Goal: Information Seeking & Learning: Find specific page/section

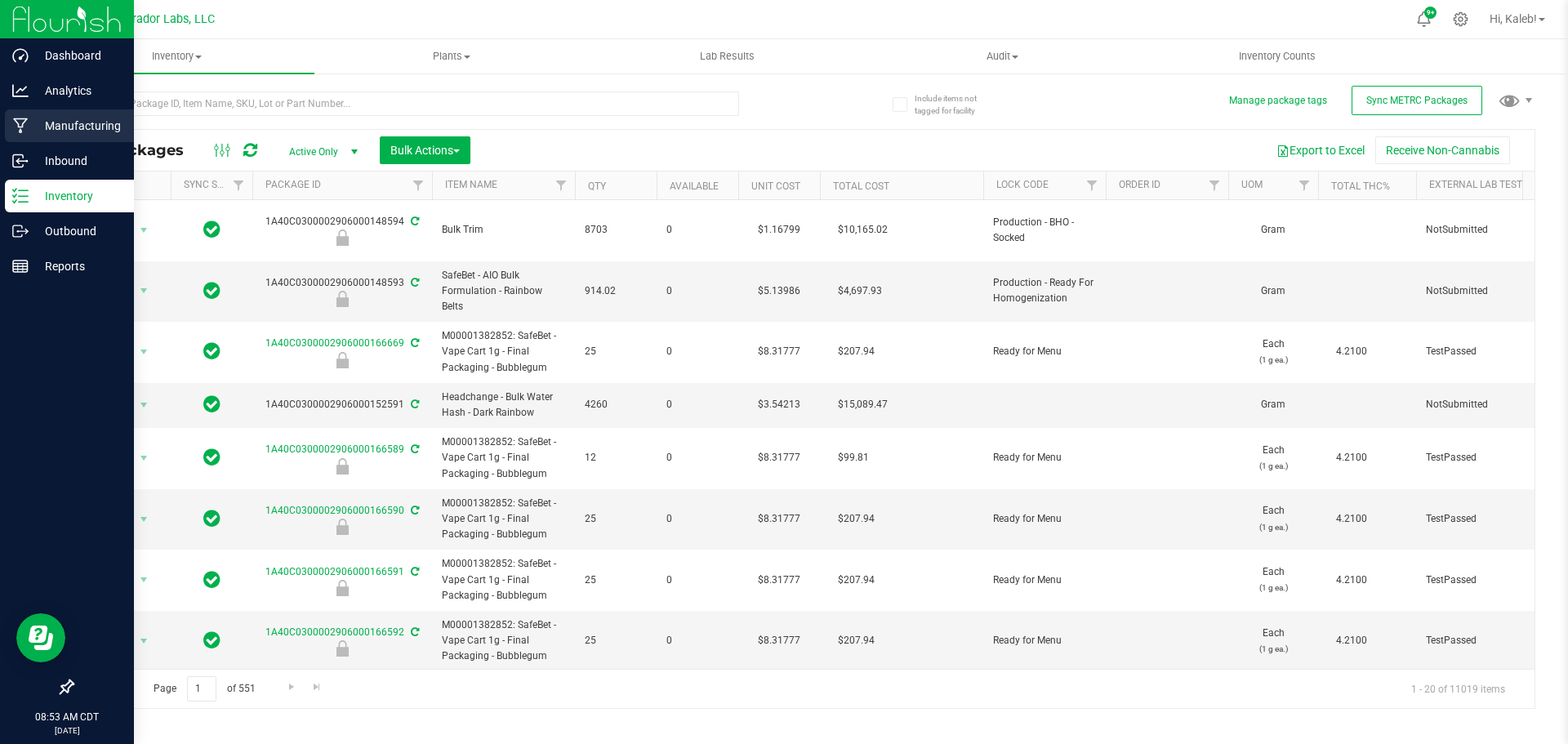
click at [36, 121] on p "Manufacturing" at bounding box center [77, 126] width 98 height 20
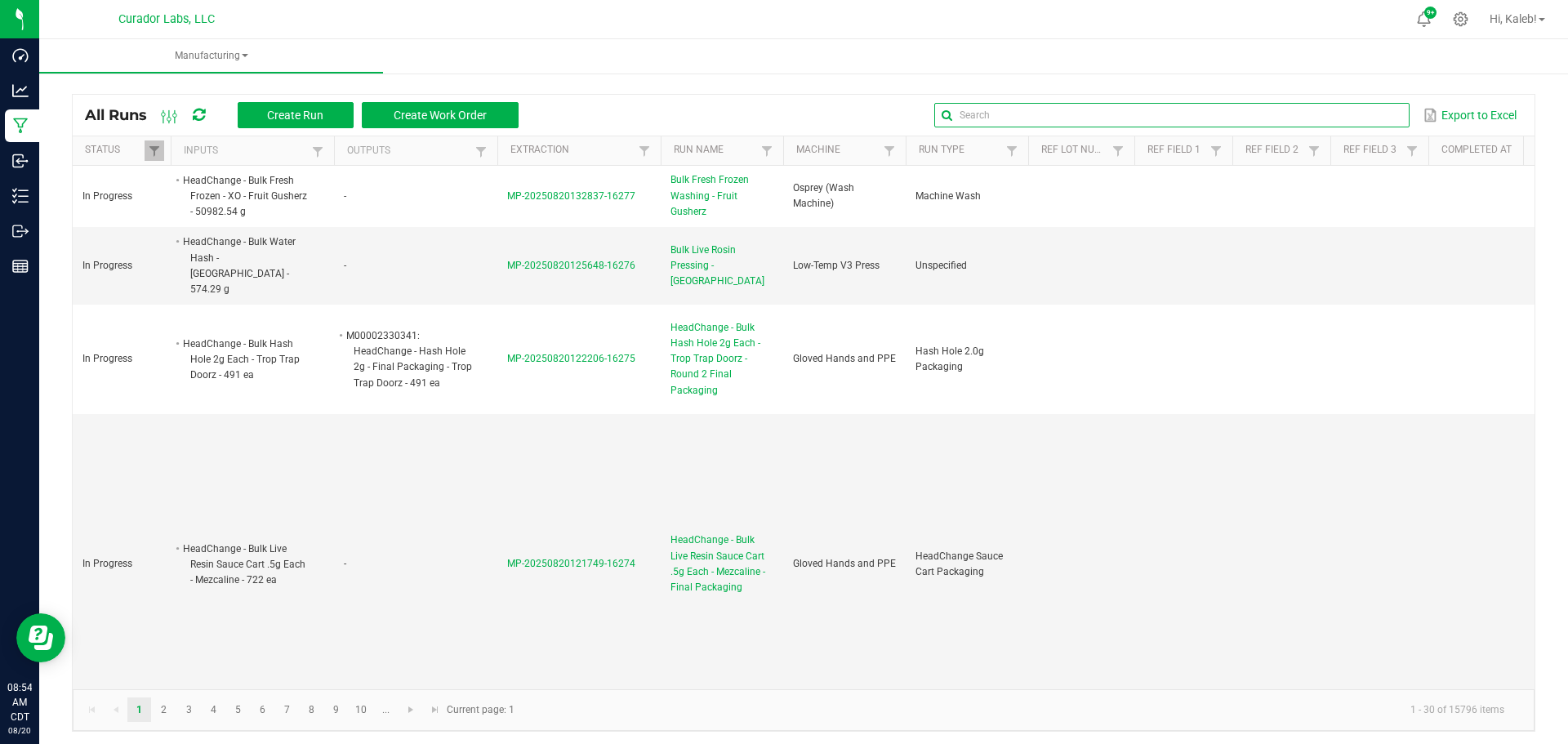
click at [1362, 112] on input "text" at bounding box center [1171, 114] width 474 height 24
paste input "HeadChange - Bulk Live Badder 1g Each - Unicorn Farts"
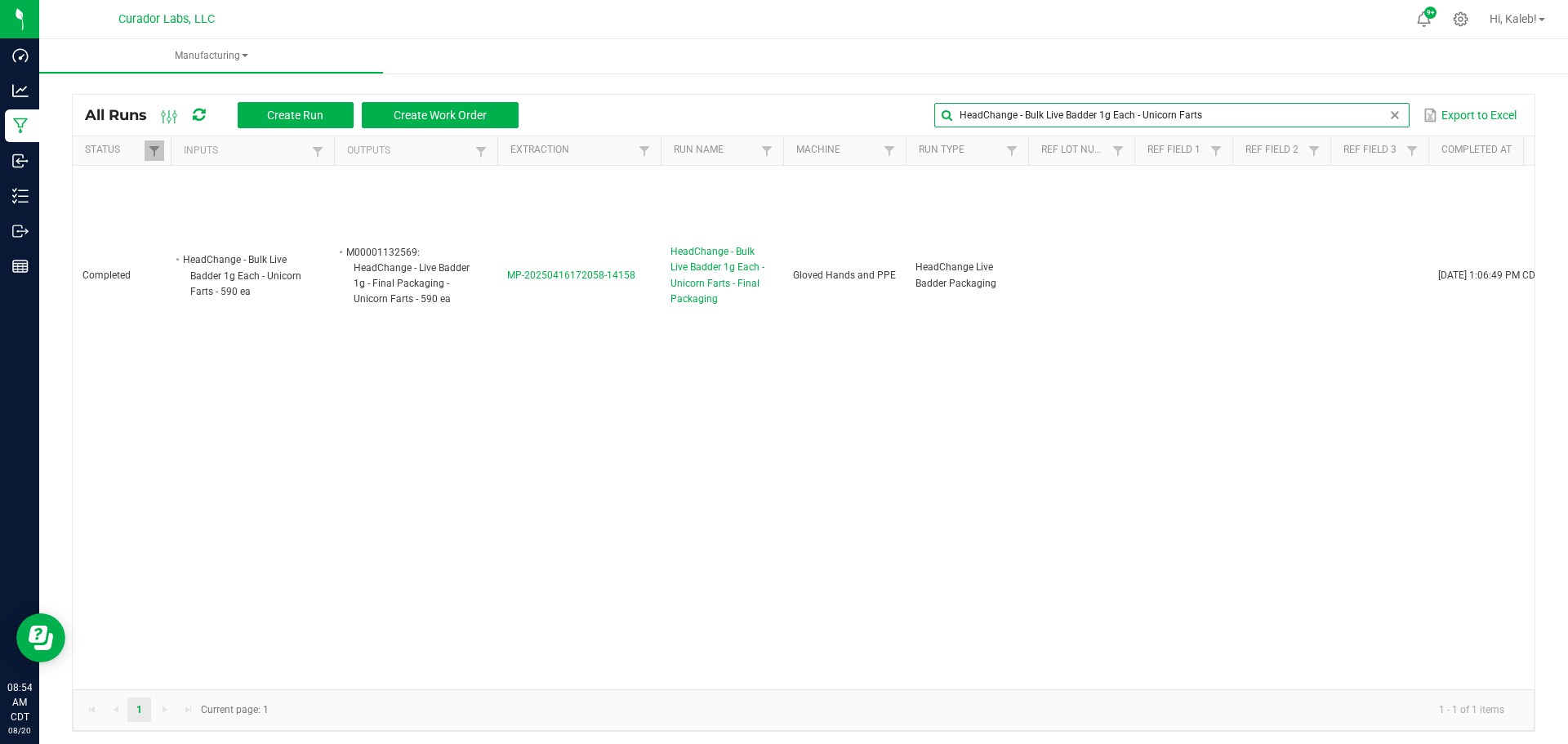
drag, startPoint x: 1128, startPoint y: 111, endPoint x: 1623, endPoint y: 108, distance: 495.0
click at [1567, 108] on html "Dashboard Analytics Manufacturing Inbound Inventory Outbound Reports 08:54 AM C…" at bounding box center [784, 372] width 1568 height 744
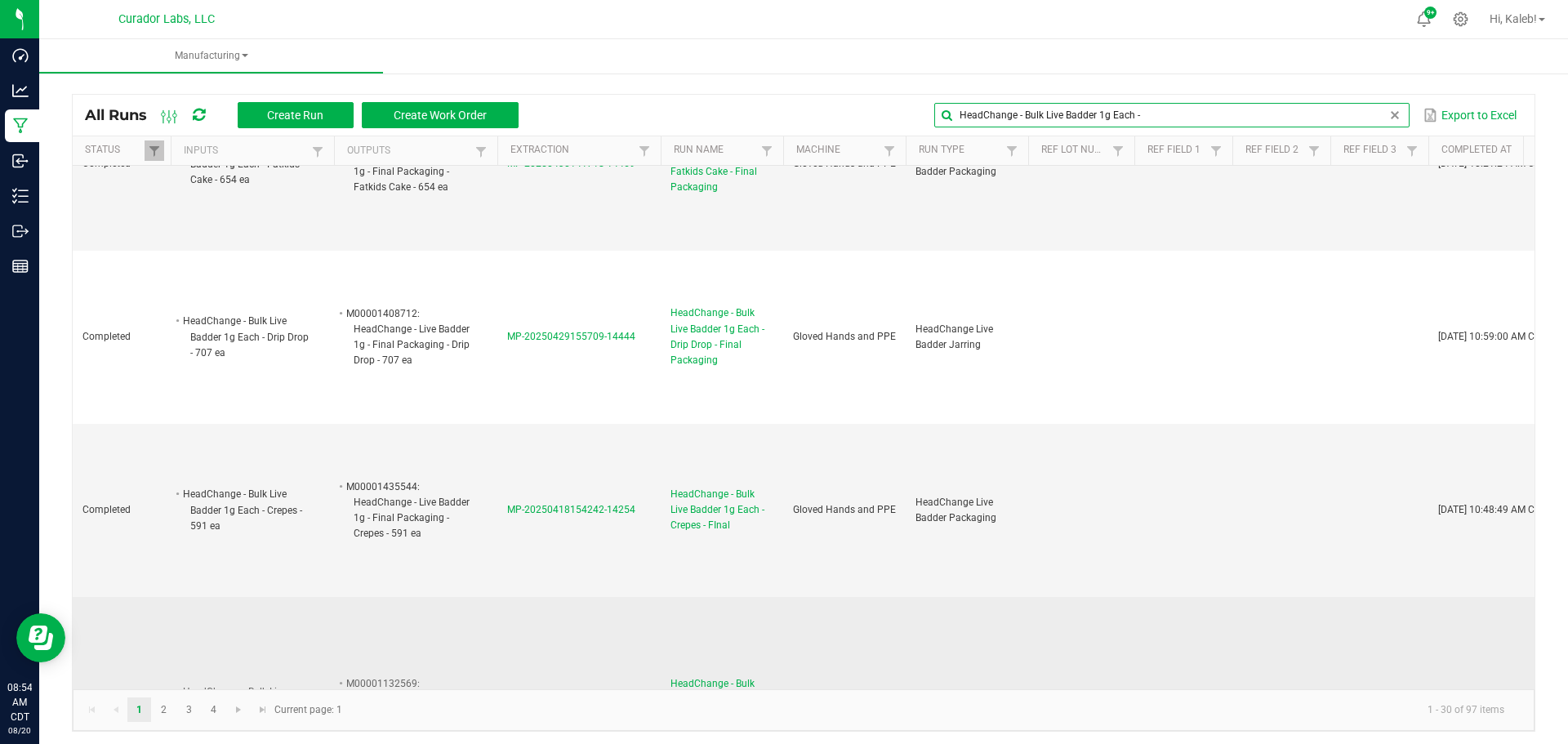
scroll to position [3428, 0]
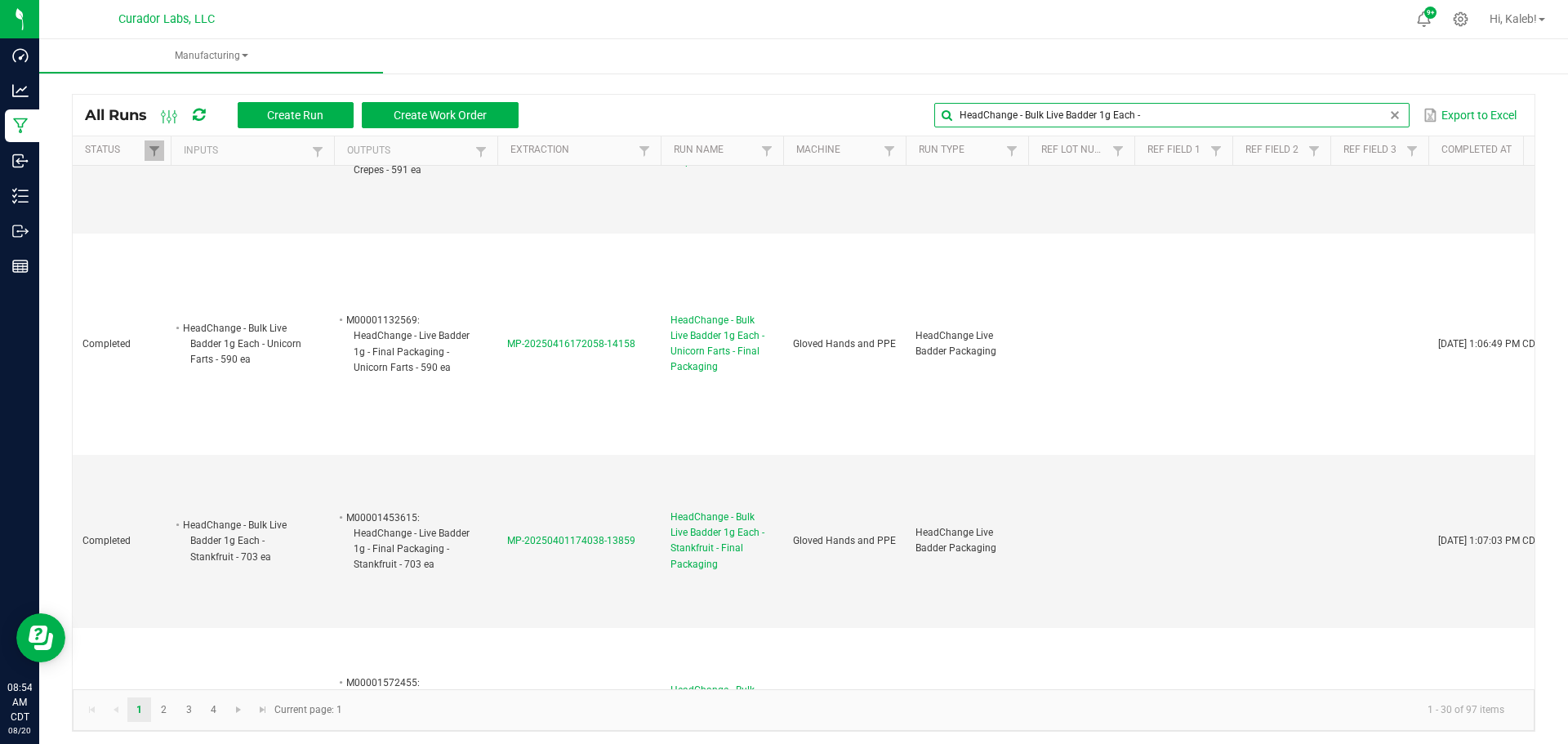
drag, startPoint x: 1085, startPoint y: 114, endPoint x: 1301, endPoint y: 98, distance: 216.6
click at [1301, 98] on div "All Runs Create Run Create Work Order HeadChange - Bulk Live Badder 1g Each - E…" at bounding box center [804, 115] width 1462 height 41
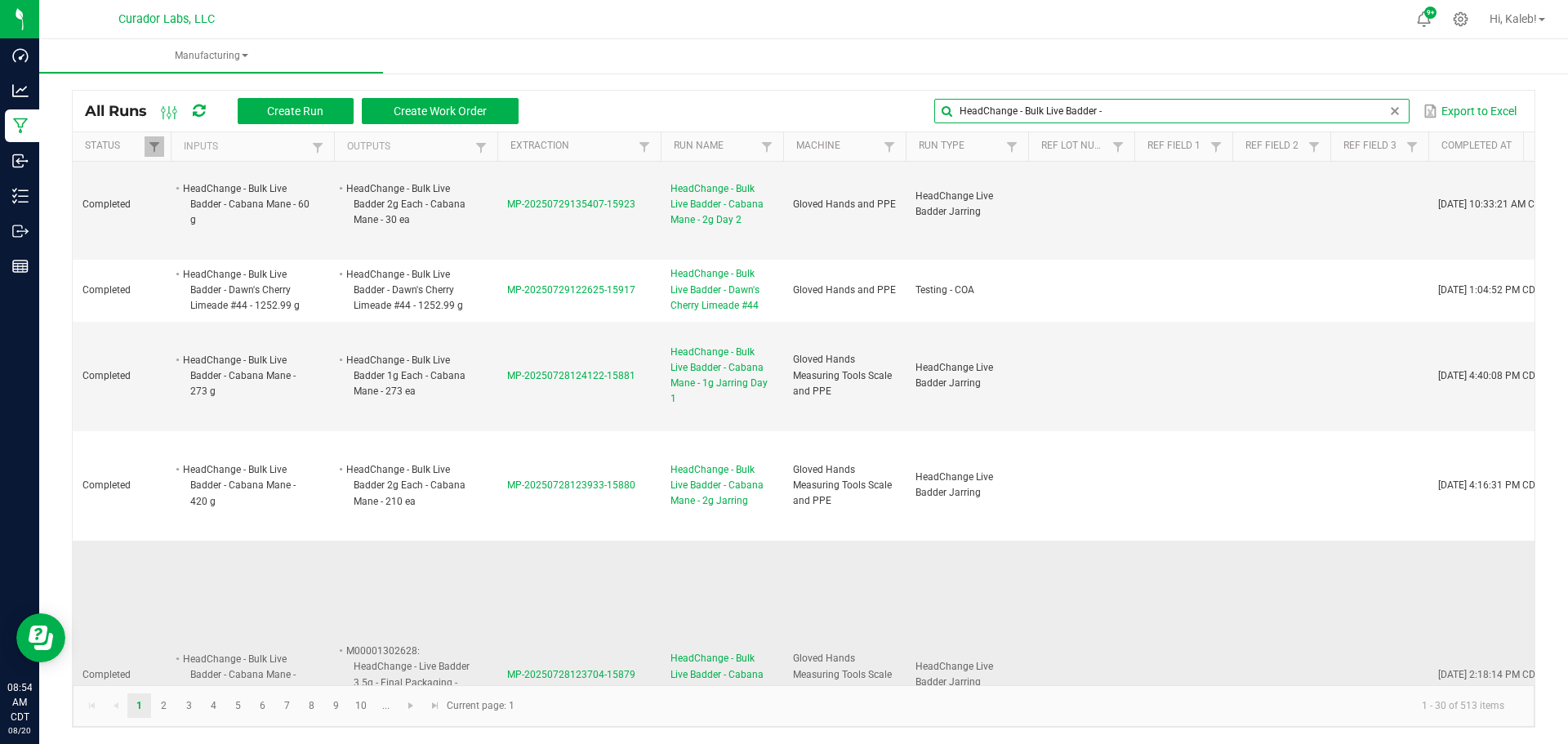
scroll to position [2912, 0]
type input "HeadChange - Bulk Live Badder -"
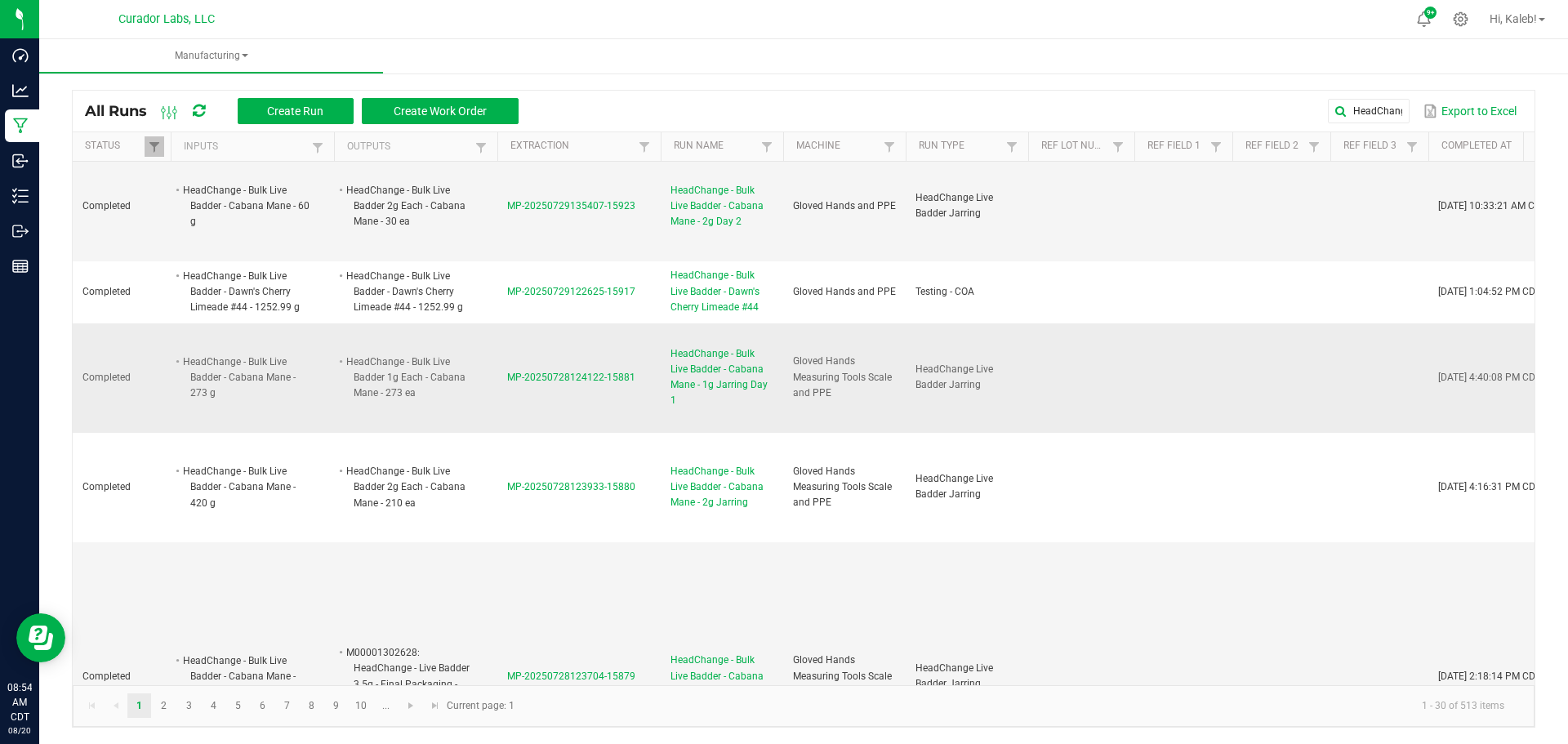
click at [529, 372] on span "MP-20250728124122-15881" at bounding box center [570, 377] width 128 height 12
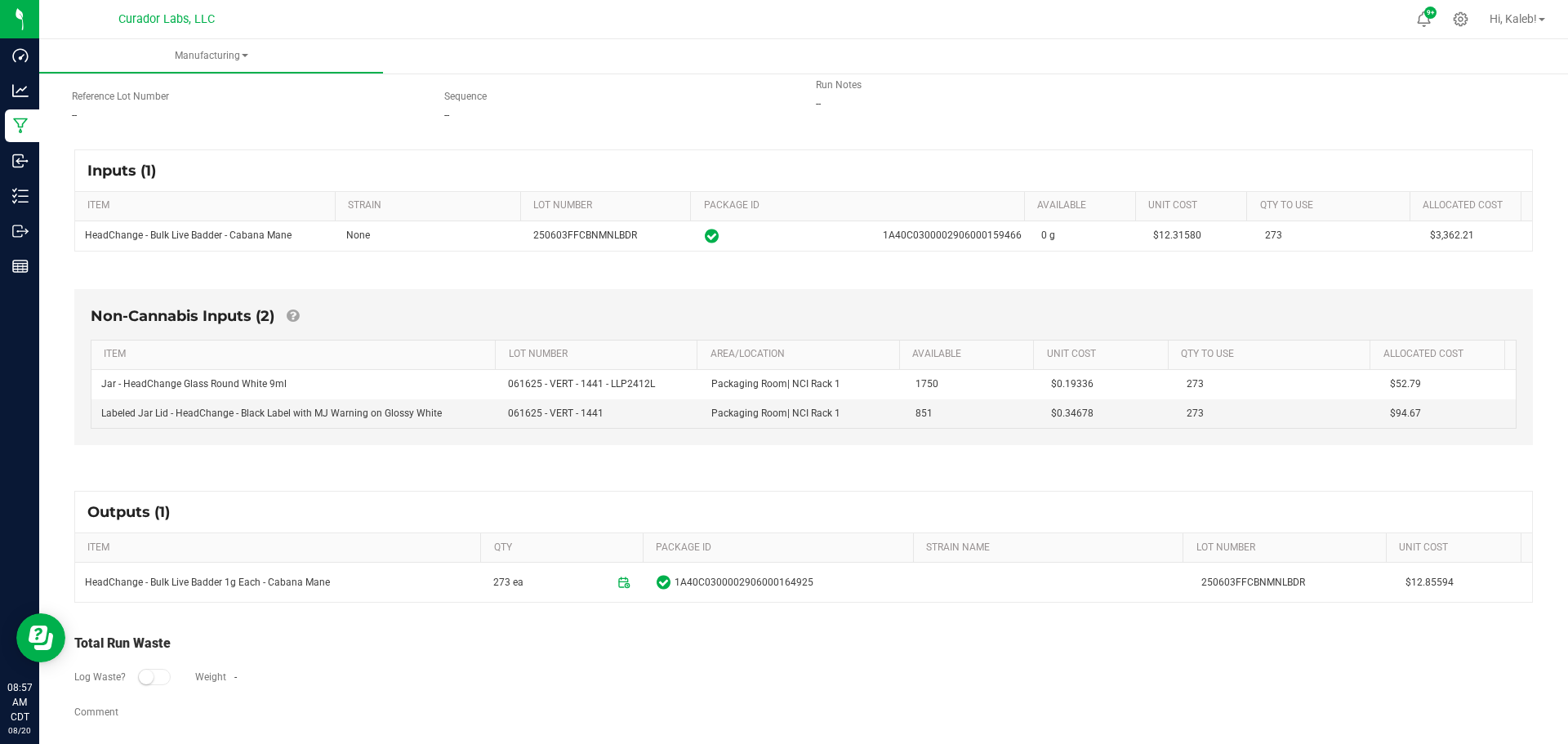
scroll to position [196, 0]
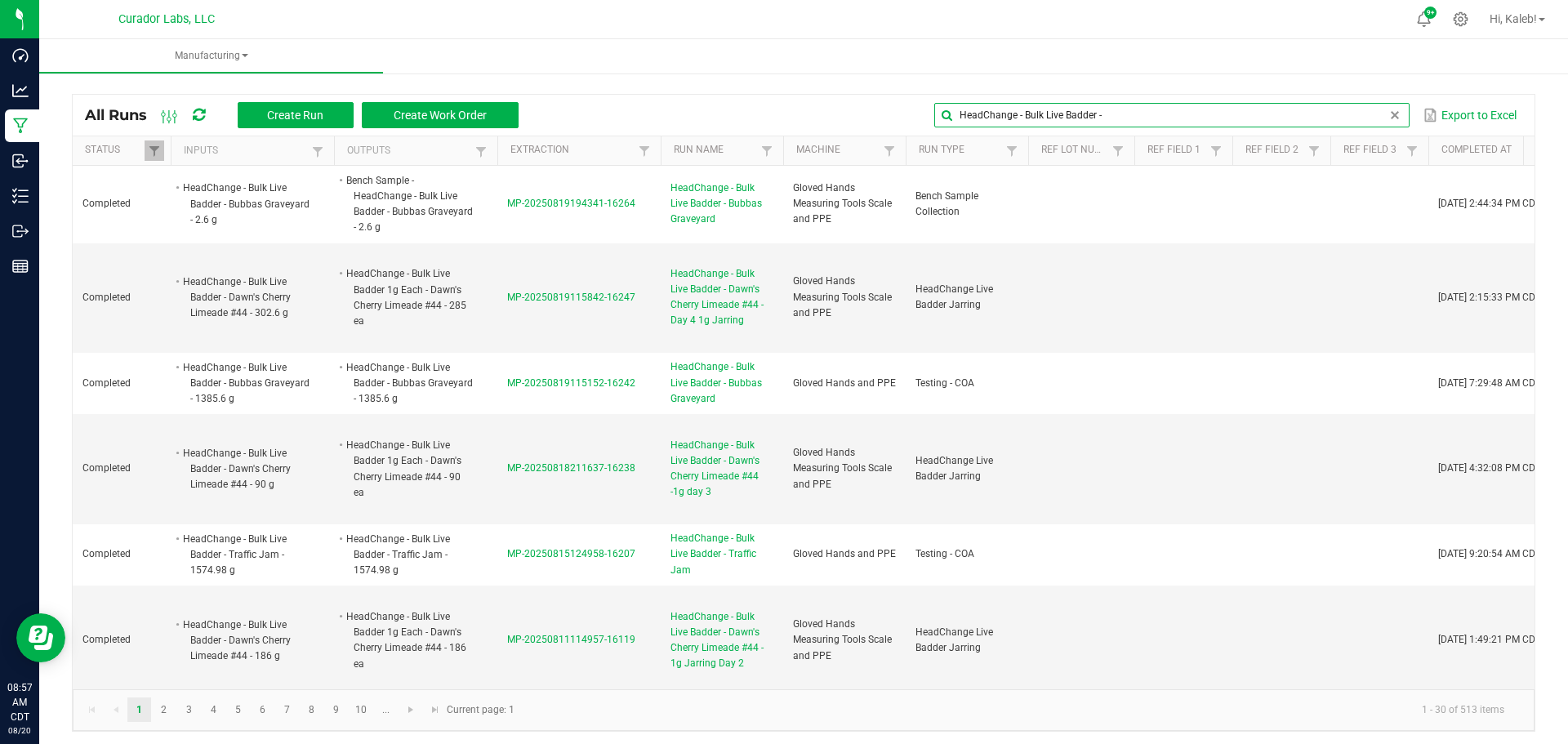
click at [1319, 116] on input "HeadChange - Bulk Live Badder -" at bounding box center [1171, 114] width 474 height 24
click at [1097, 114] on input "HeadChange - Bulk Live Badder -" at bounding box center [1171, 114] width 474 height 24
click at [1085, 116] on input "HeadChange - Bulk Live Badder -" at bounding box center [1171, 114] width 474 height 24
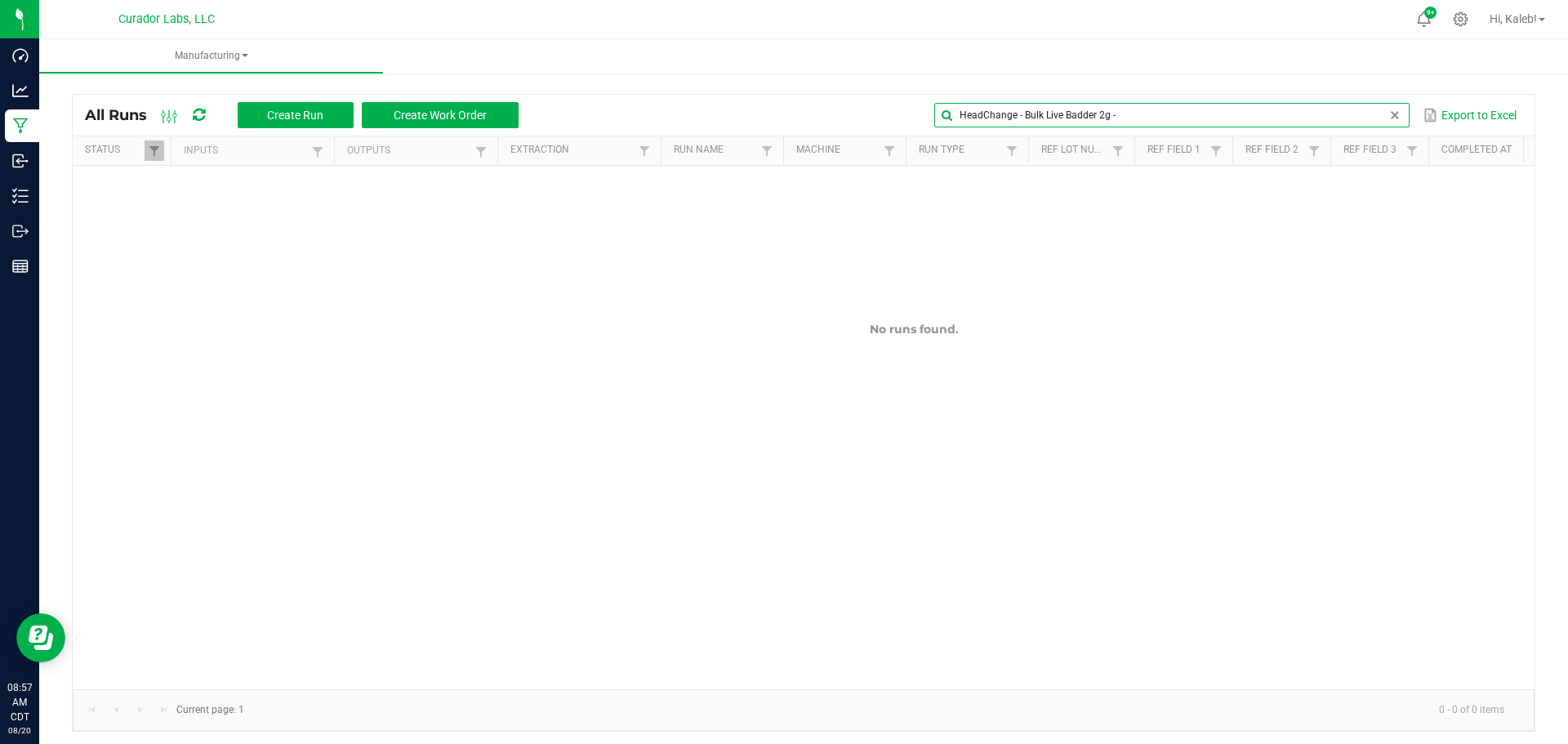
drag, startPoint x: 1106, startPoint y: 116, endPoint x: 1083, endPoint y: 115, distance: 23.0
click at [1083, 115] on input "HeadChange - Bulk Live Badder 2g -" at bounding box center [1171, 114] width 474 height 24
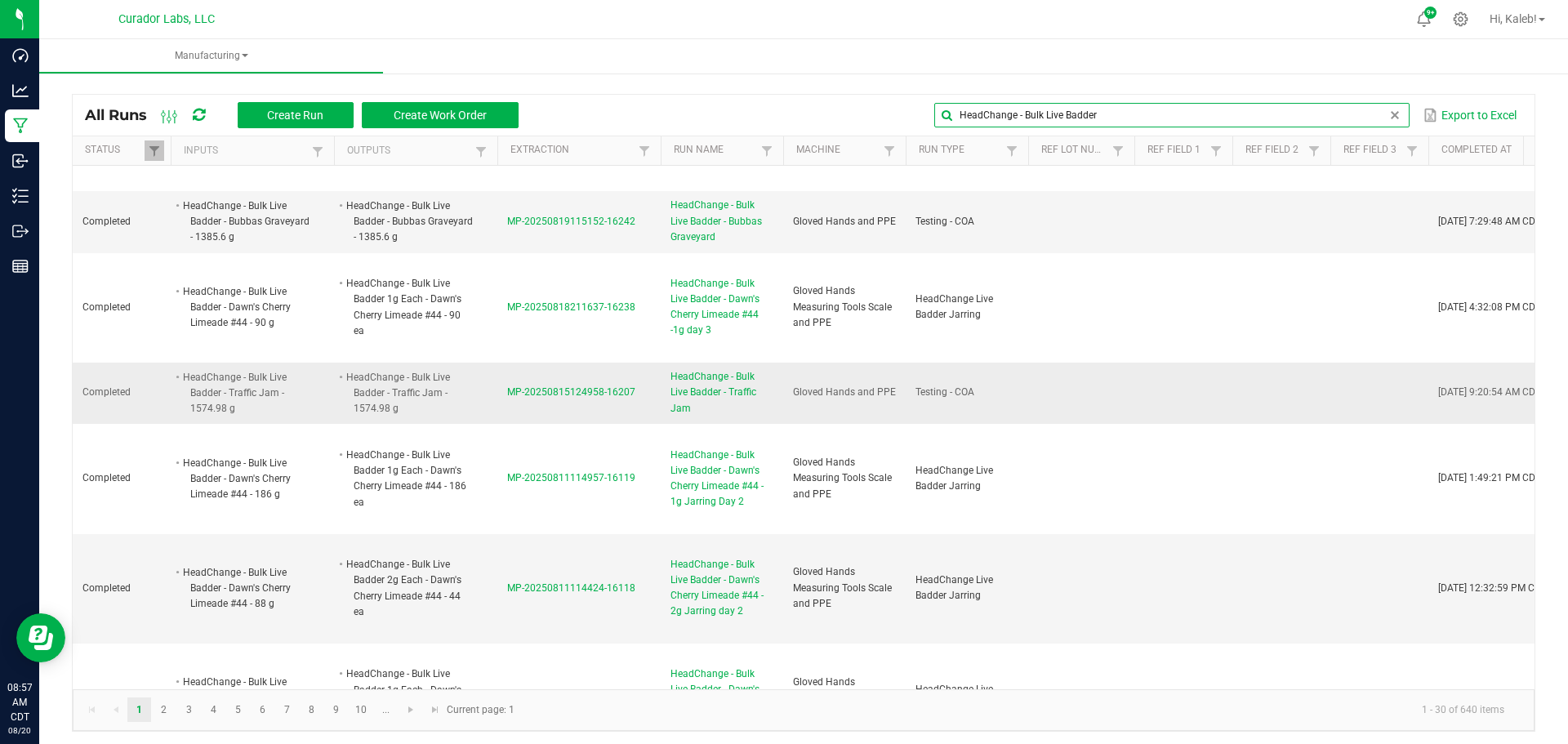
scroll to position [409, 0]
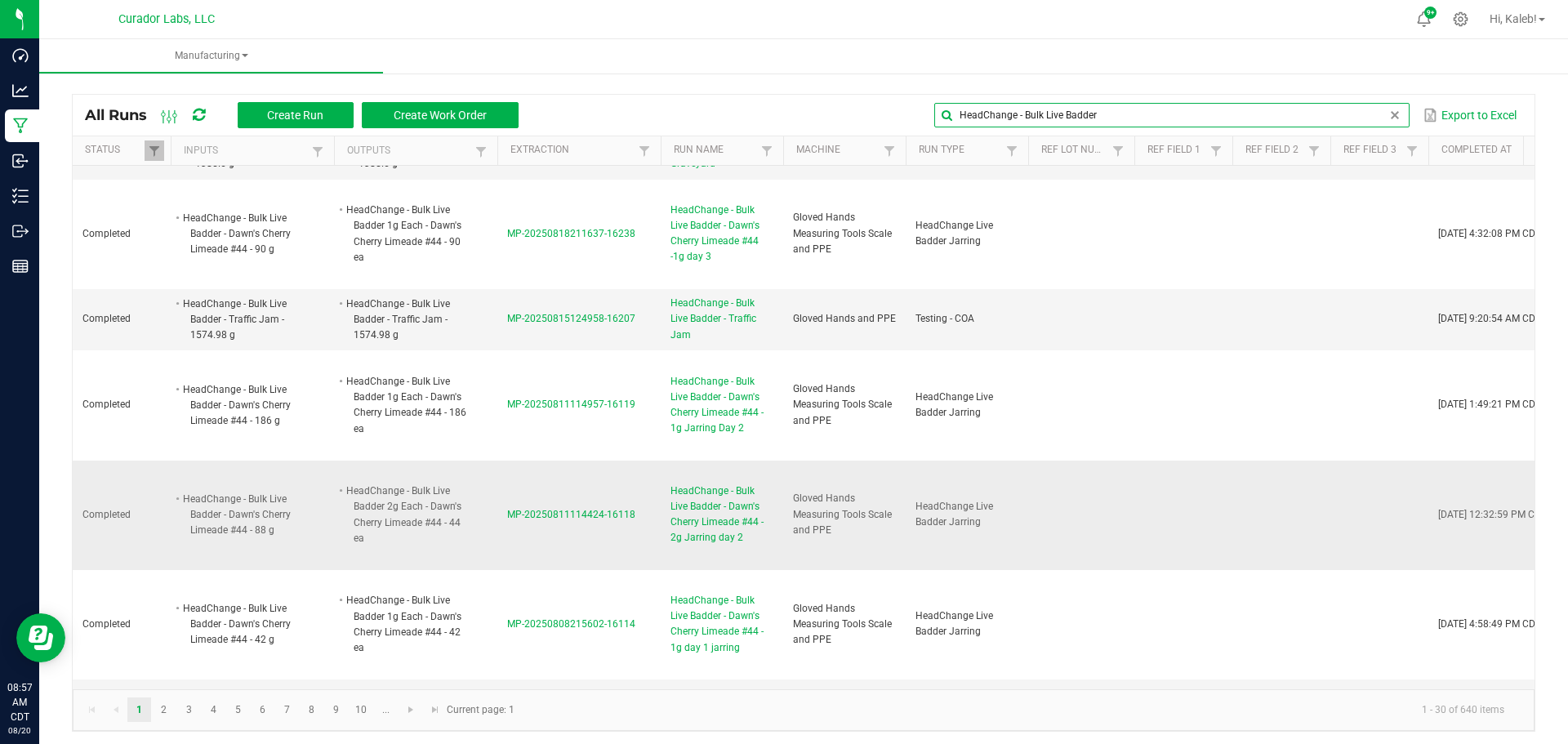
type input "HeadChange - Bulk Live Badder"
click at [540, 509] on span "MP-20250811114424-16118" at bounding box center [570, 515] width 128 height 12
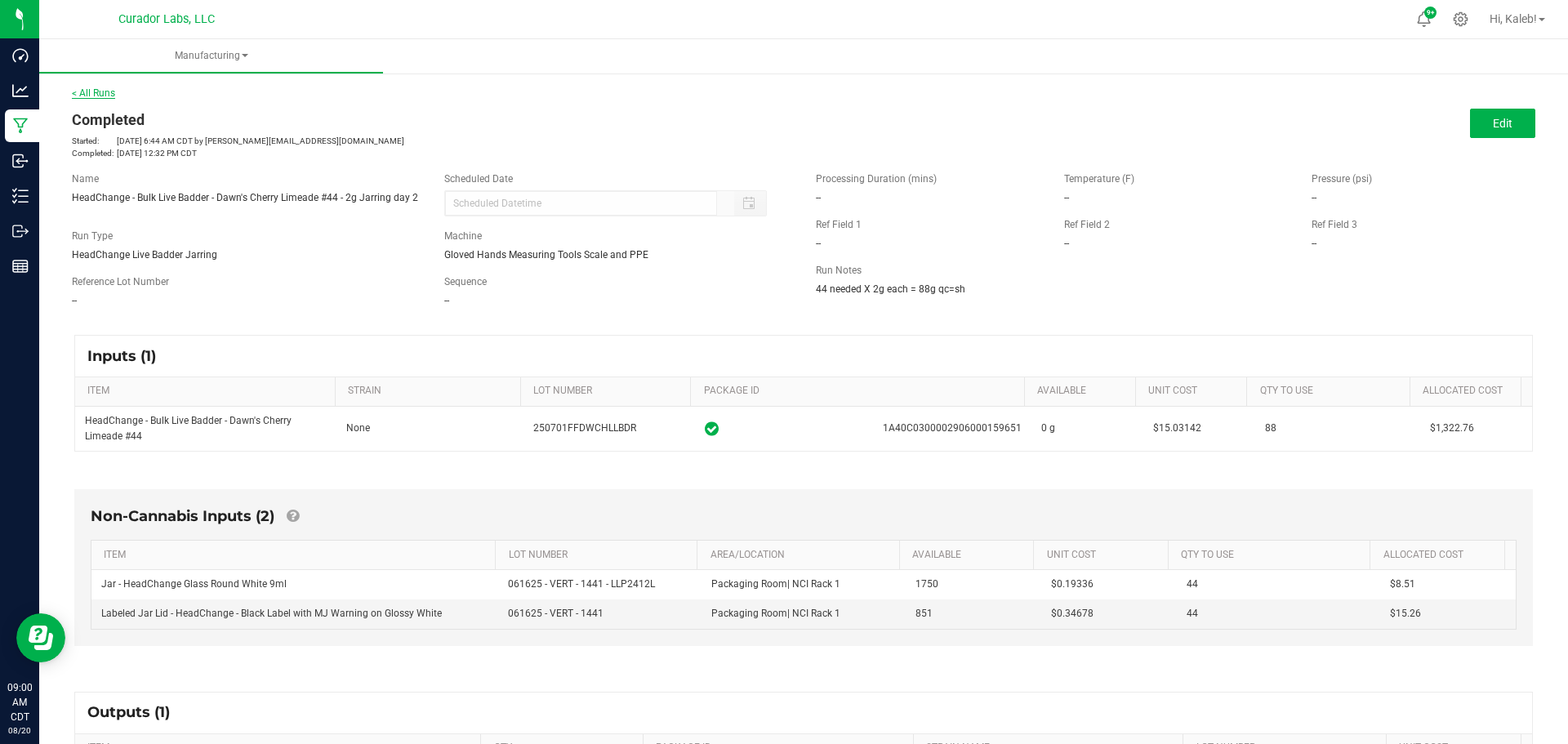
click at [112, 89] on link "< All Runs" at bounding box center [94, 94] width 43 height 12
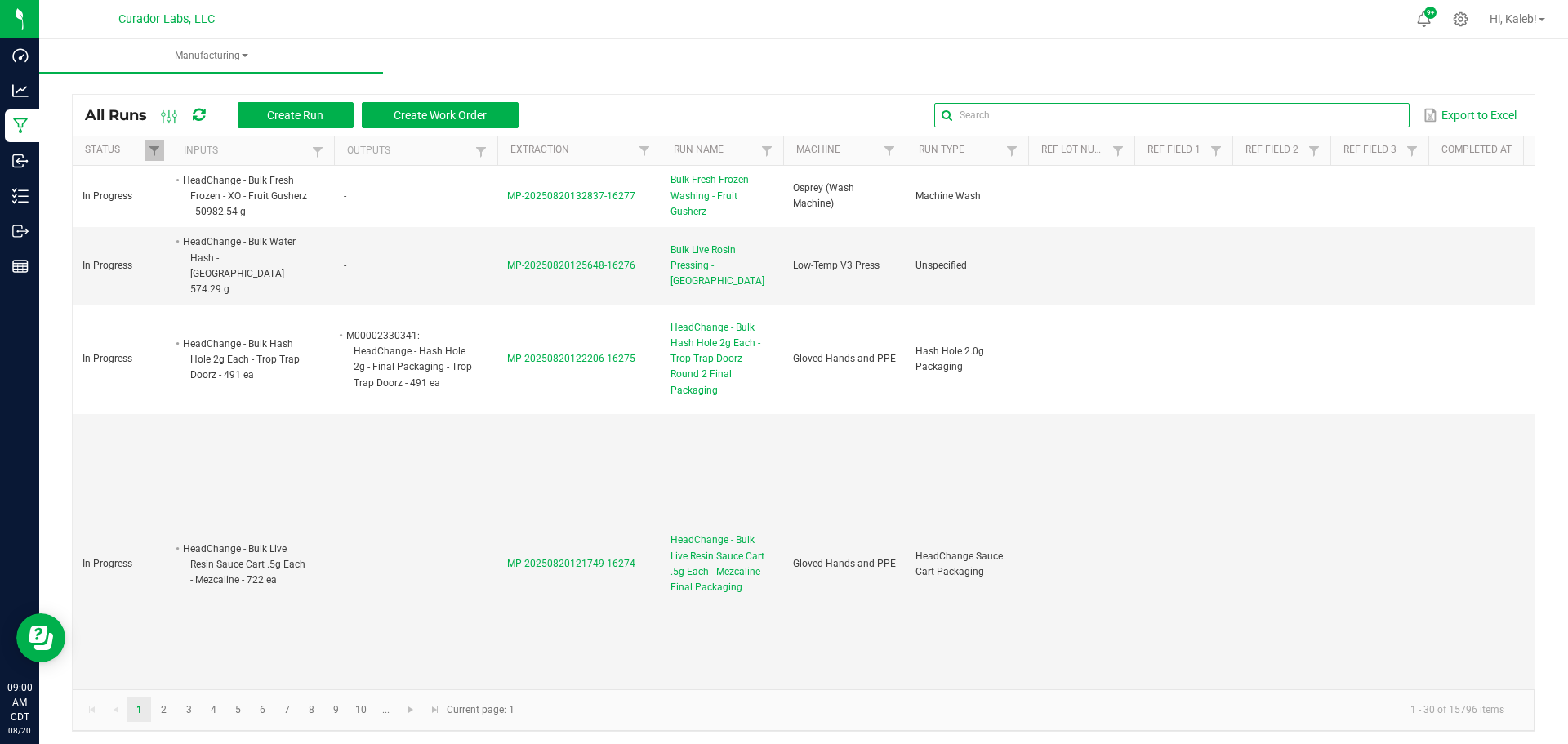
click at [1364, 113] on input "text" at bounding box center [1171, 114] width 474 height 24
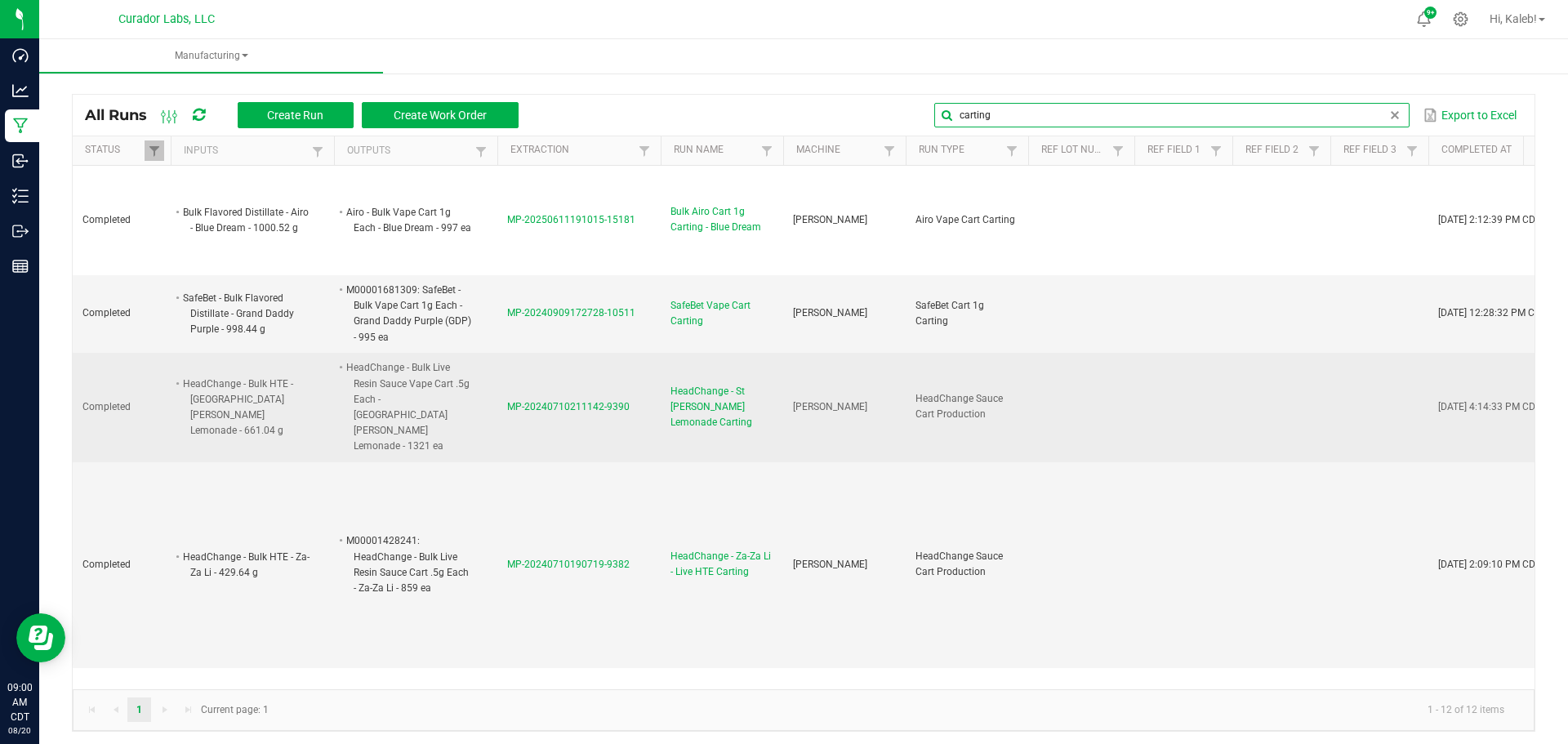
type input "carting"
click at [521, 401] on span "MP-20240710211142-9390" at bounding box center [568, 407] width 123 height 12
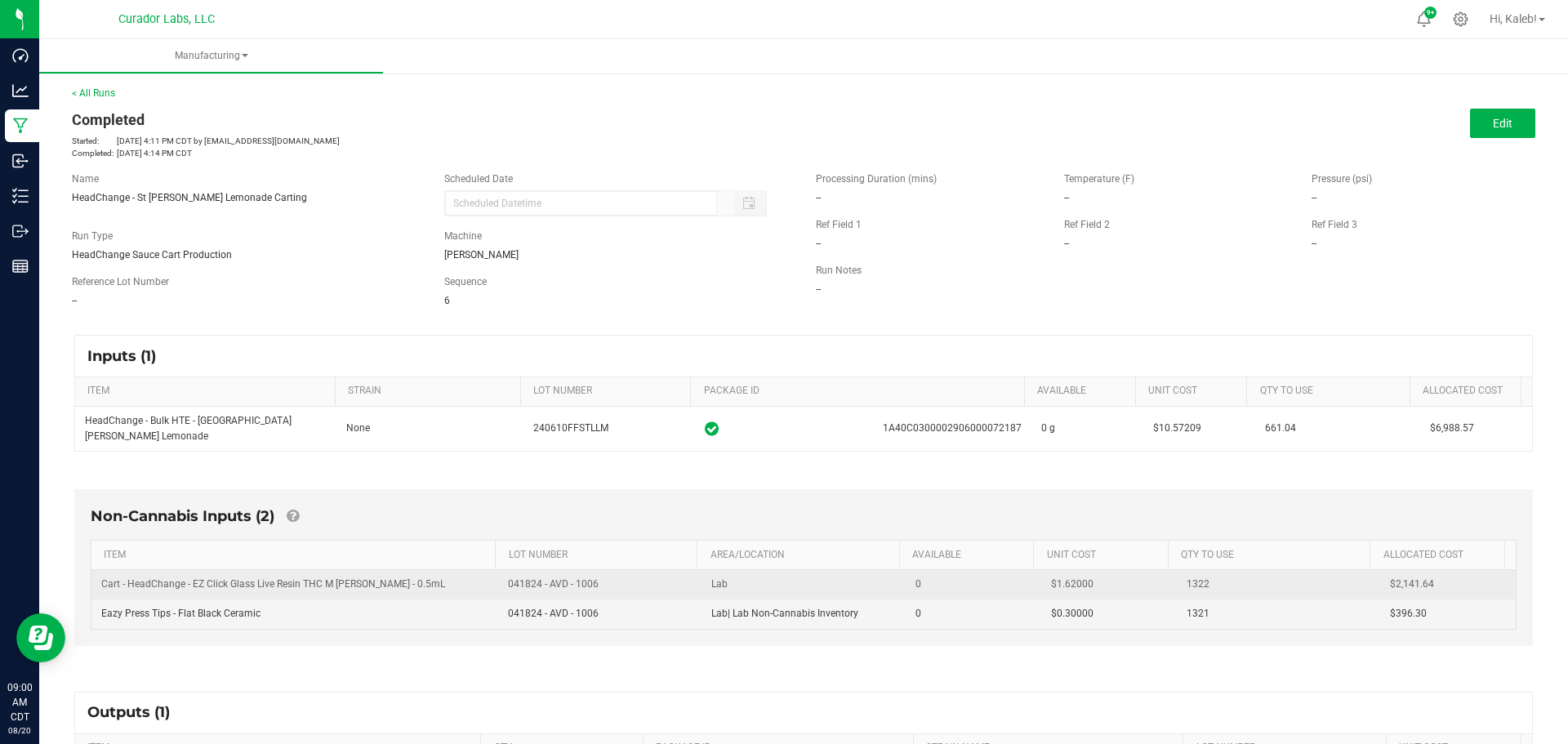
click at [105, 578] on span "Cart - HeadChange - EZ Click Glass Live Resin THC M [PERSON_NAME] - 0.5mL" at bounding box center [273, 584] width 343 height 12
click at [104, 578] on span "Cart - HeadChange - EZ Click Glass Live Resin THC M [PERSON_NAME] - 0.5mL" at bounding box center [273, 584] width 343 height 12
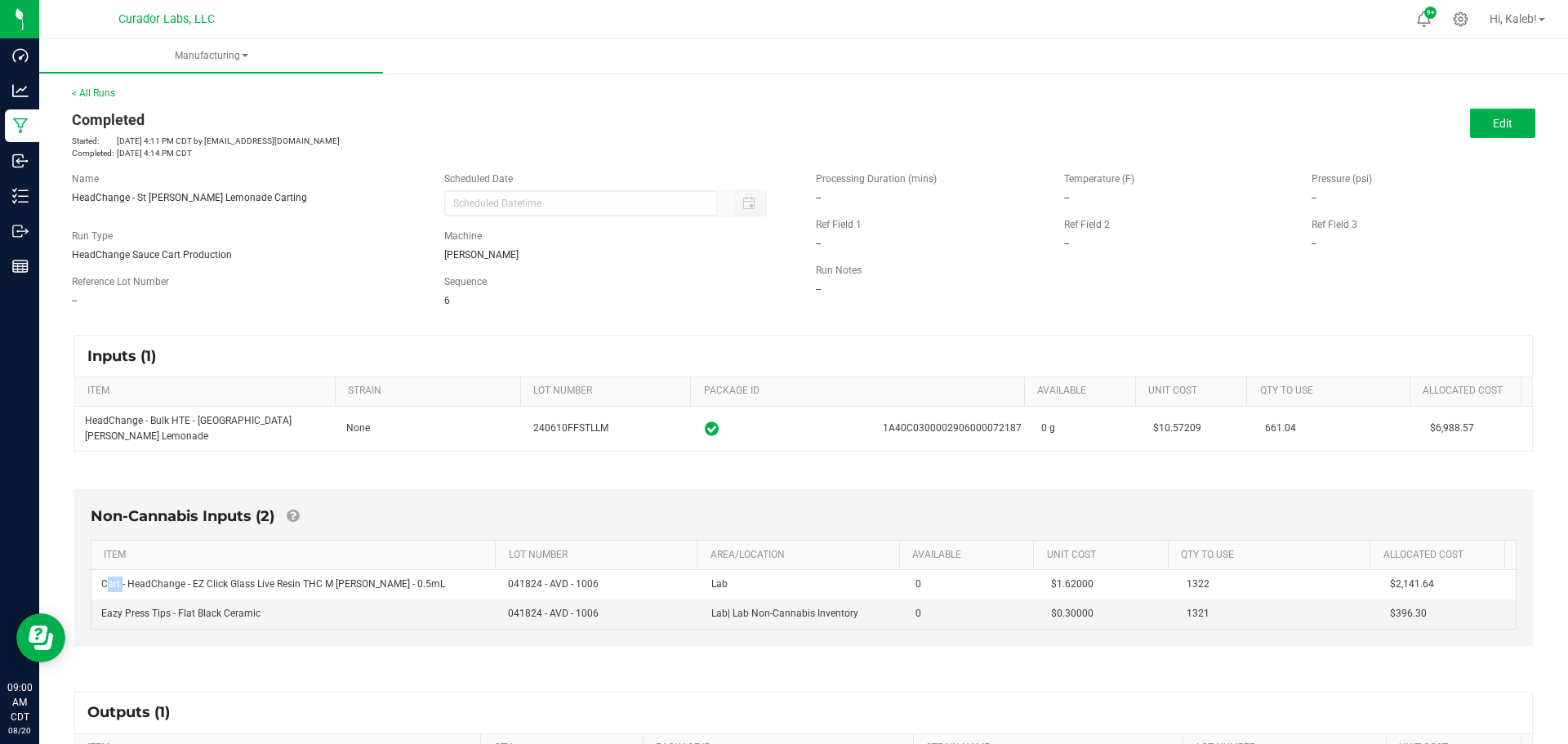
copy span "Cart"
click at [109, 92] on link "< All Runs" at bounding box center [94, 94] width 43 height 12
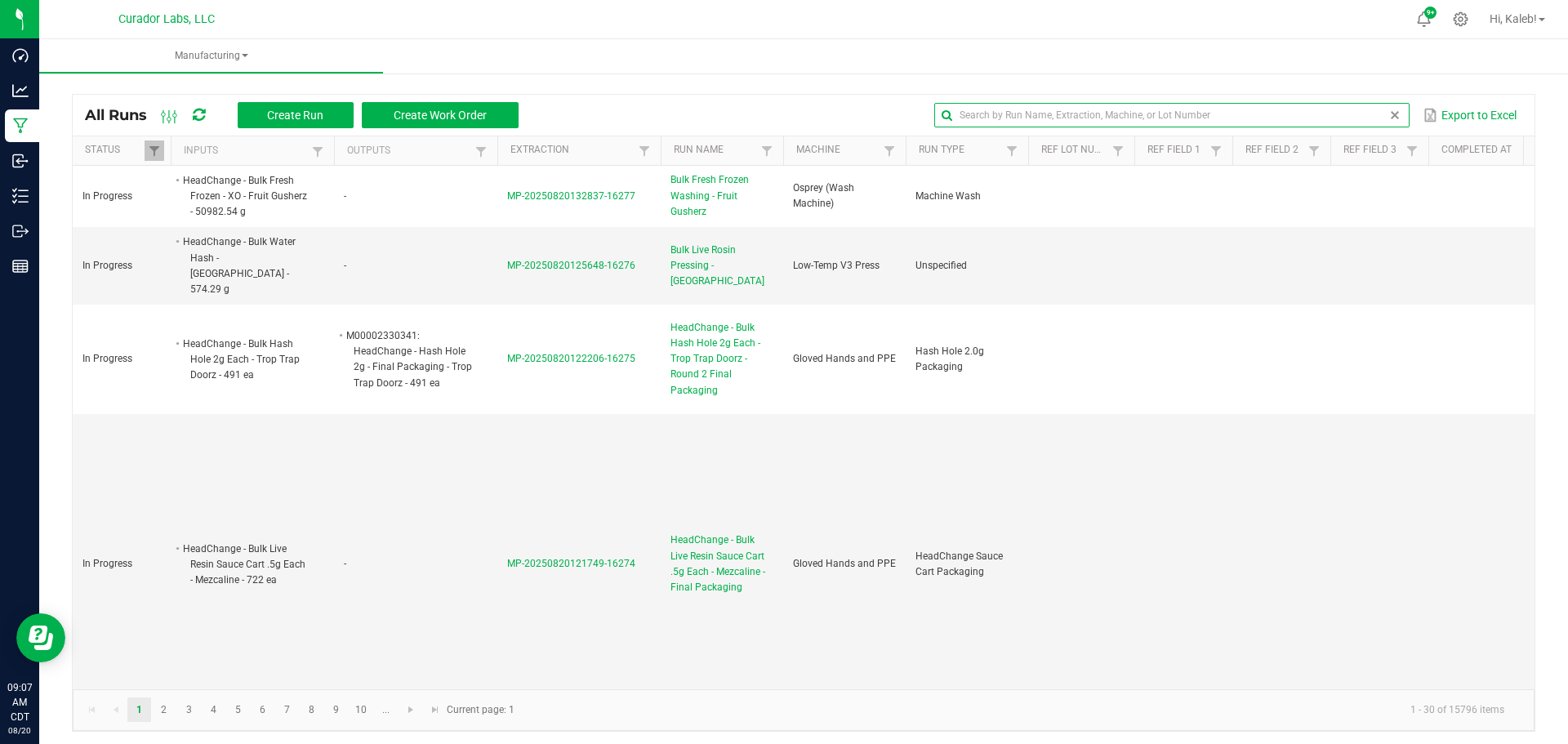
click at [1357, 113] on input "text" at bounding box center [1171, 114] width 474 height 24
click at [1364, 113] on input "text" at bounding box center [1171, 114] width 474 height 24
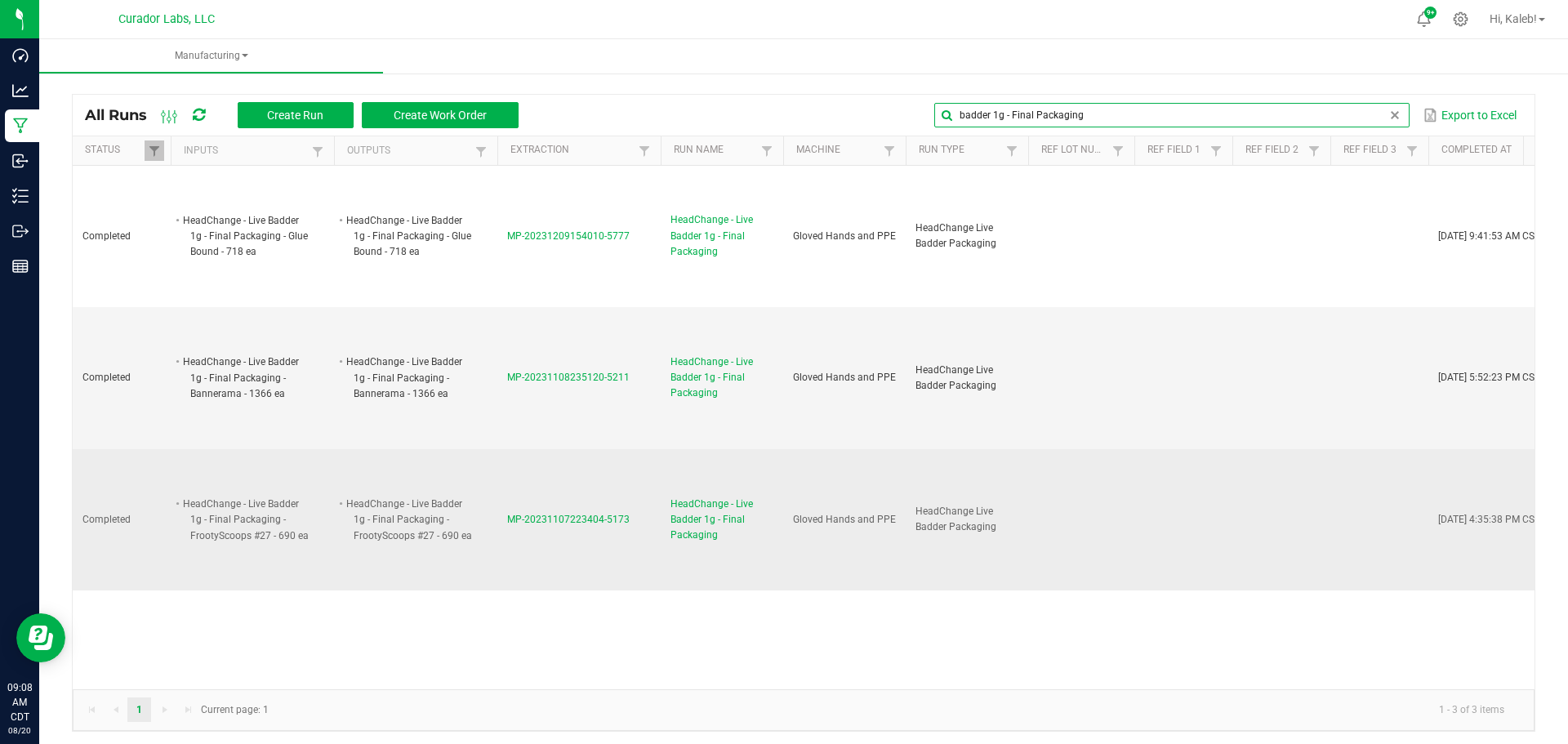
type input "badder 1g - Final Packaging"
click at [619, 520] on span "MP-20231107223404-5173" at bounding box center [568, 520] width 123 height 12
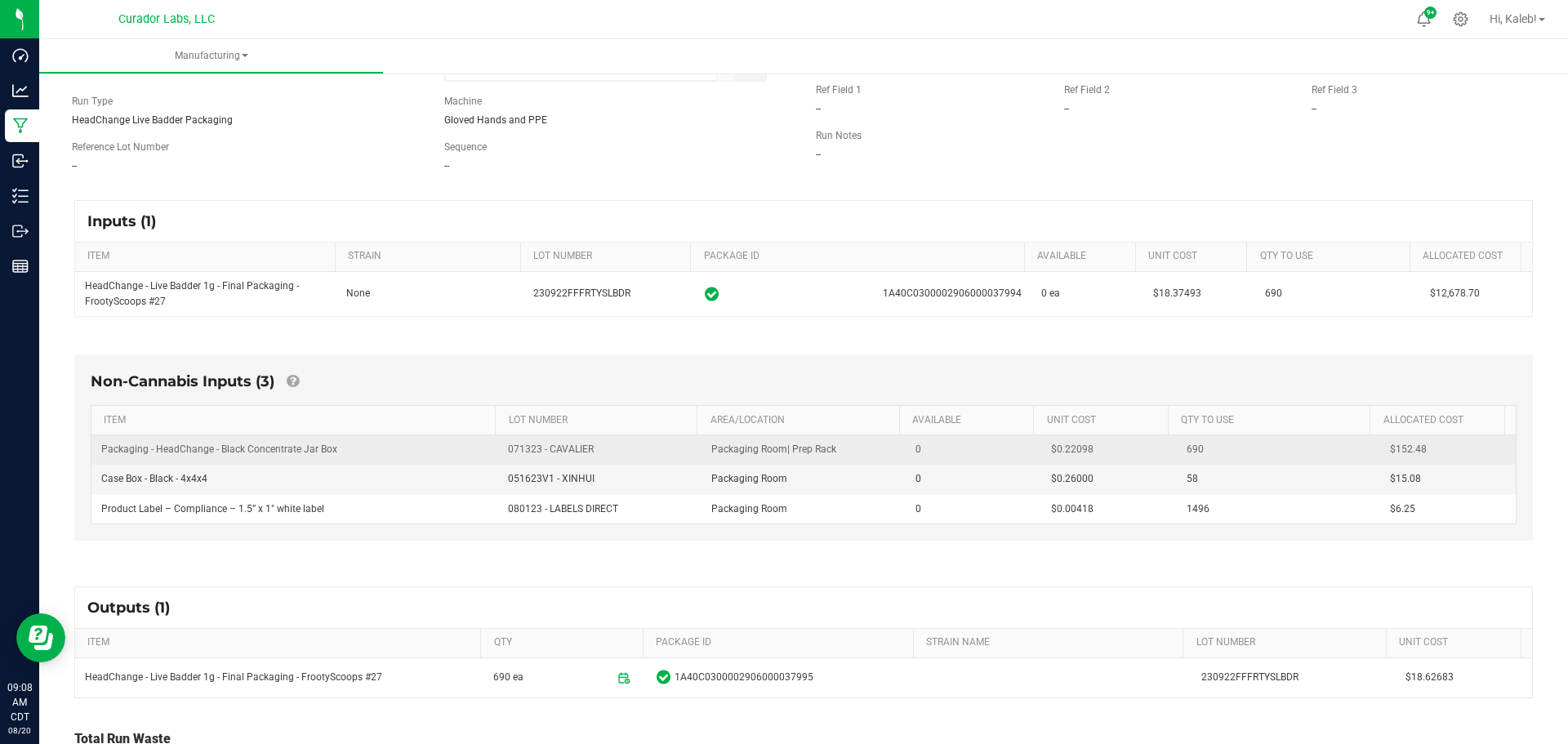
scroll to position [163, 0]
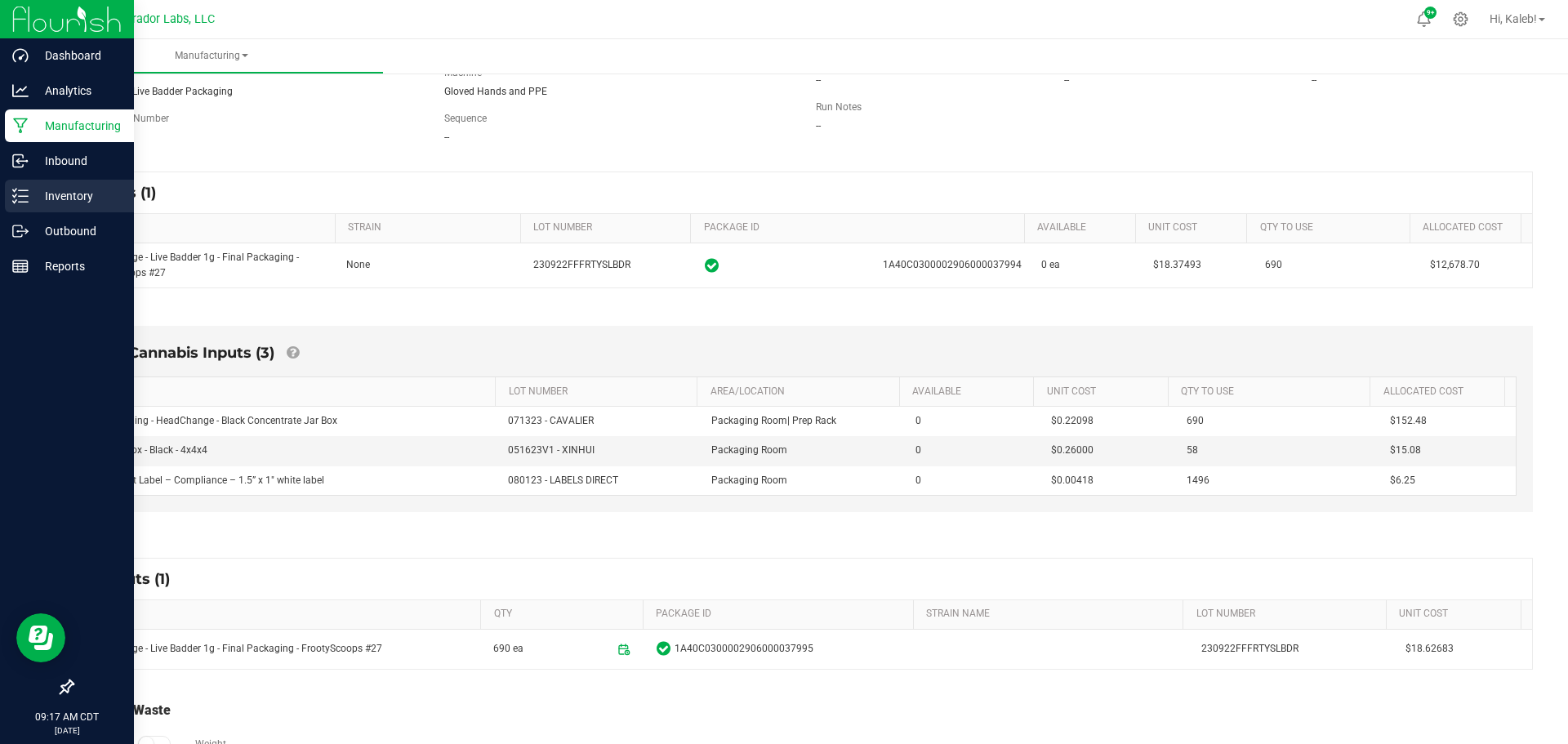
click at [48, 198] on p "Inventory" at bounding box center [77, 196] width 98 height 20
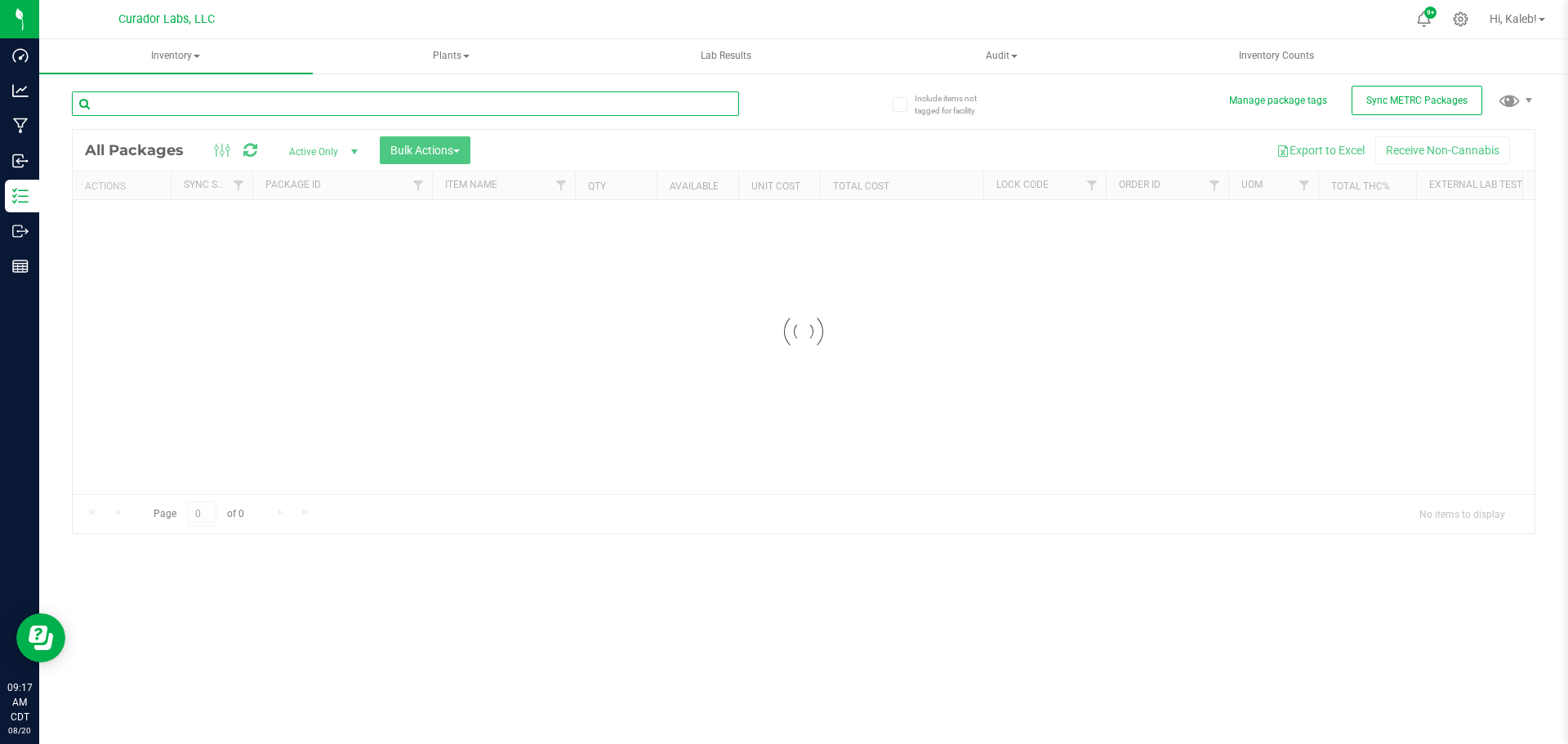
click at [221, 108] on input "text" at bounding box center [406, 103] width 667 height 24
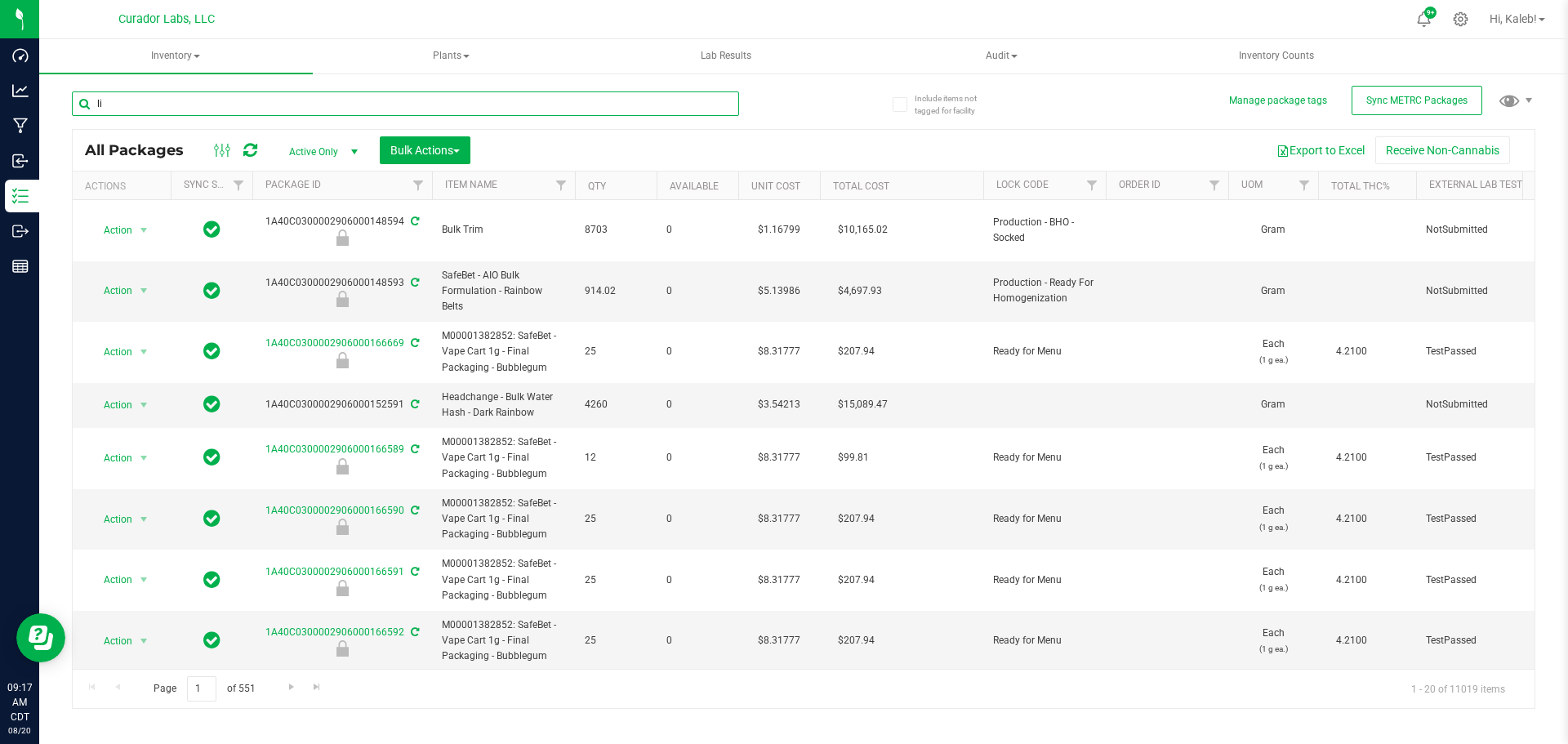
type input "l"
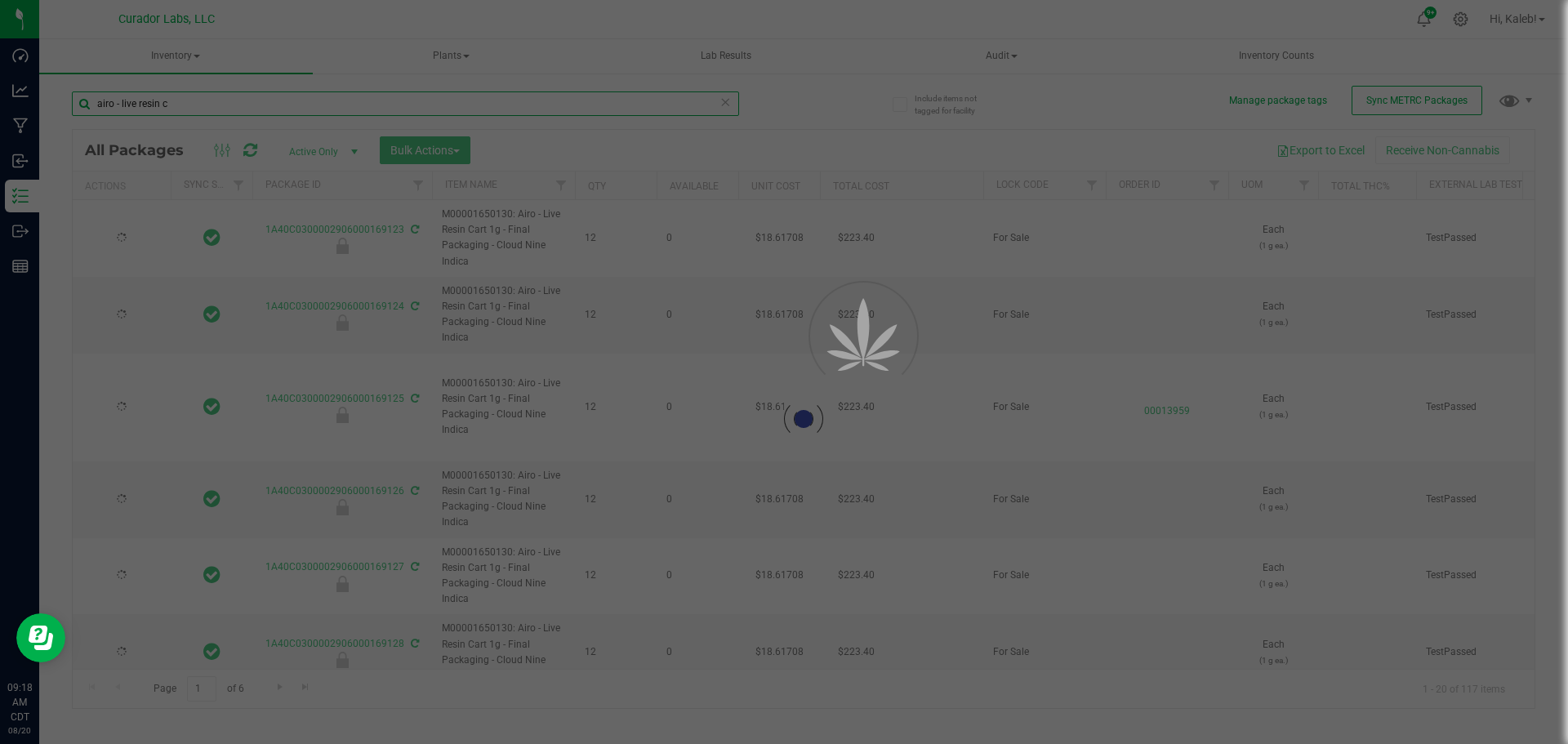
type input "airo - live resin"
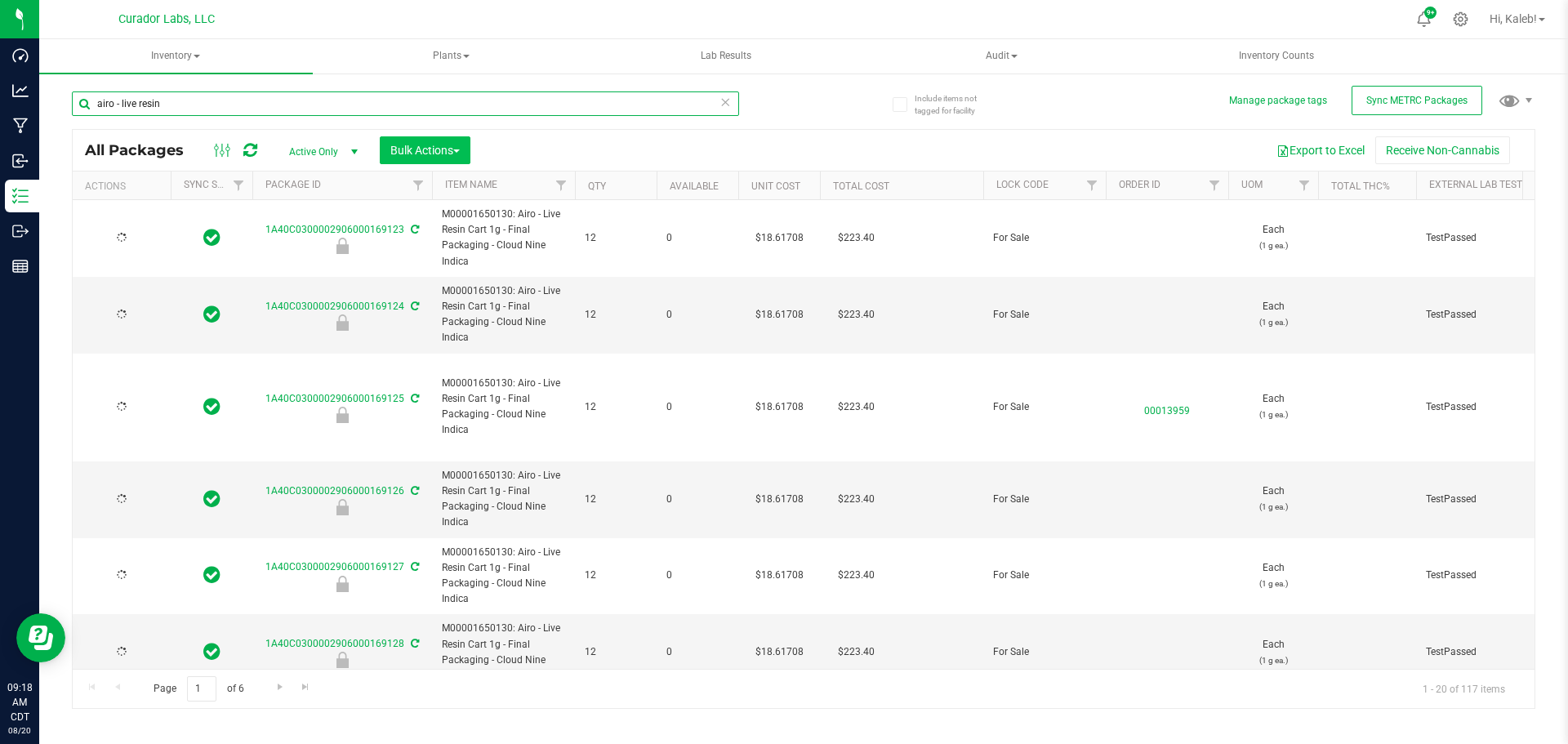
type input "[DATE]"
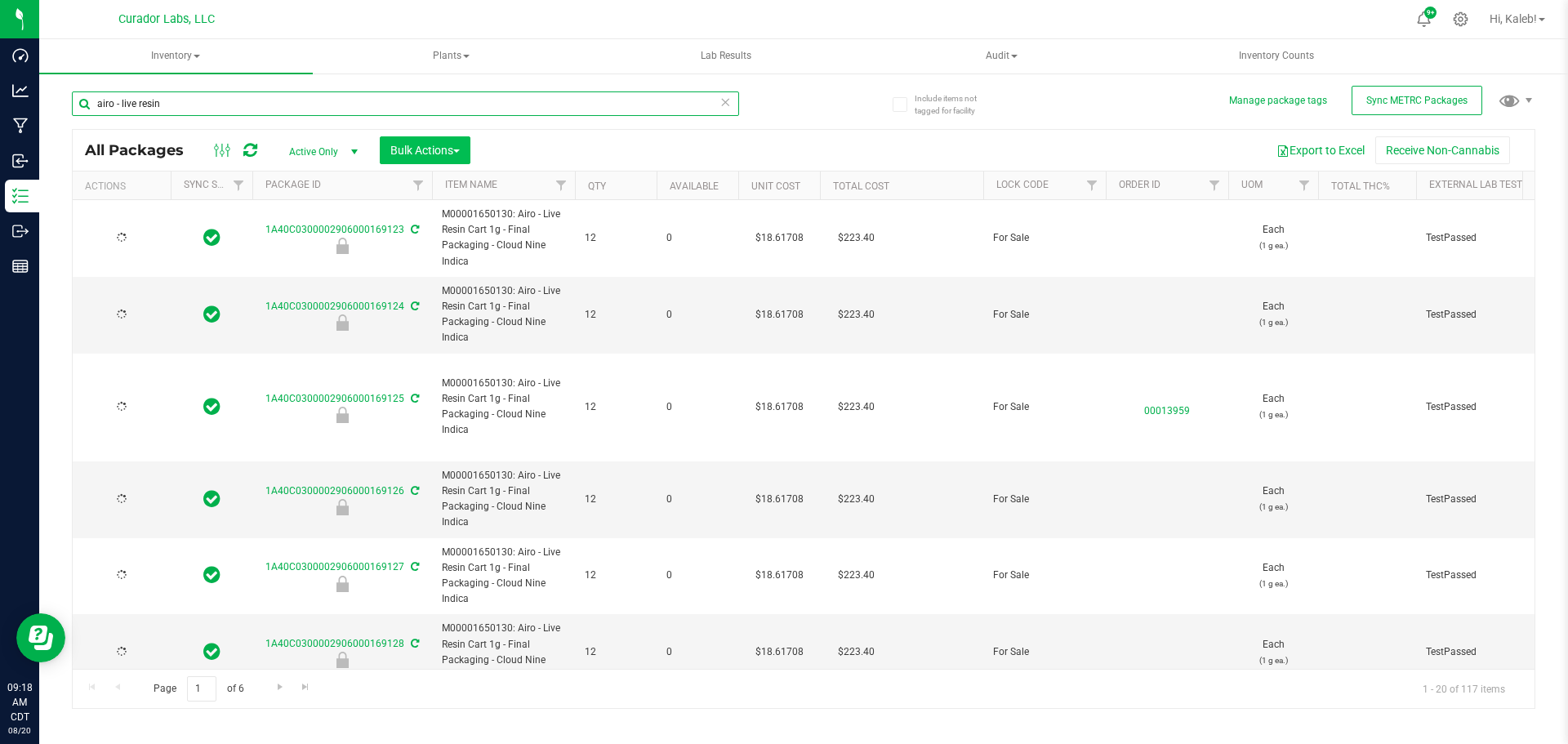
type input "[DATE]"
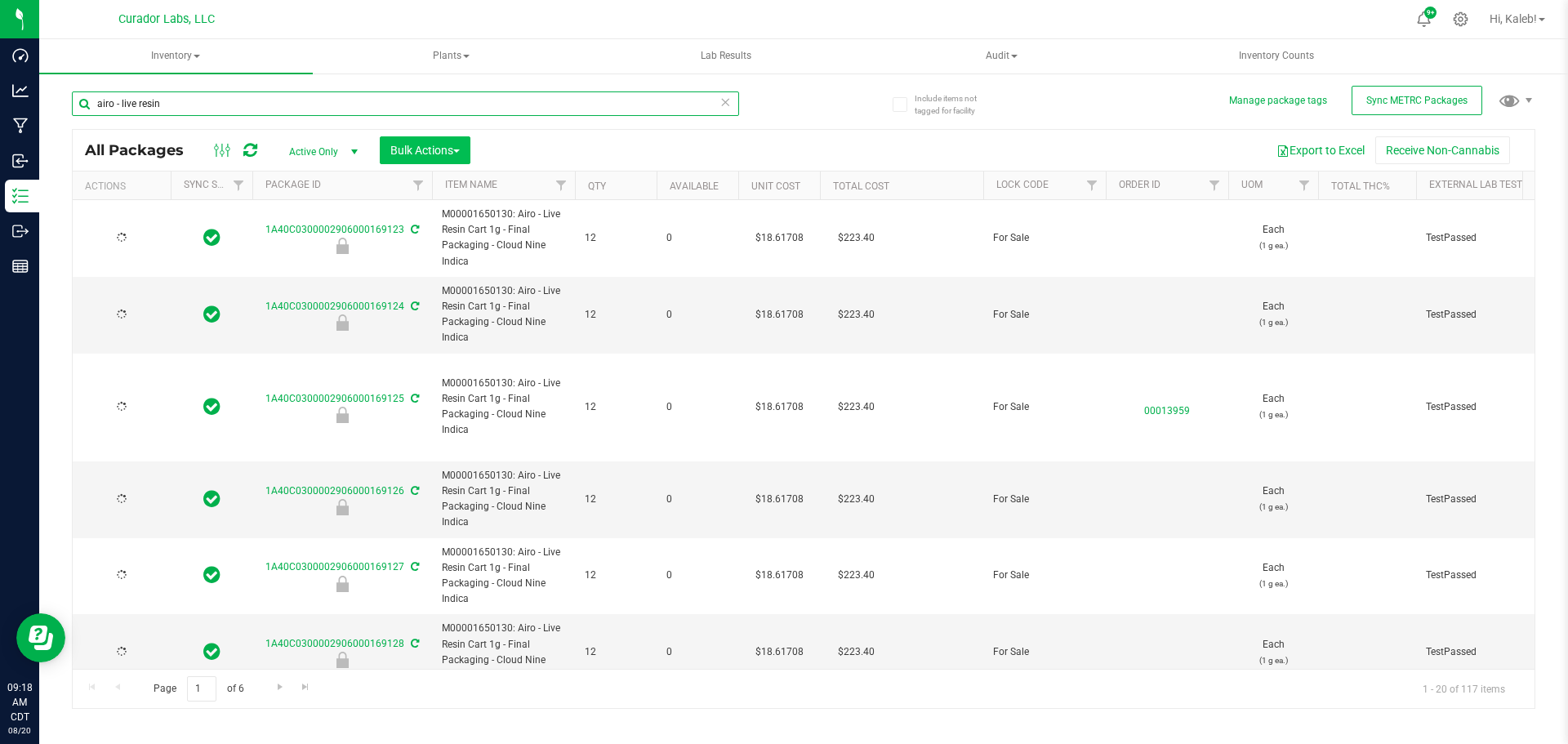
type input "[DATE]"
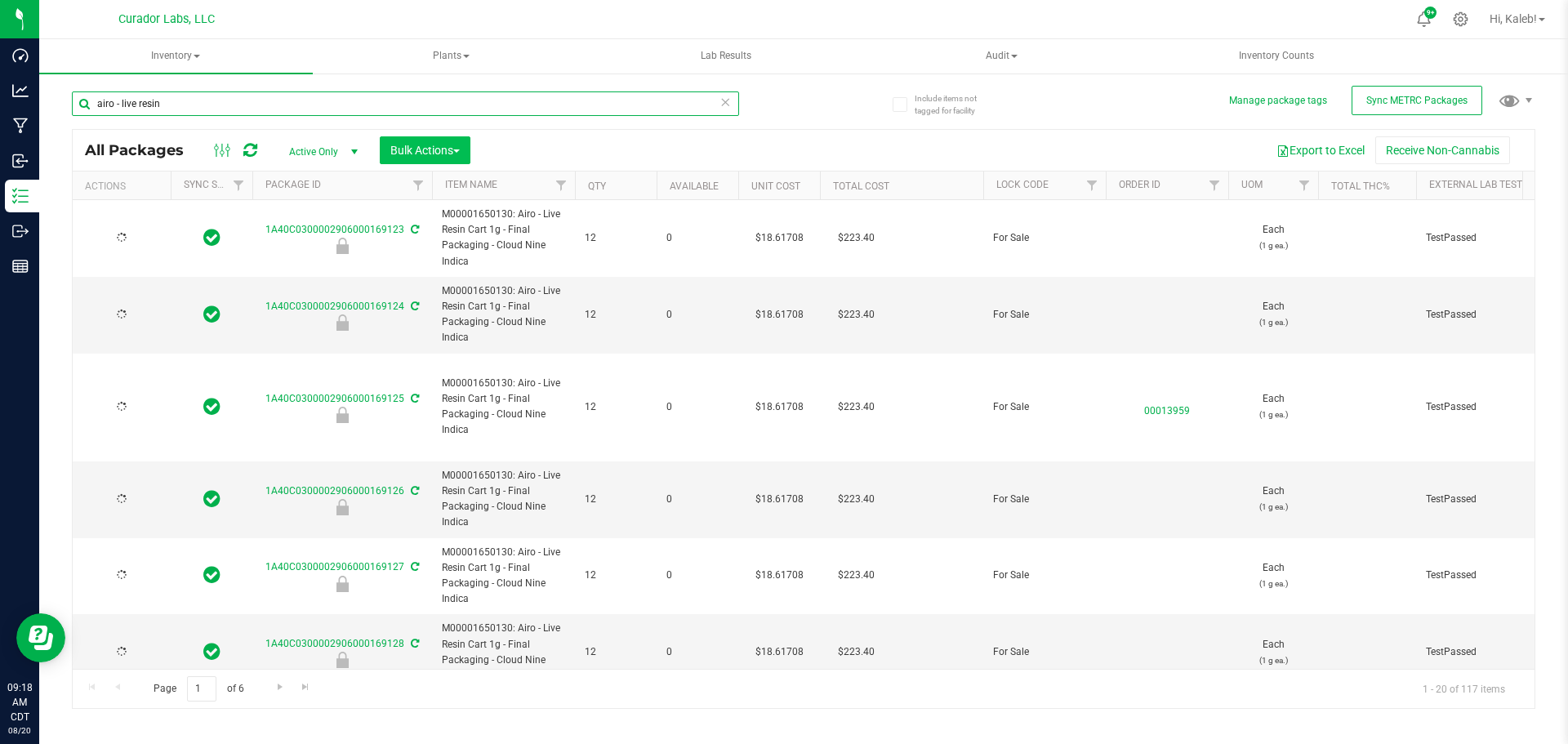
type input "[DATE]"
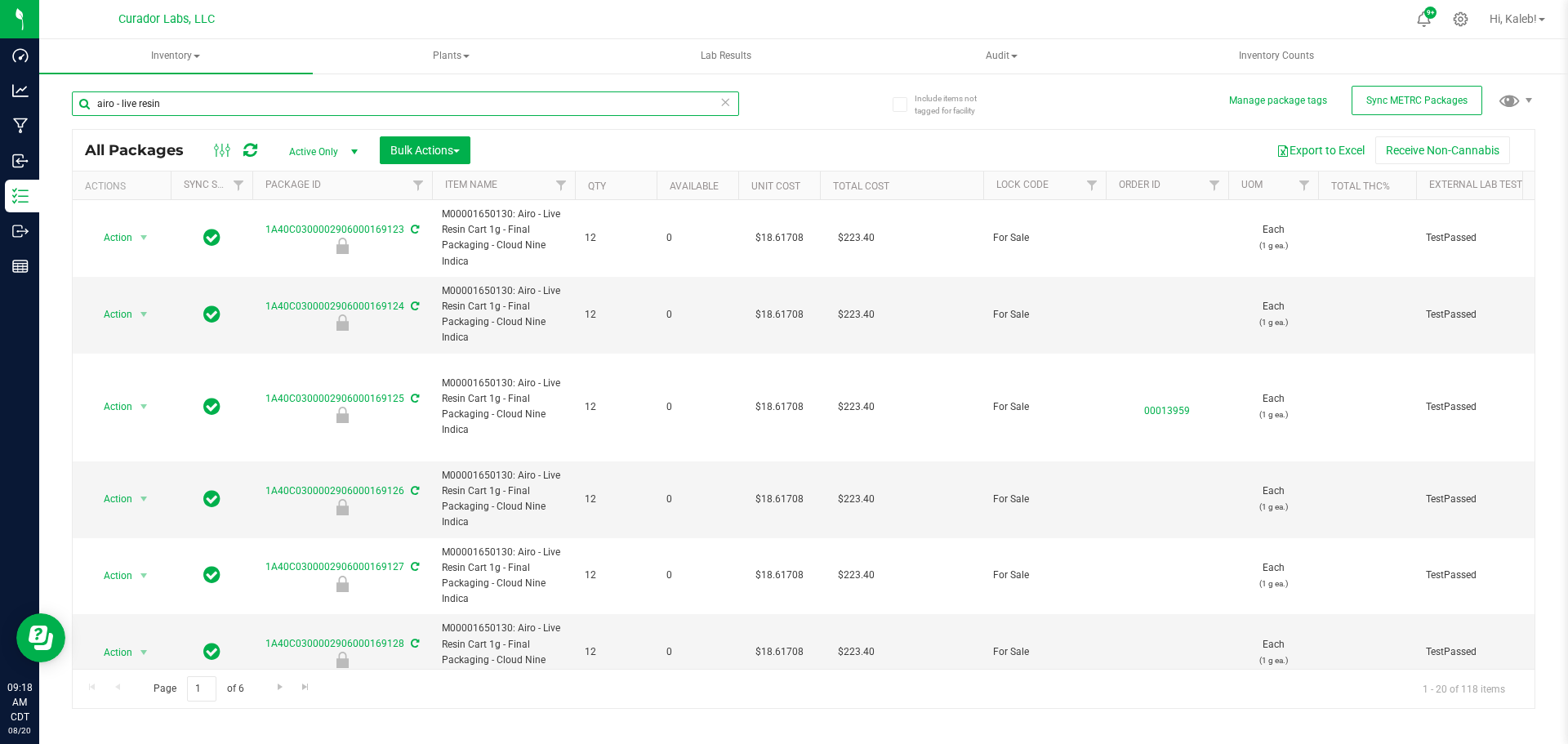
click at [123, 103] on input "airo - live resin" at bounding box center [406, 103] width 667 height 24
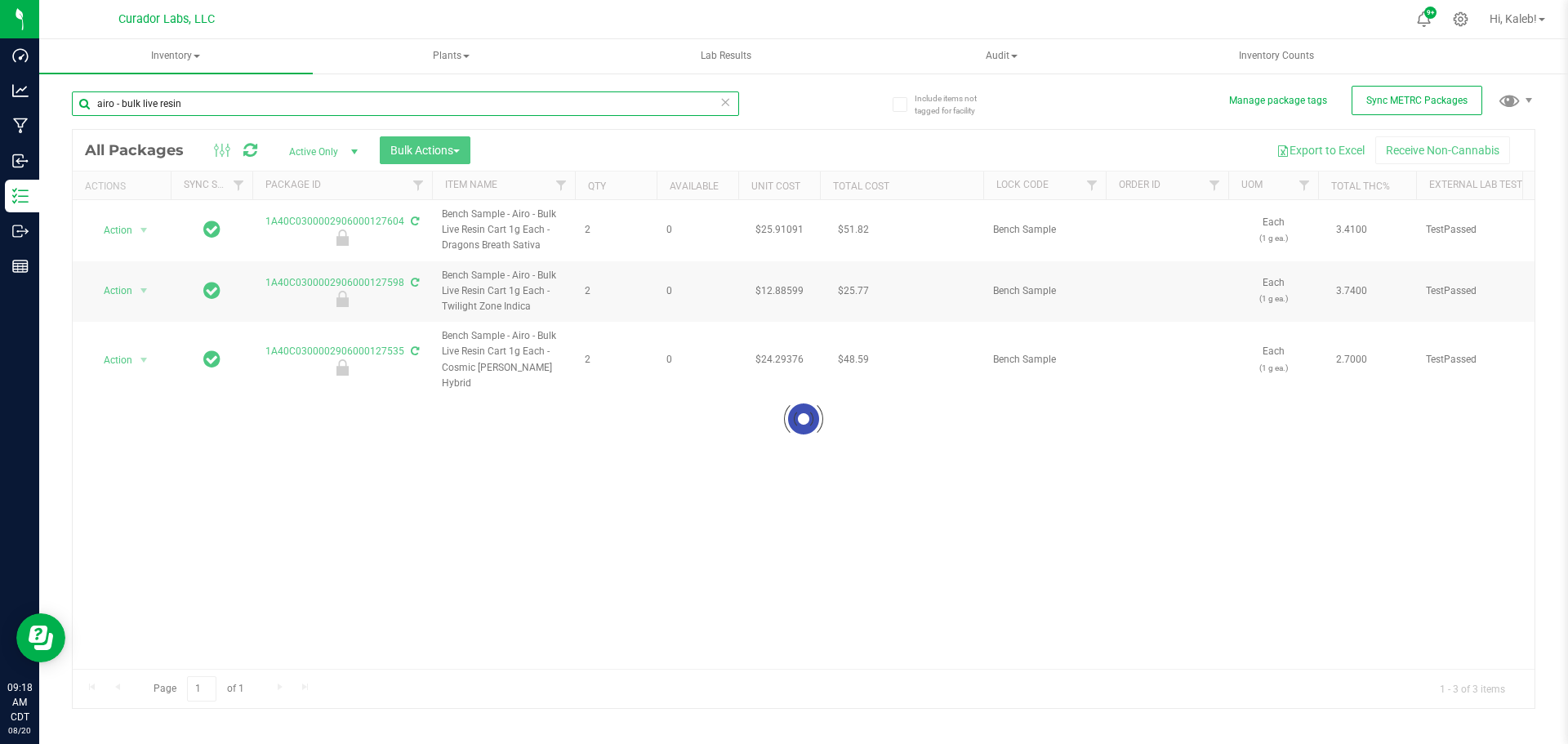
type input "airo - bulk live resin"
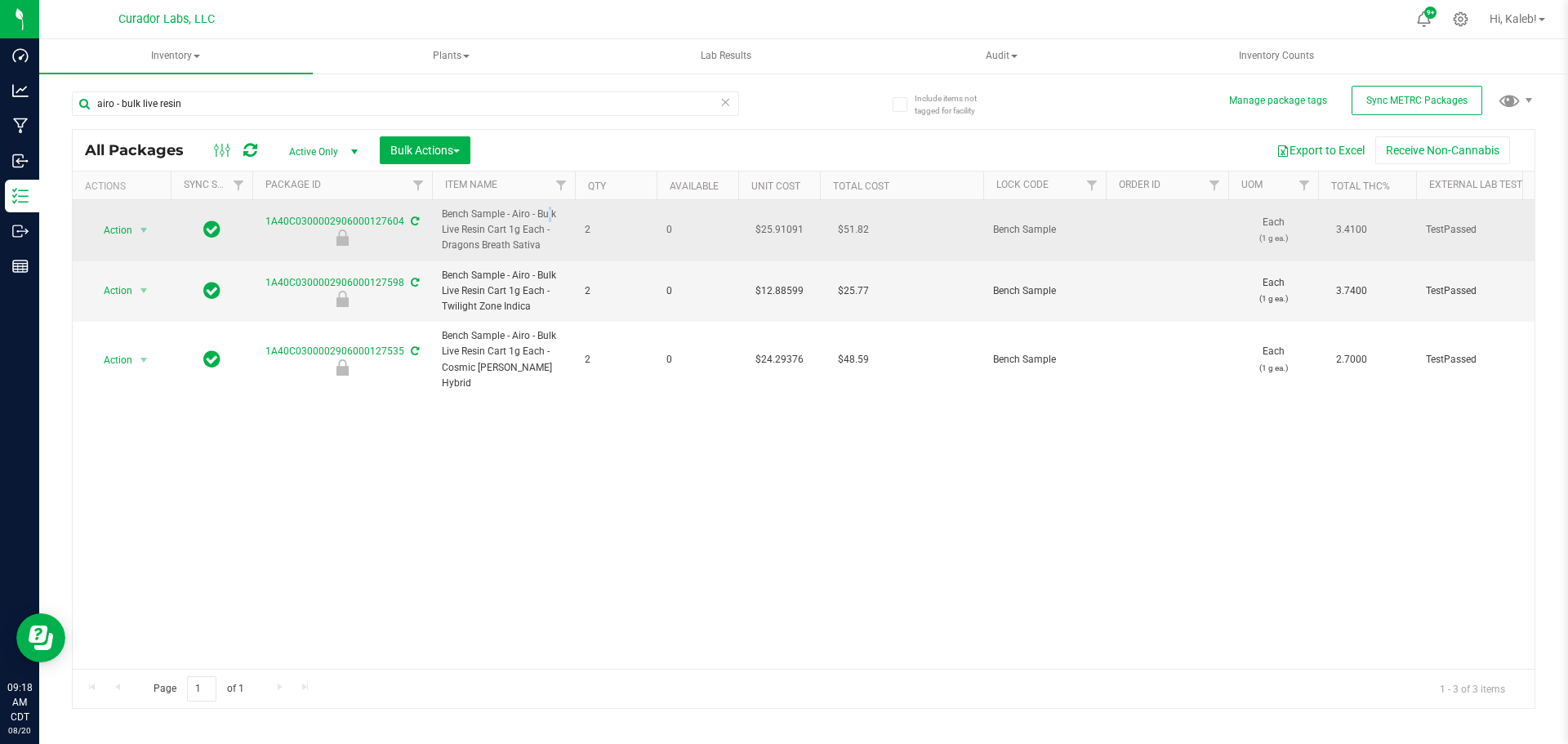
click at [517, 215] on span "Bench Sample - Airo - Bulk Live Resin Cart 1g Each - Dragons Breath Sativa" at bounding box center [503, 230] width 123 height 48
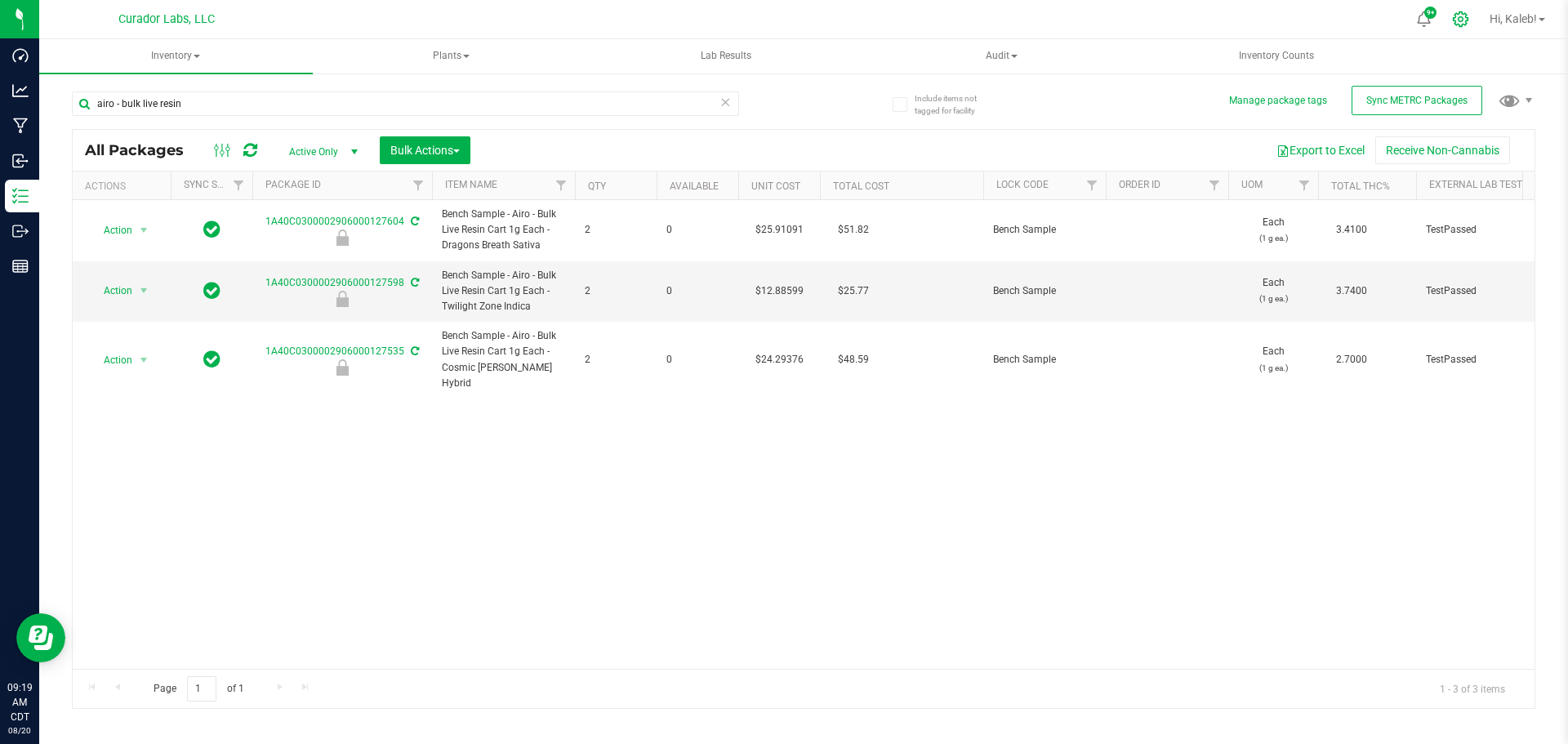
click at [1456, 28] on div at bounding box center [1461, 20] width 41 height 35
drag, startPoint x: 218, startPoint y: 106, endPoint x: 62, endPoint y: 93, distance: 156.5
click at [62, 93] on div "Include items not tagged for facility Manage package tags Sync METRC Packages a…" at bounding box center [803, 321] width 1528 height 498
click at [1461, 17] on icon at bounding box center [1461, 20] width 18 height 18
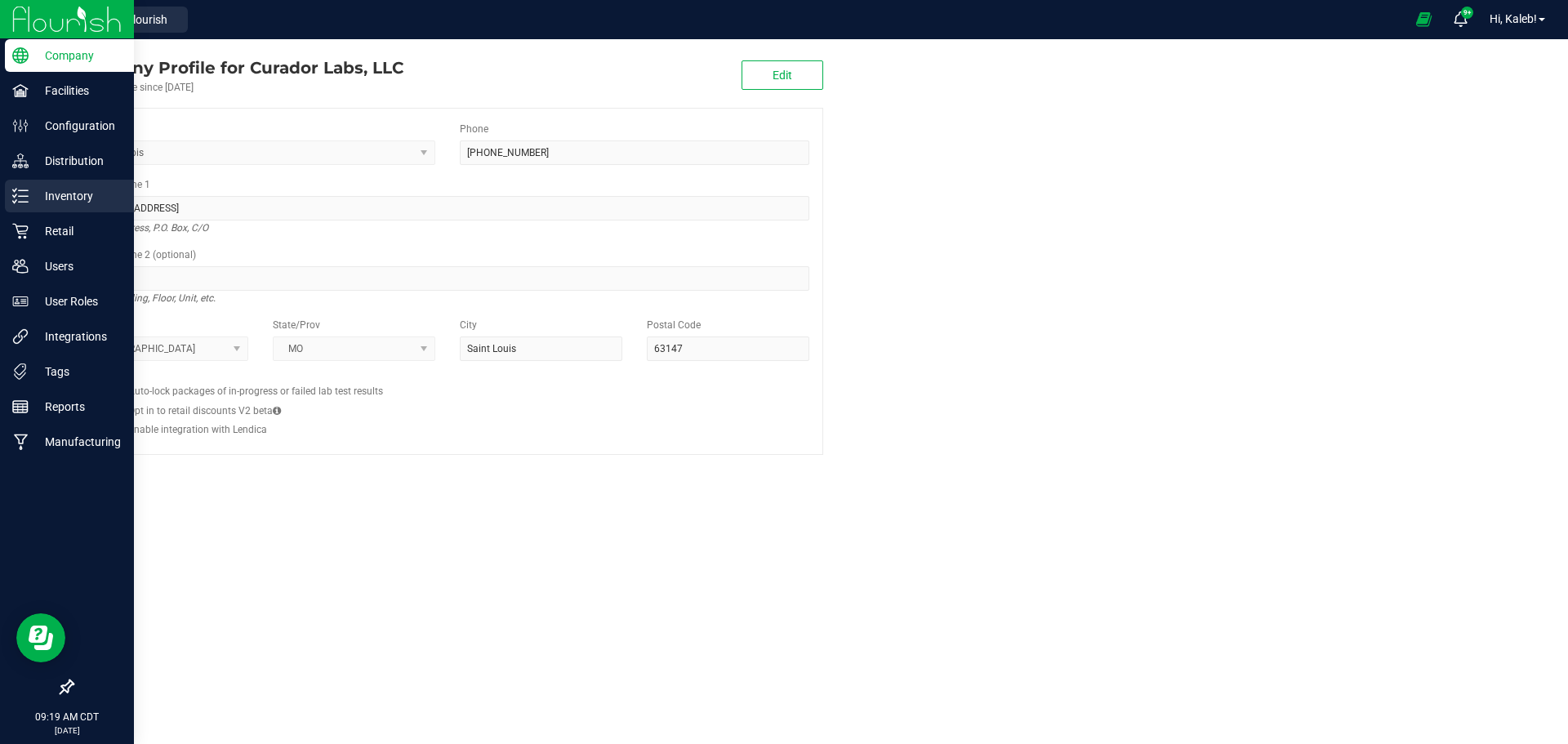
click at [20, 208] on div "Inventory" at bounding box center [69, 195] width 129 height 32
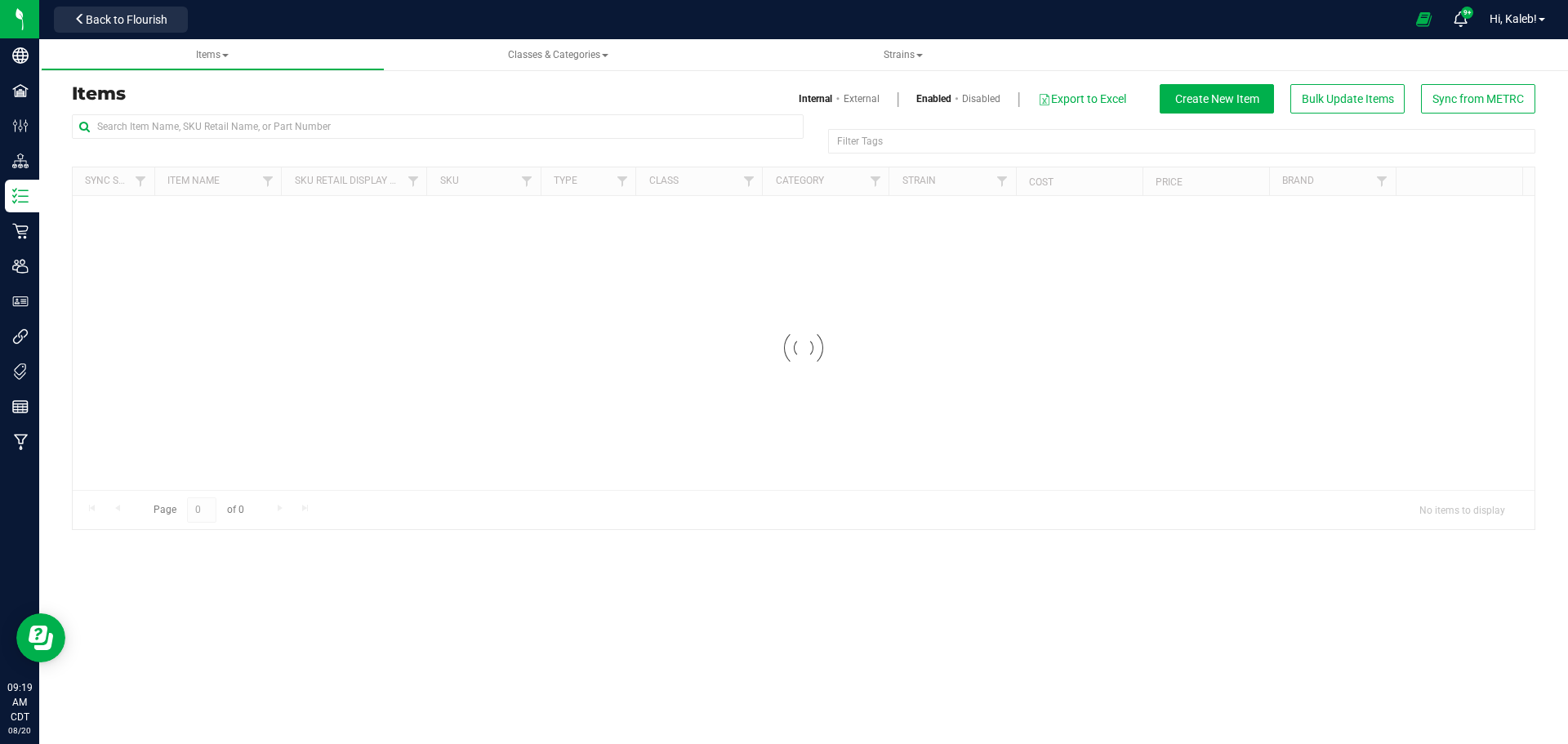
click at [301, 145] on div "Filter Tags Filter Tags" at bounding box center [804, 140] width 1463 height 53
click at [304, 130] on input "text" at bounding box center [438, 126] width 731 height 24
paste input "airo - bulk live resin"
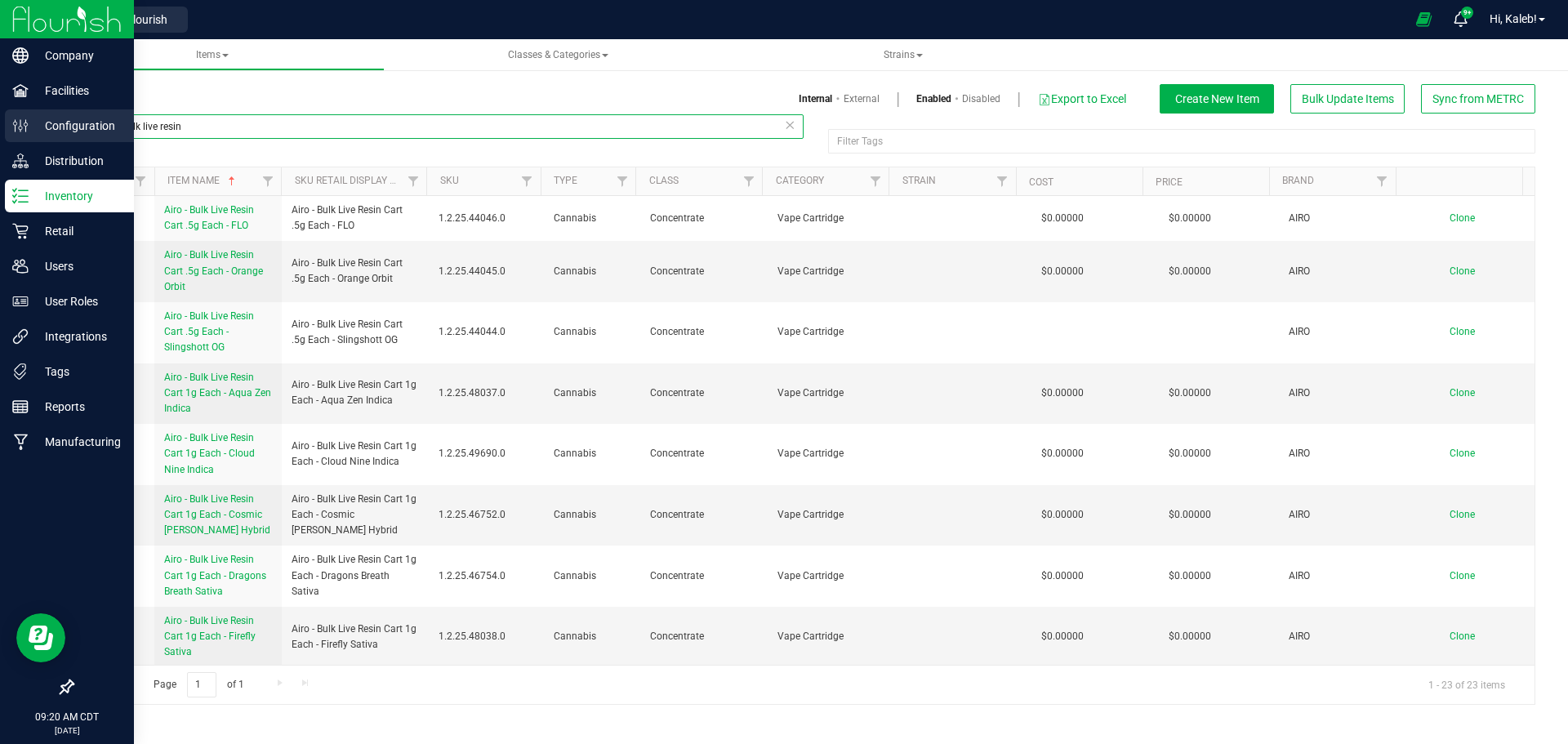
drag, startPoint x: 38, startPoint y: 131, endPoint x: 3, endPoint y: 131, distance: 35.0
click at [3, 131] on div "Company Facilities Configuration Distribution Inventory Retail Users User Roles…" at bounding box center [784, 372] width 1568 height 744
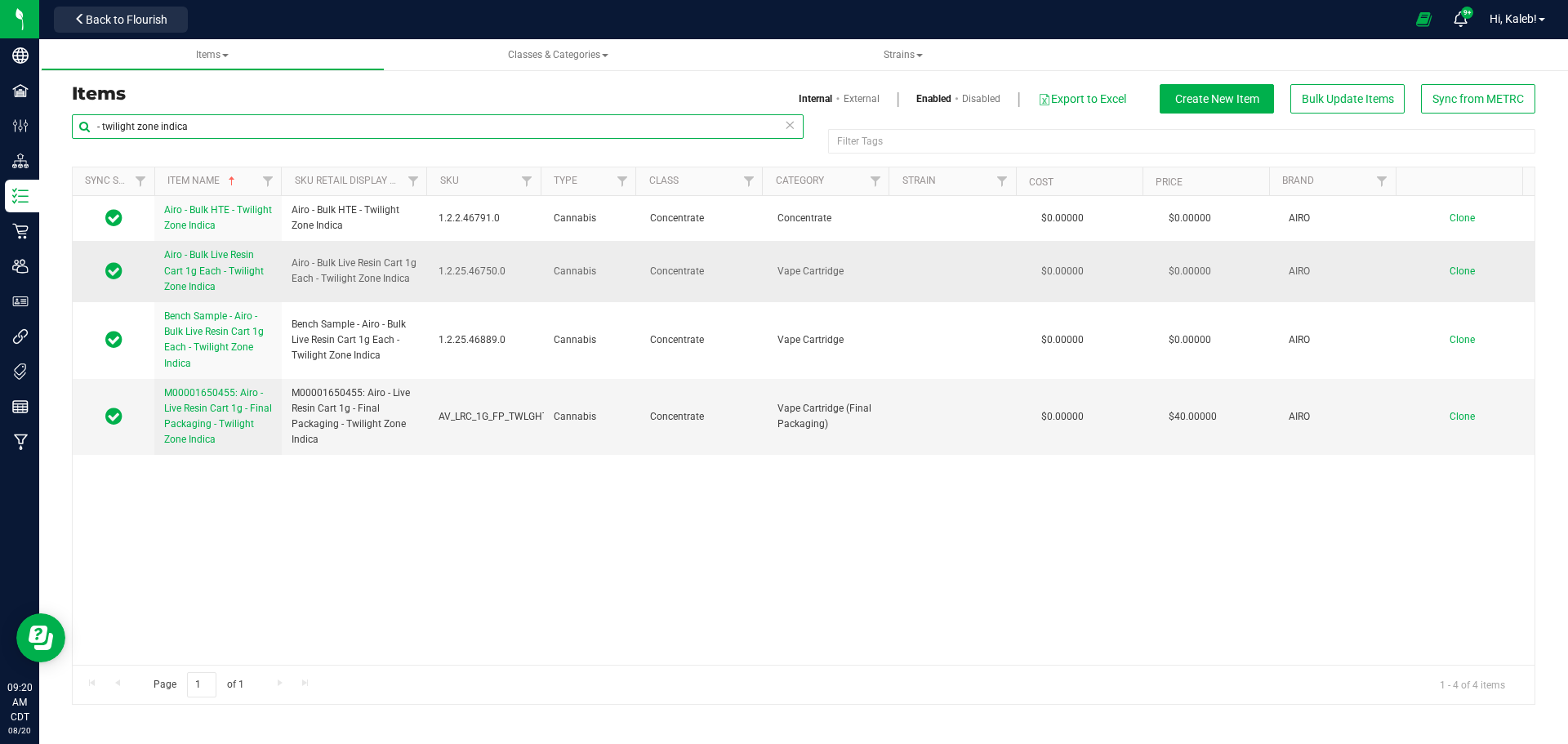
type input "- twilight zone indica"
drag, startPoint x: 290, startPoint y: 259, endPoint x: 414, endPoint y: 285, distance: 126.7
click at [414, 285] on td "Airo - Bulk Live Resin Cart 1g Each - Twilight Zone Indica" at bounding box center [355, 271] width 147 height 61
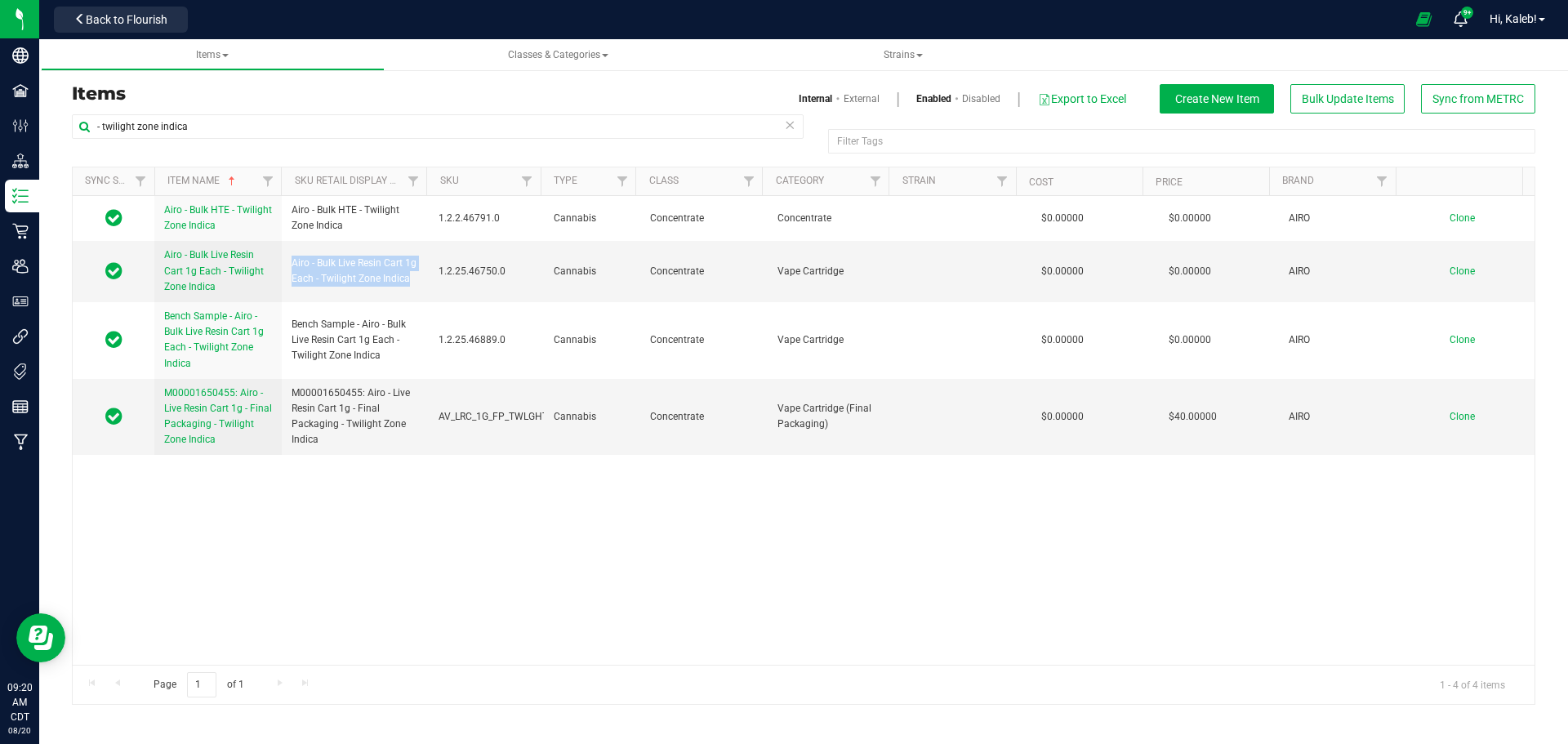
copy span "Airo - Bulk Live Resin Cart 1g Each - Twilight Zone Indica"
click at [128, 13] on span "Back to Flourish" at bounding box center [127, 19] width 82 height 13
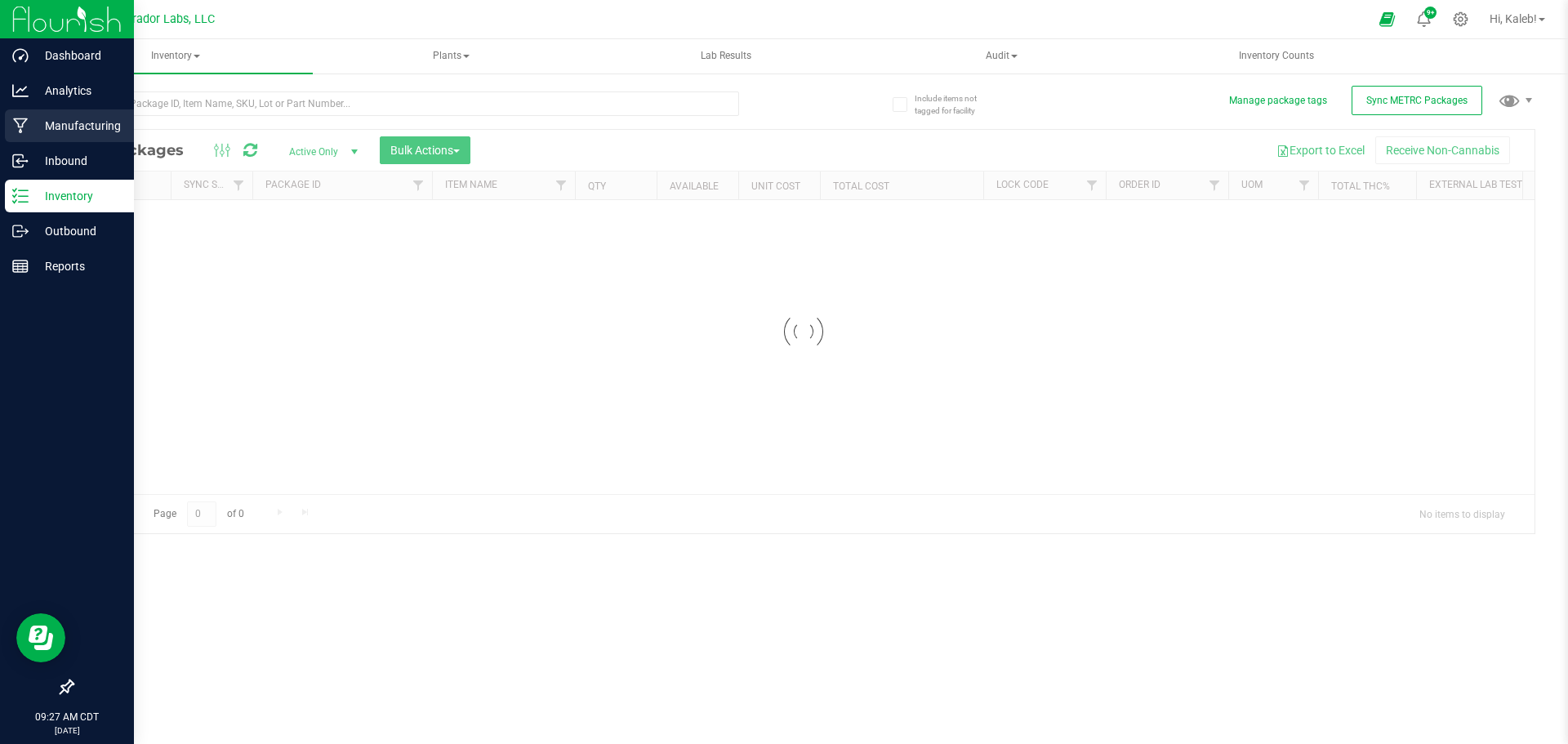
click at [69, 118] on p "Manufacturing" at bounding box center [77, 126] width 98 height 20
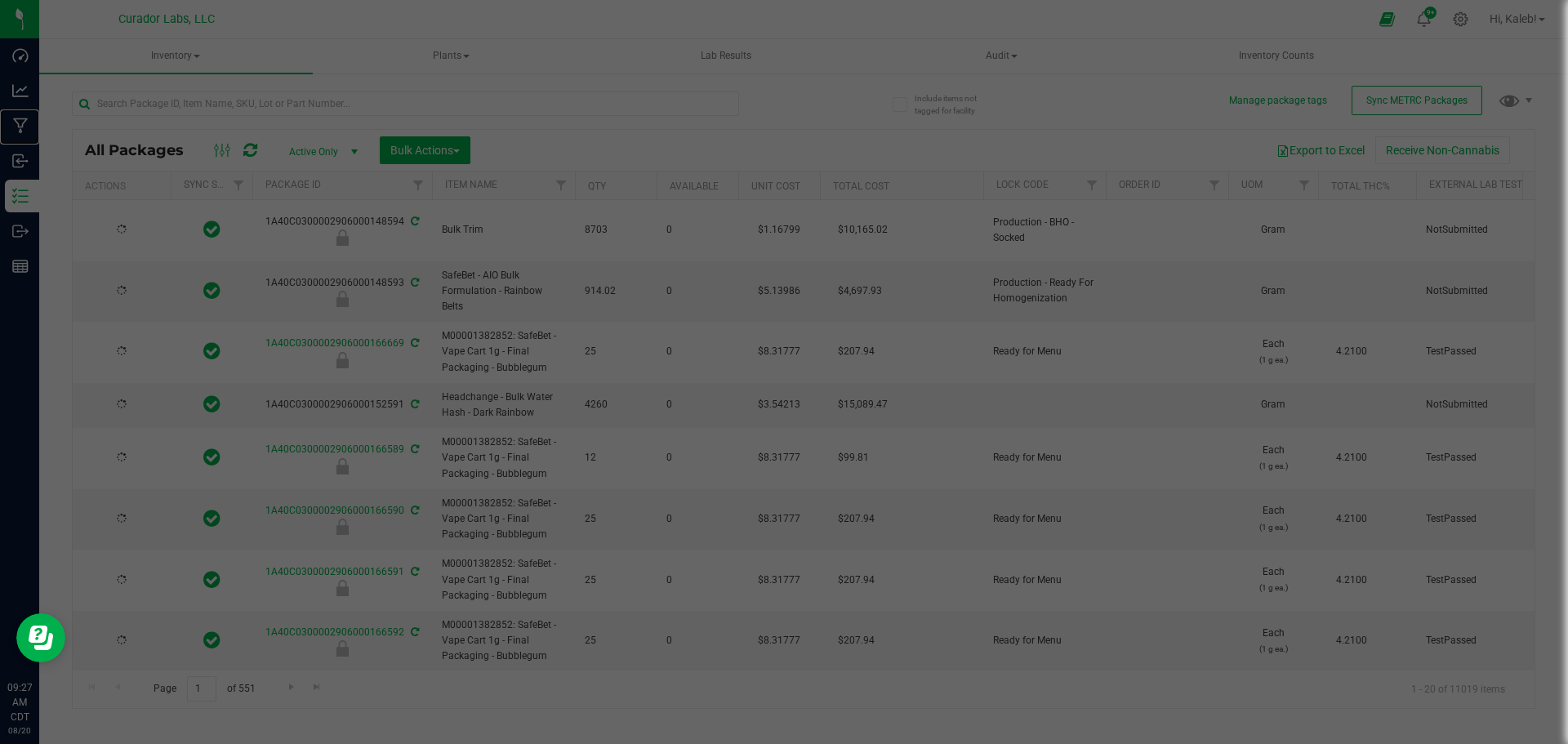
type input "[DATE]"
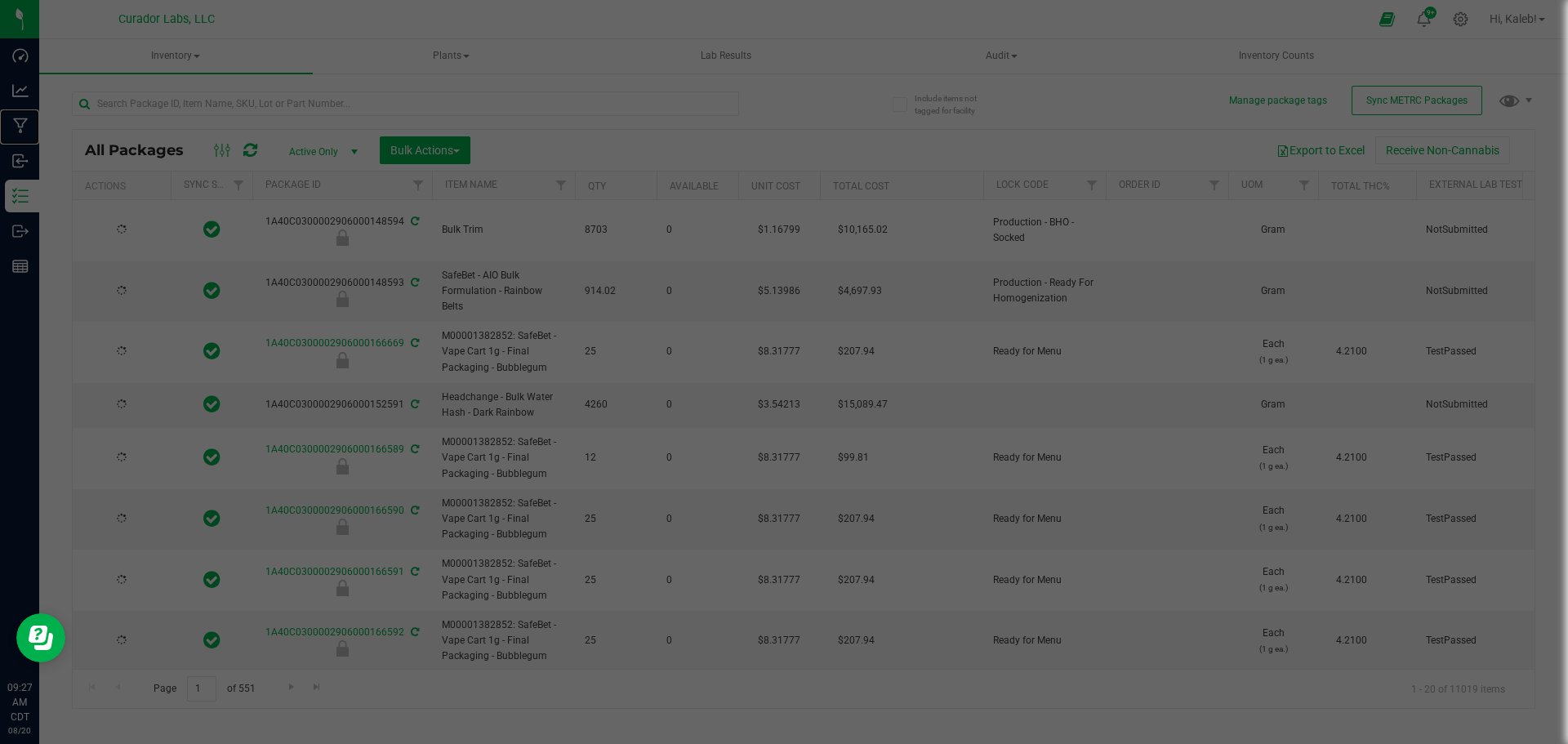
type input "[DATE]"
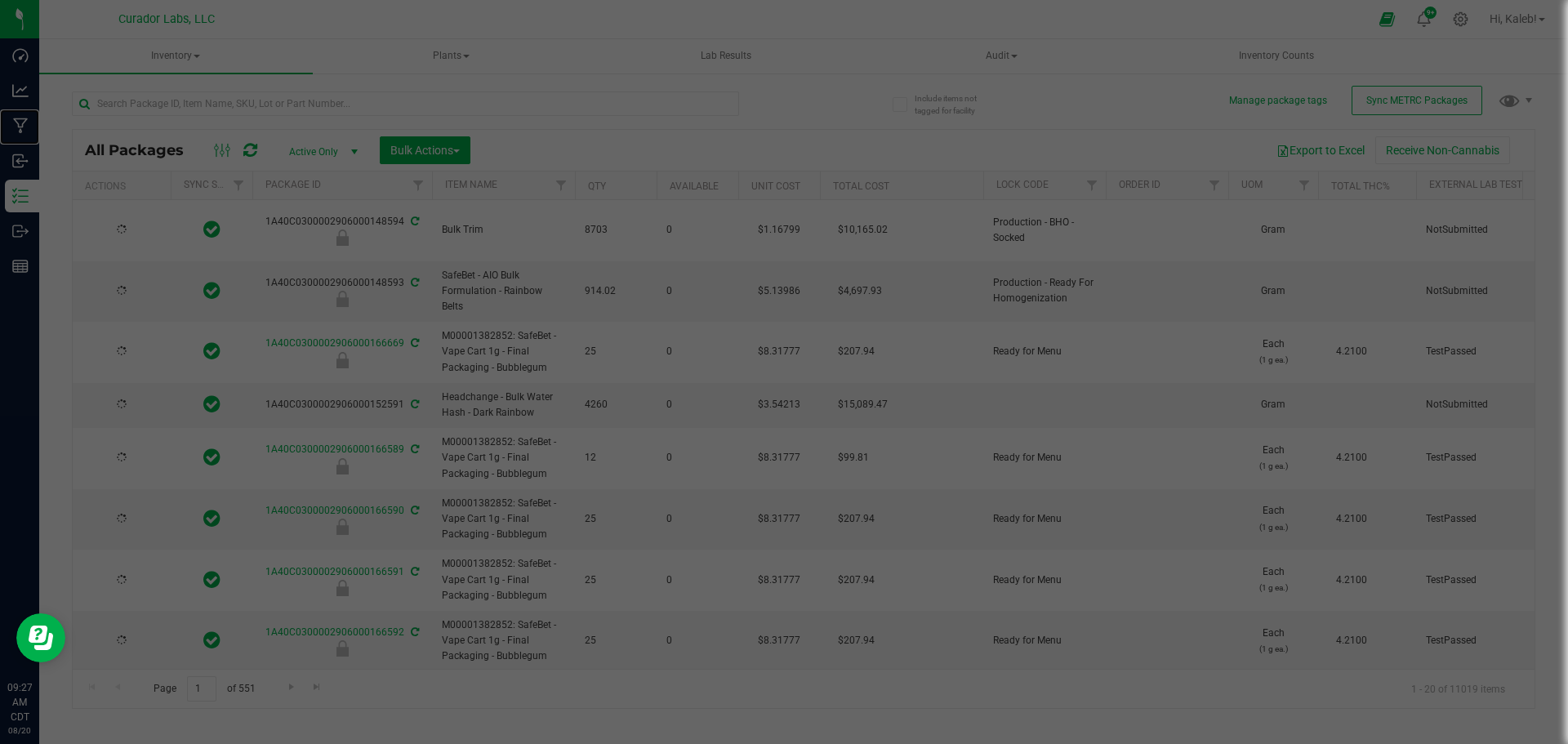
type input "[DATE]"
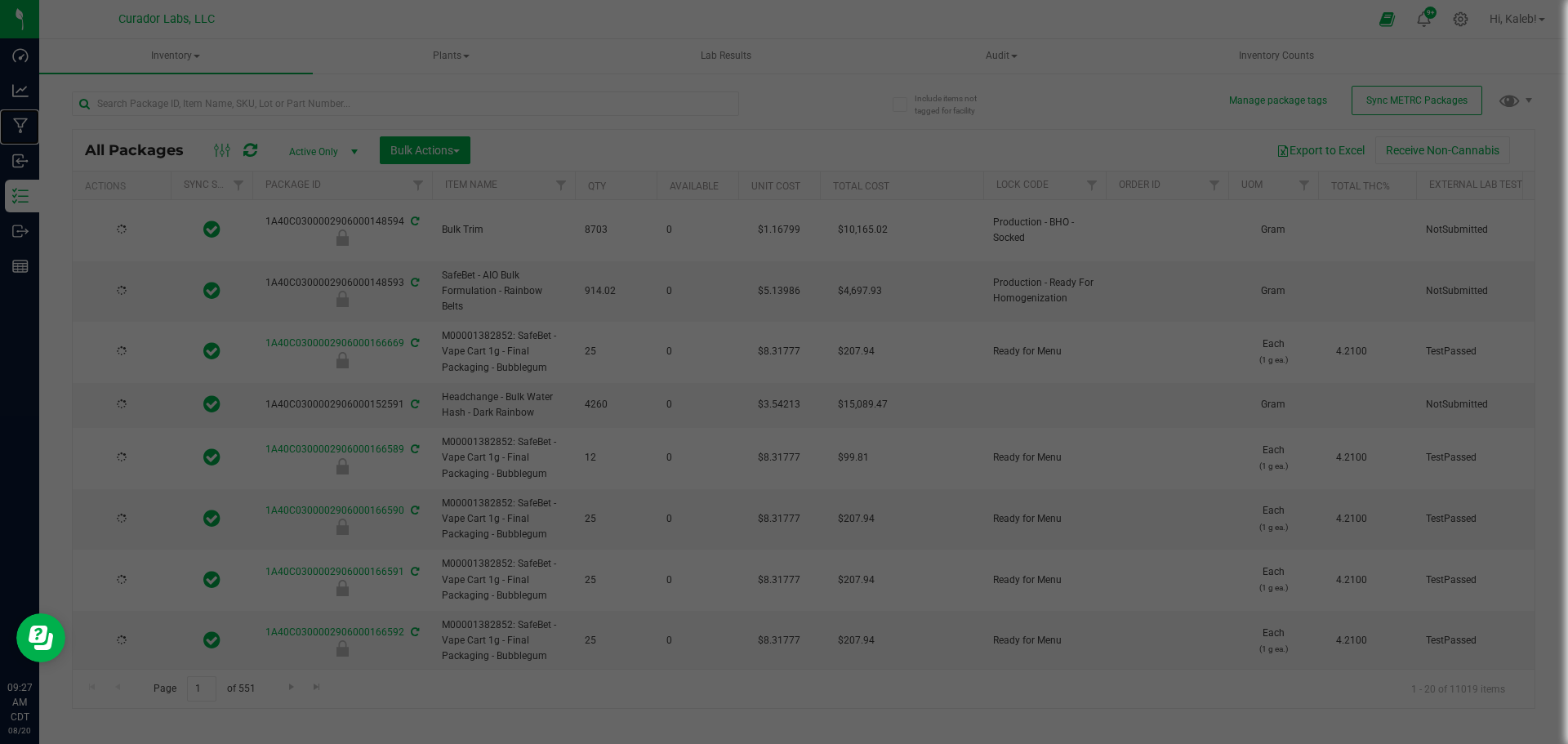
type input "[DATE]"
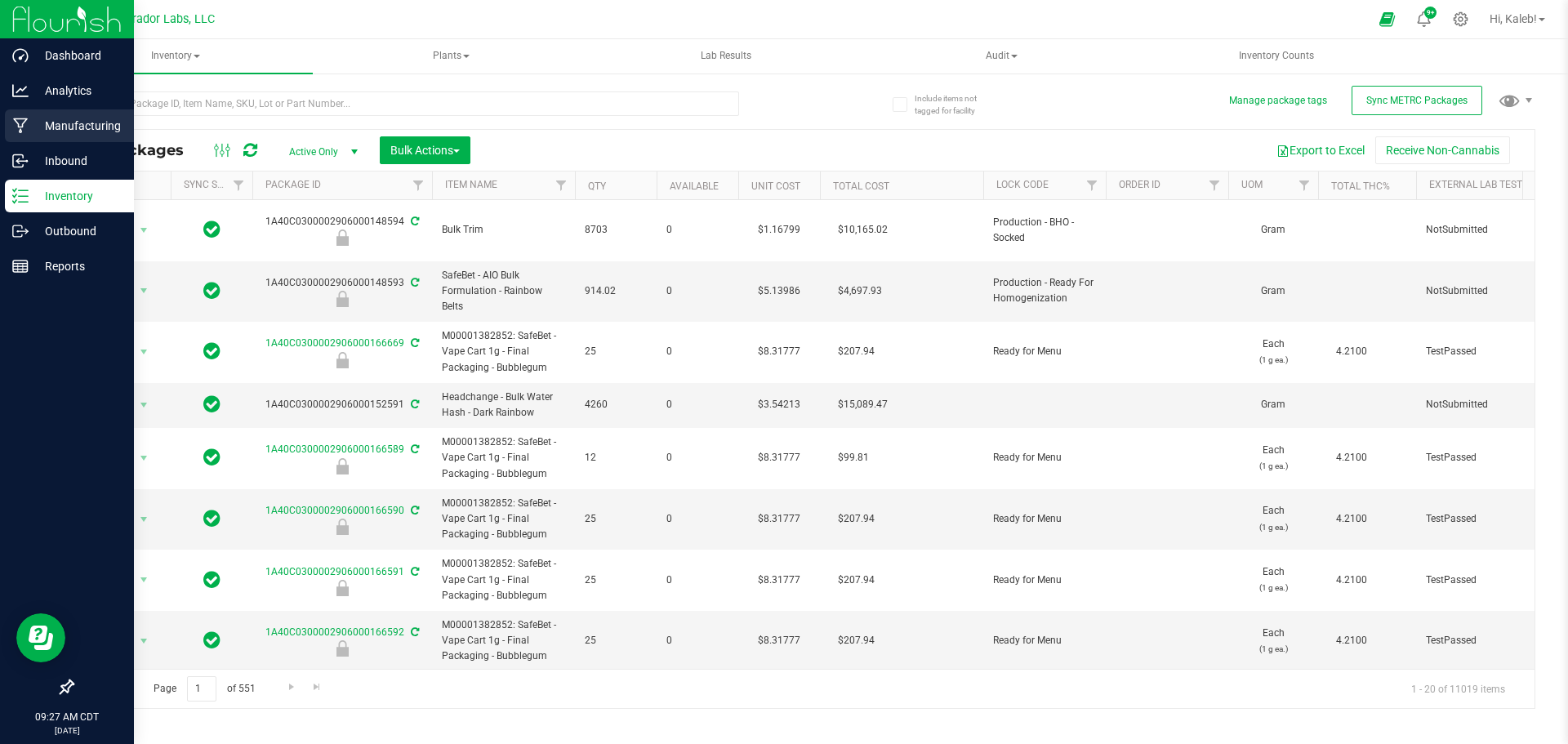
click at [20, 118] on icon at bounding box center [20, 126] width 16 height 17
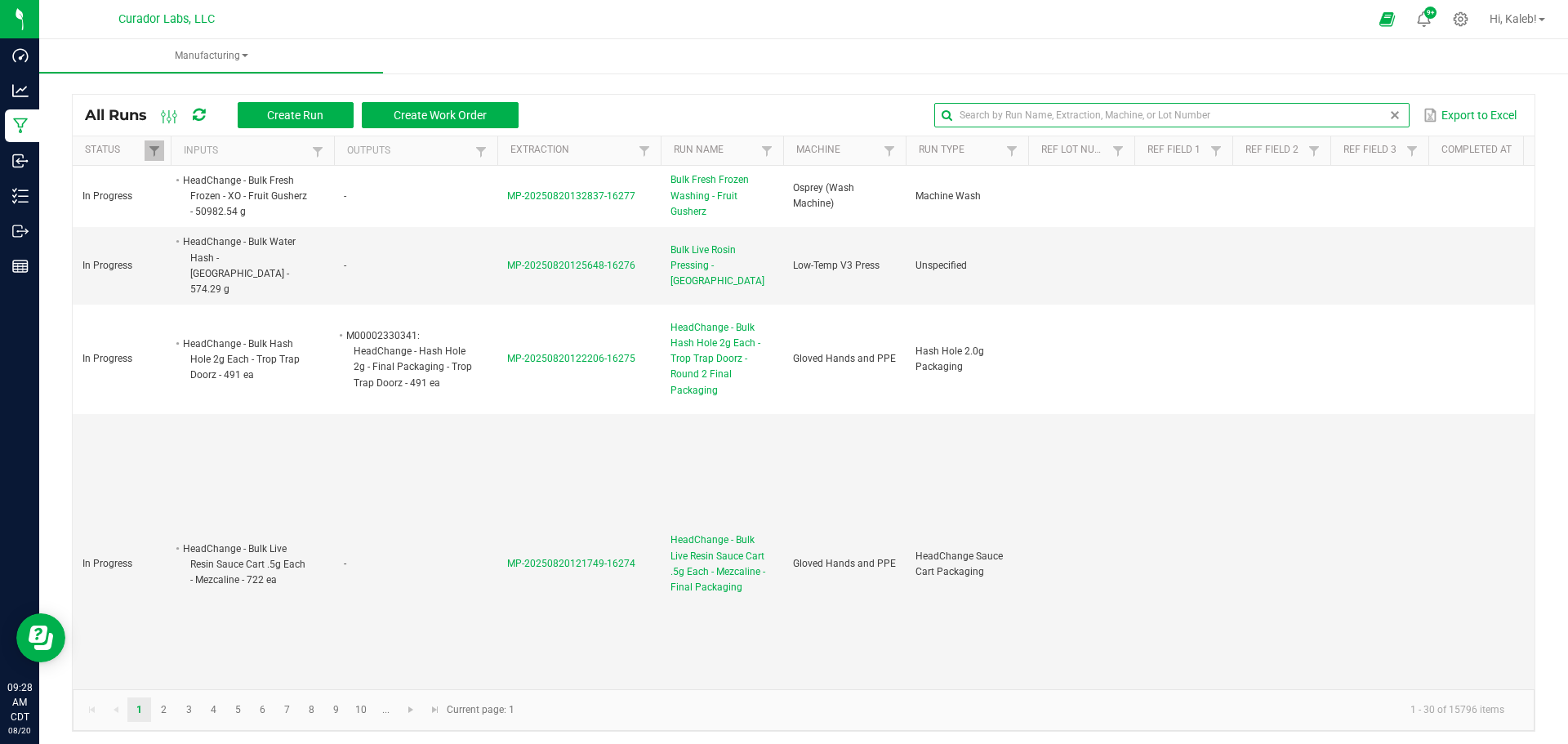
click at [1351, 112] on input "text" at bounding box center [1171, 114] width 474 height 24
paste input "Airo - Bulk Live Resin Cart 1g Each - Twilight Zone Indica"
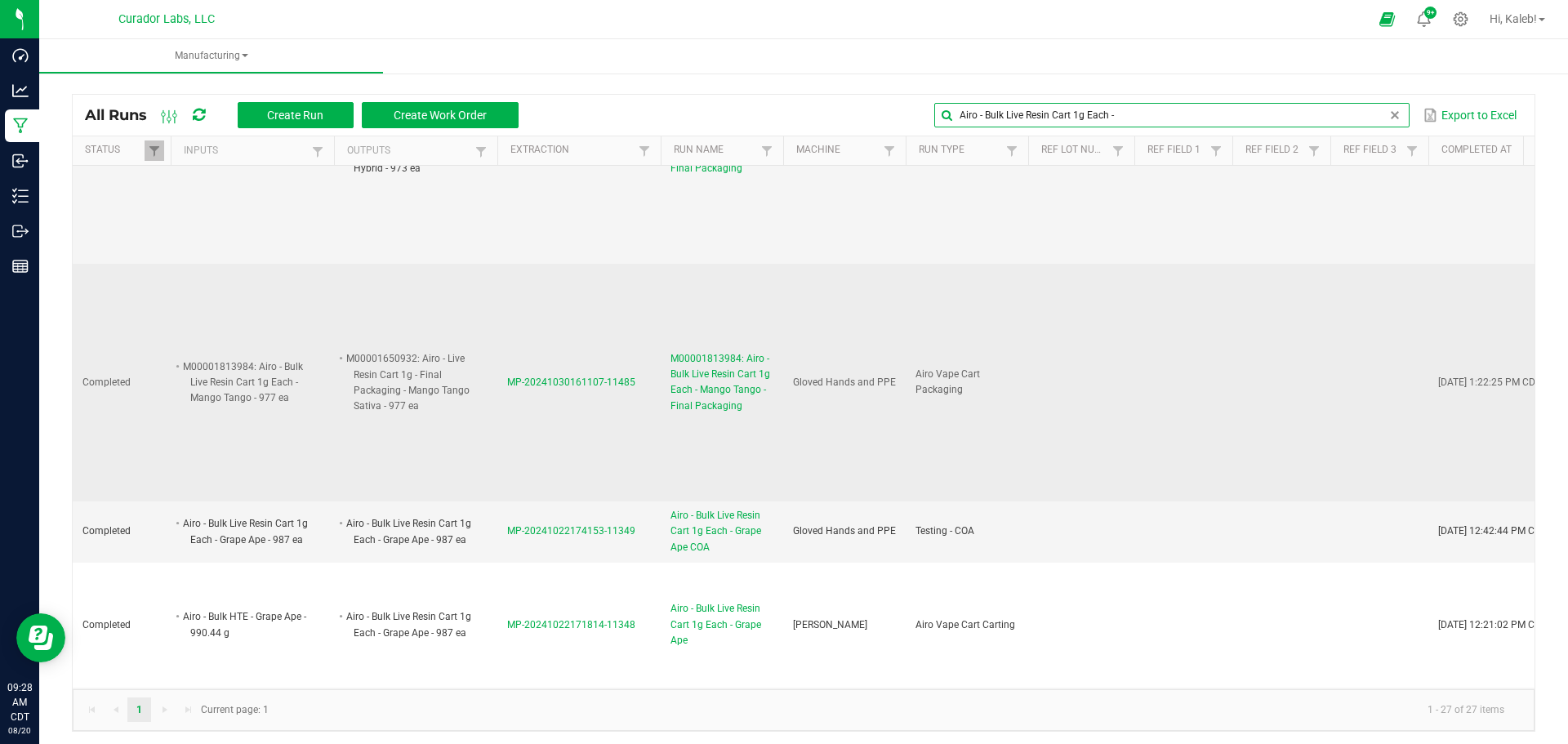
scroll to position [3518, 0]
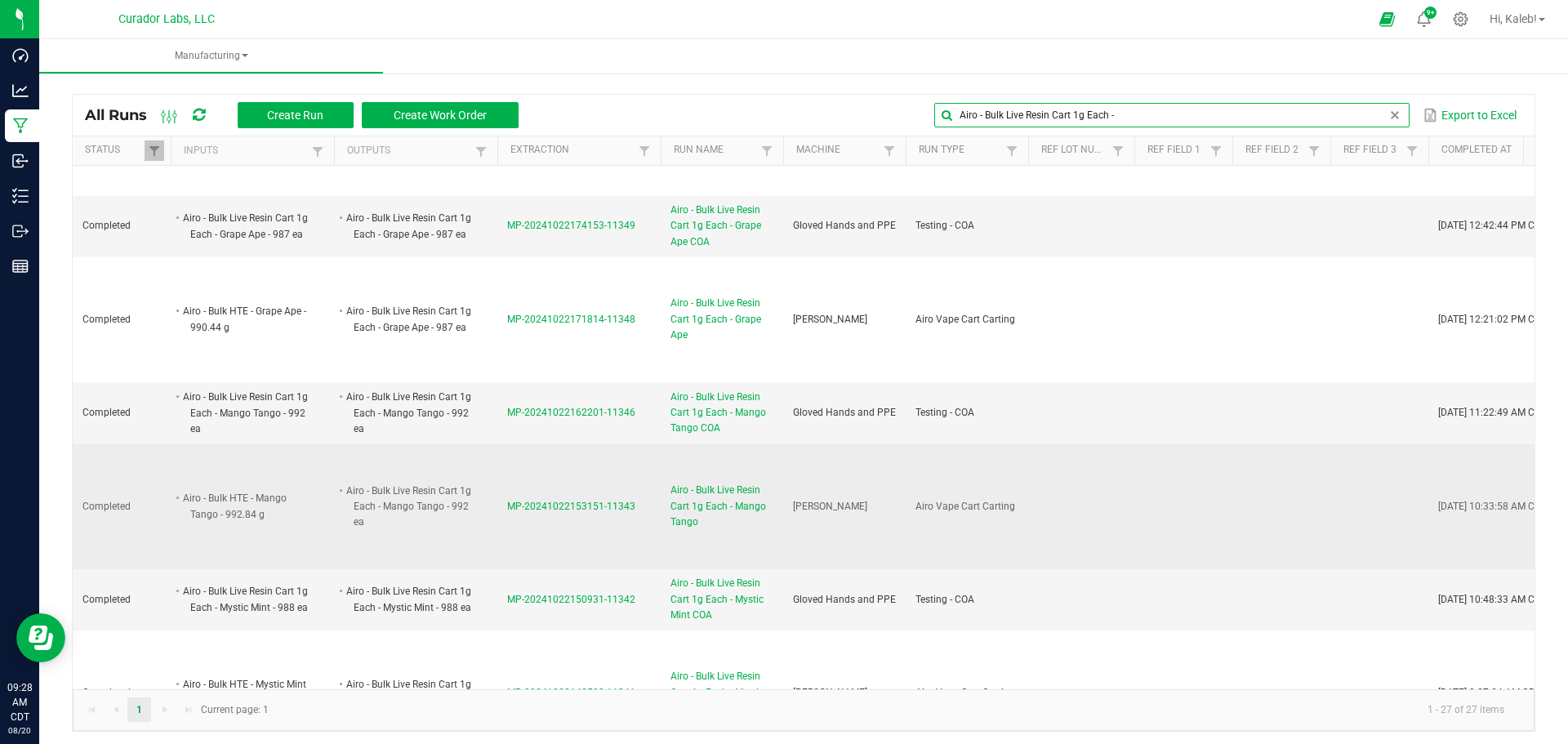
type input "Airo - Bulk Live Resin Cart 1g Each -"
click at [560, 500] on span "MP-20241022153151-11343" at bounding box center [570, 506] width 128 height 12
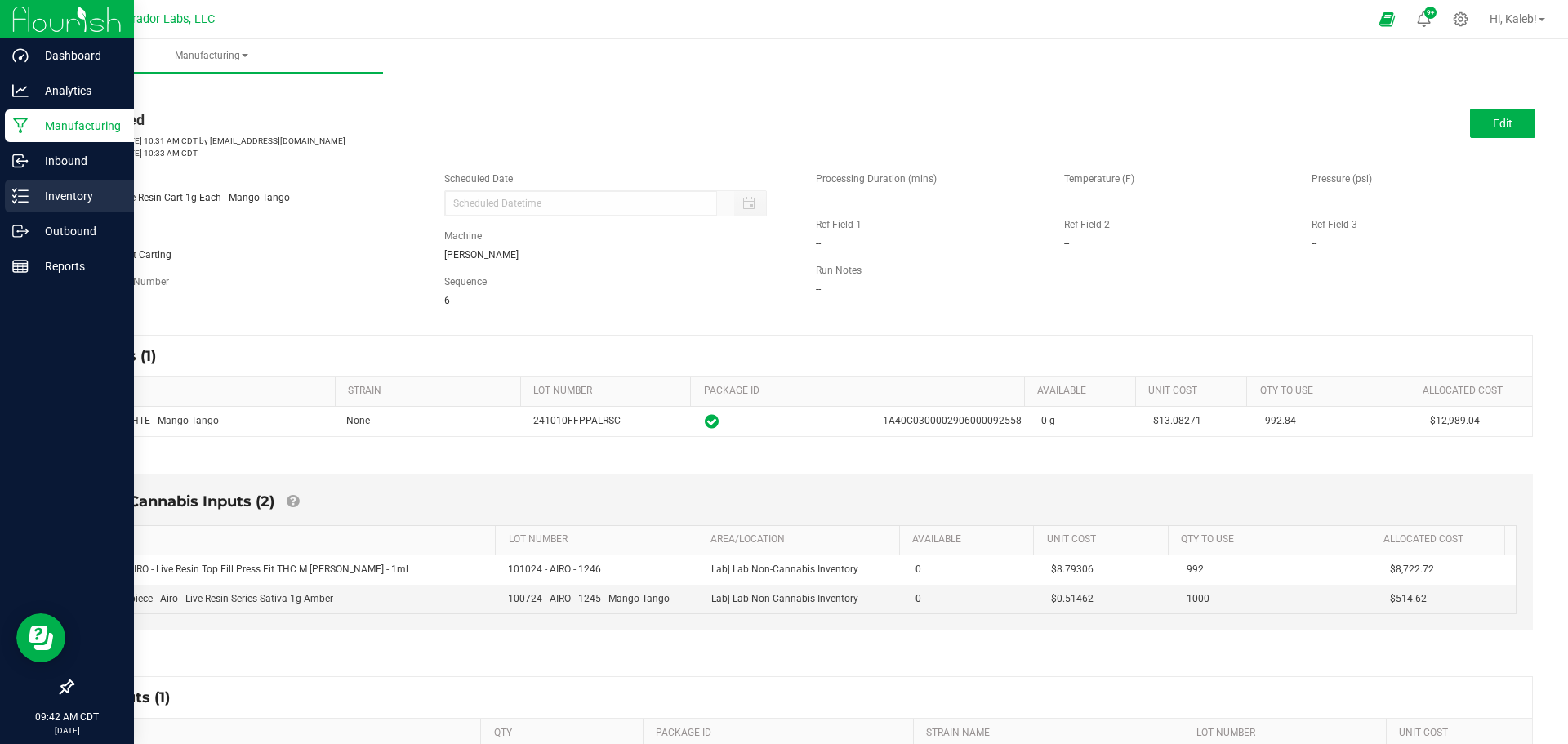
click at [42, 187] on p "Inventory" at bounding box center [77, 196] width 98 height 20
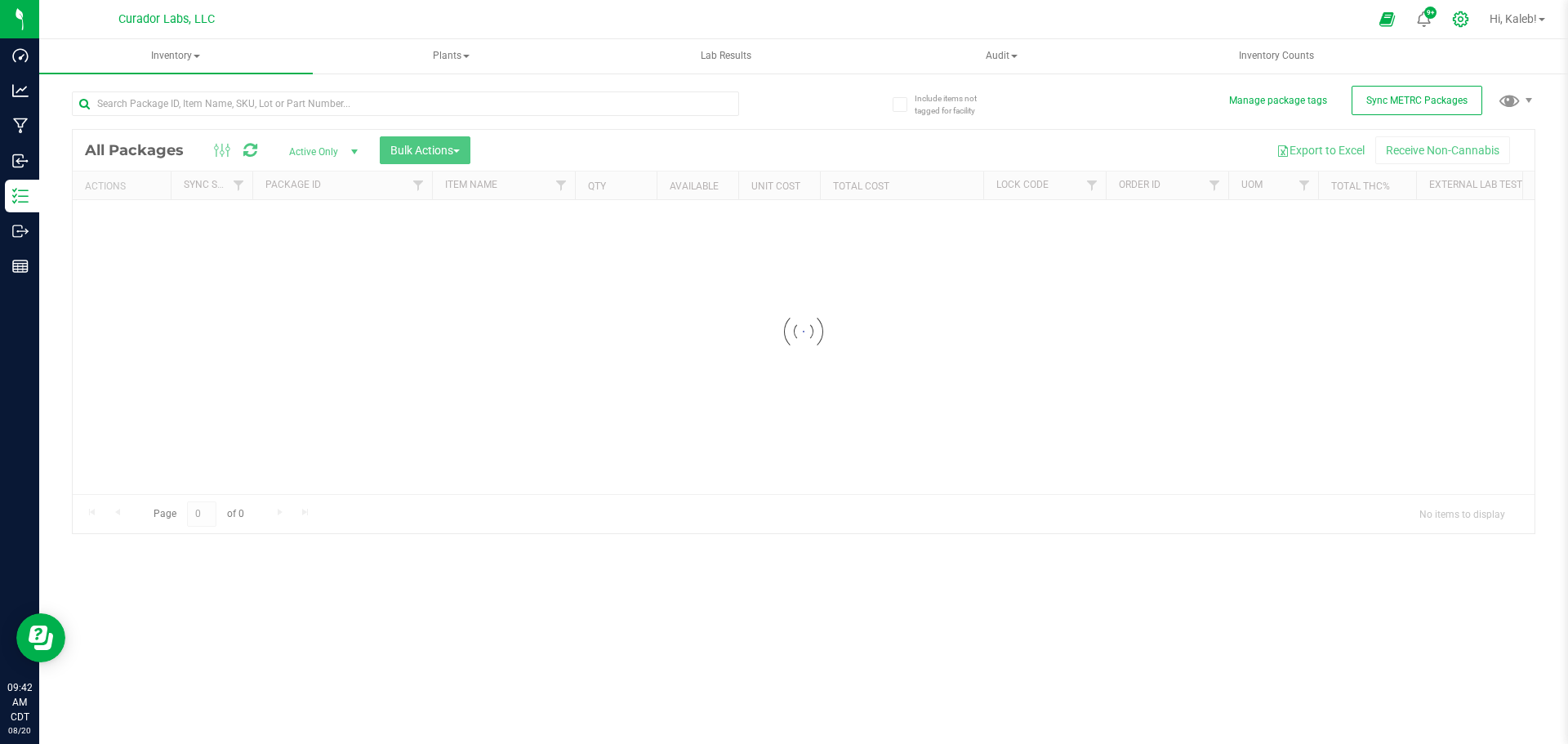
click at [1454, 22] on icon at bounding box center [1461, 20] width 18 height 18
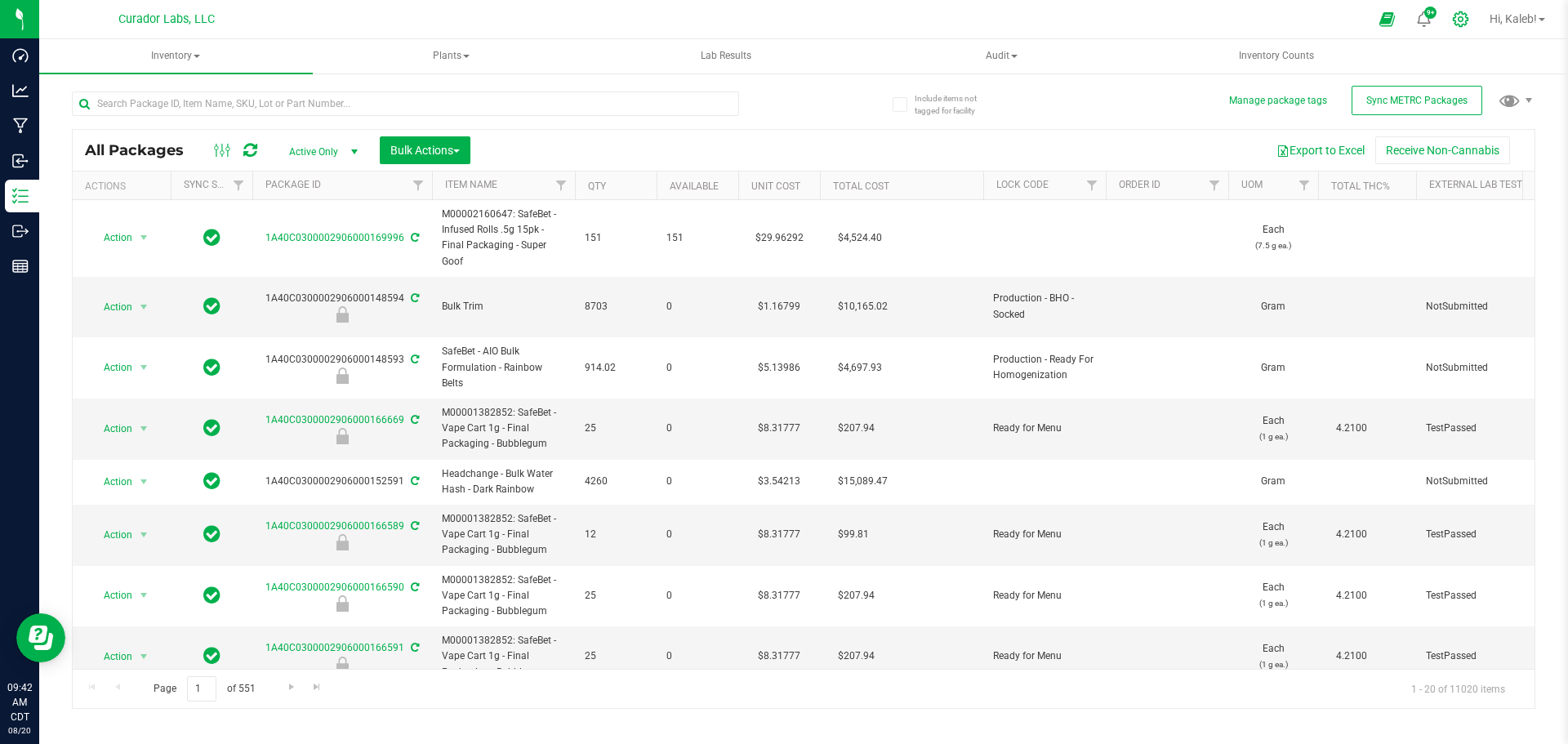
click at [1459, 15] on icon at bounding box center [1460, 20] width 16 height 16
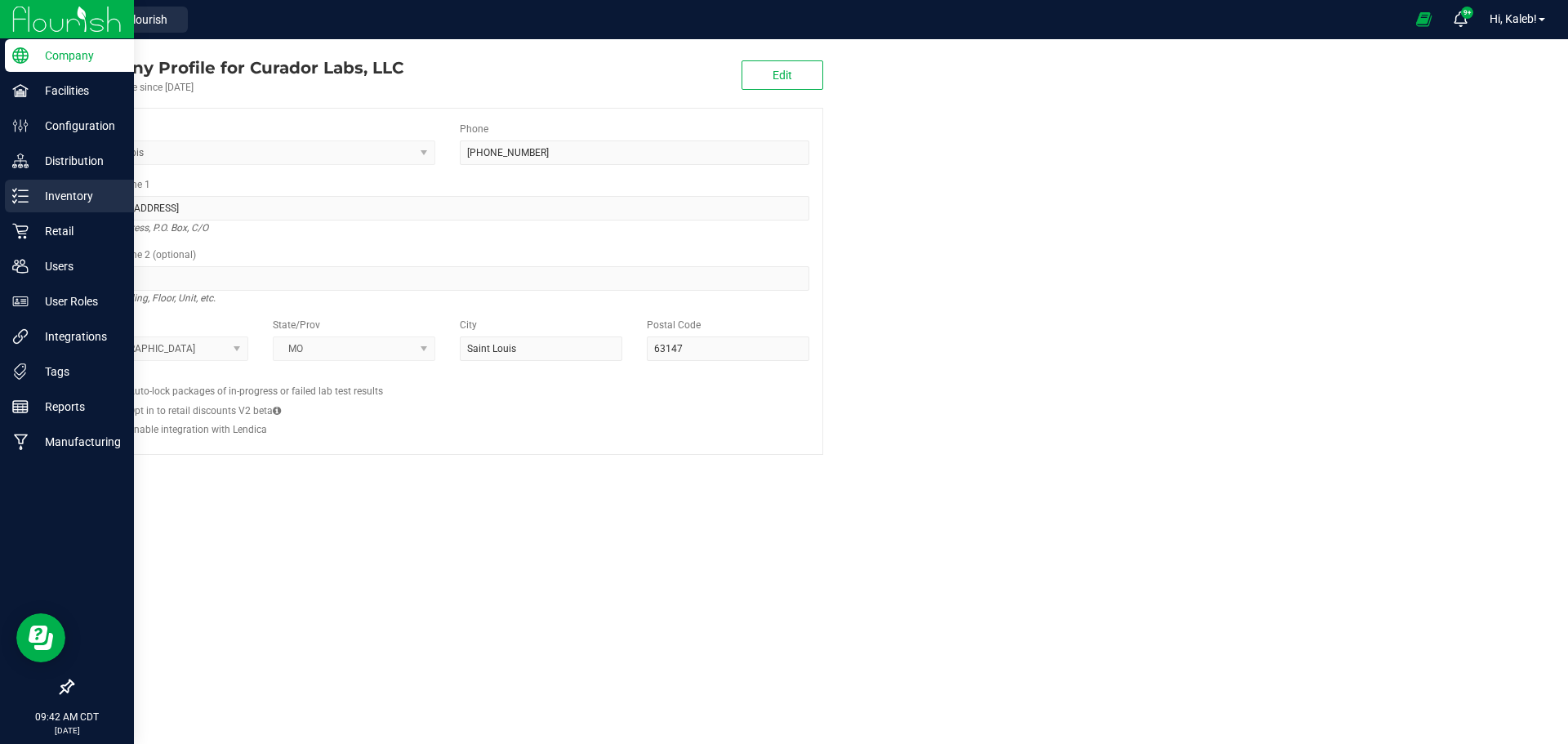
click at [34, 200] on p "Inventory" at bounding box center [77, 196] width 98 height 20
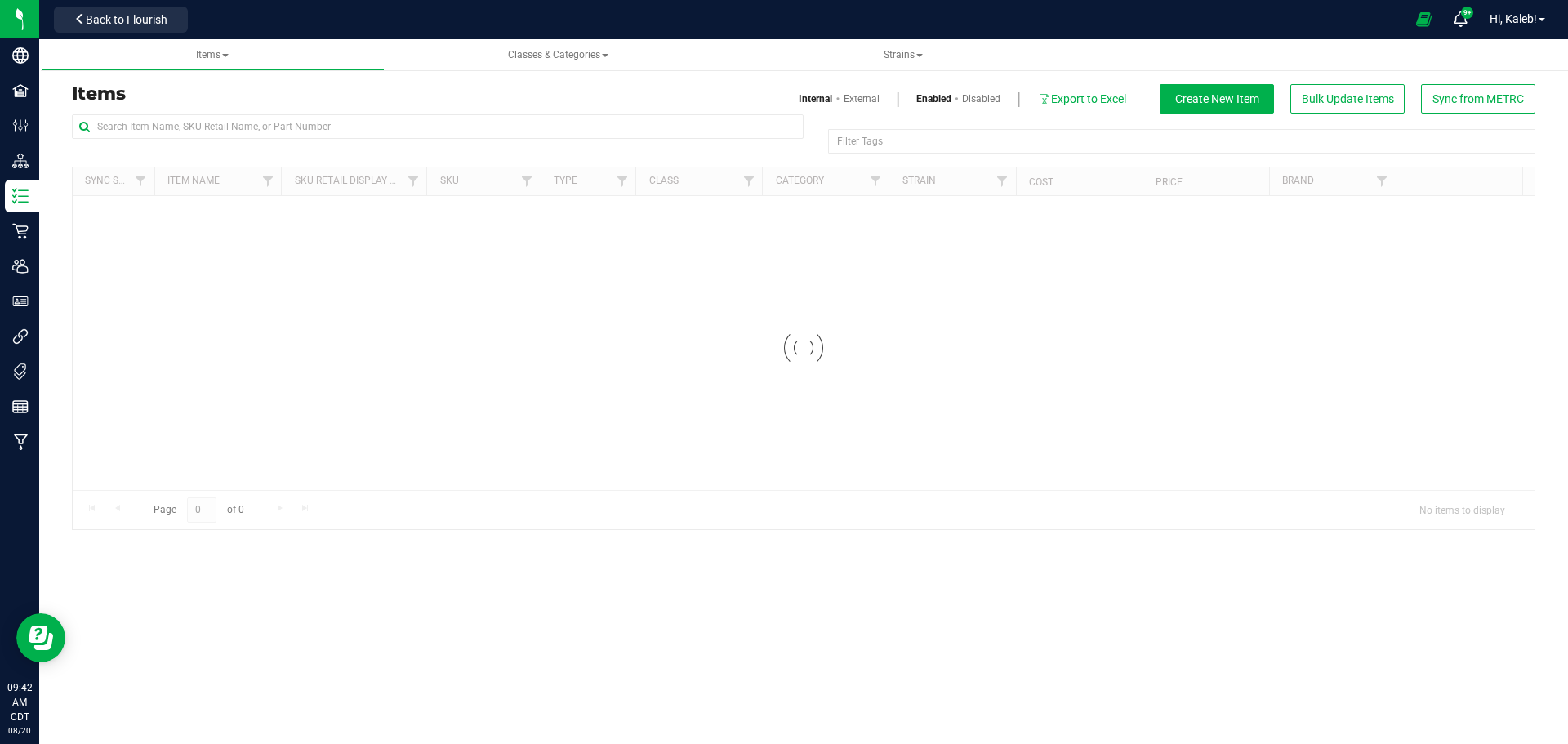
click at [284, 112] on div "Items Internal External Enabled Disabled Export to Excel Create New Item Bulk U…" at bounding box center [803, 98] width 1487 height 29
click at [290, 123] on input "text" at bounding box center [438, 126] width 731 height 24
paste input "Airo - Bulk Live Resin Cart .5g Each - (Flavor)"
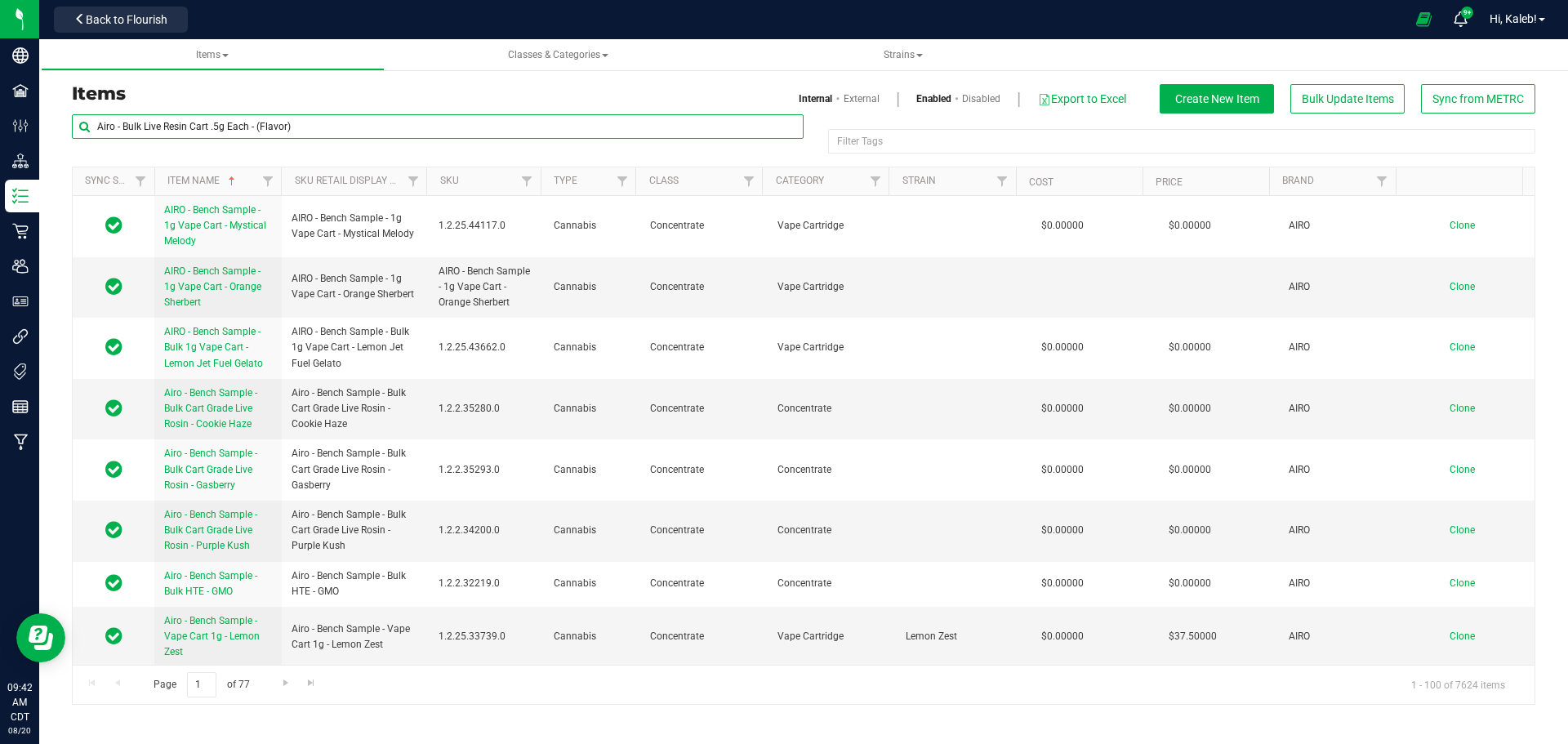
drag, startPoint x: 260, startPoint y: 125, endPoint x: 445, endPoint y: 149, distance: 186.6
click at [449, 132] on input "Airo - Bulk Live Resin Cart .5g Each - (Flavor)" at bounding box center [438, 126] width 731 height 24
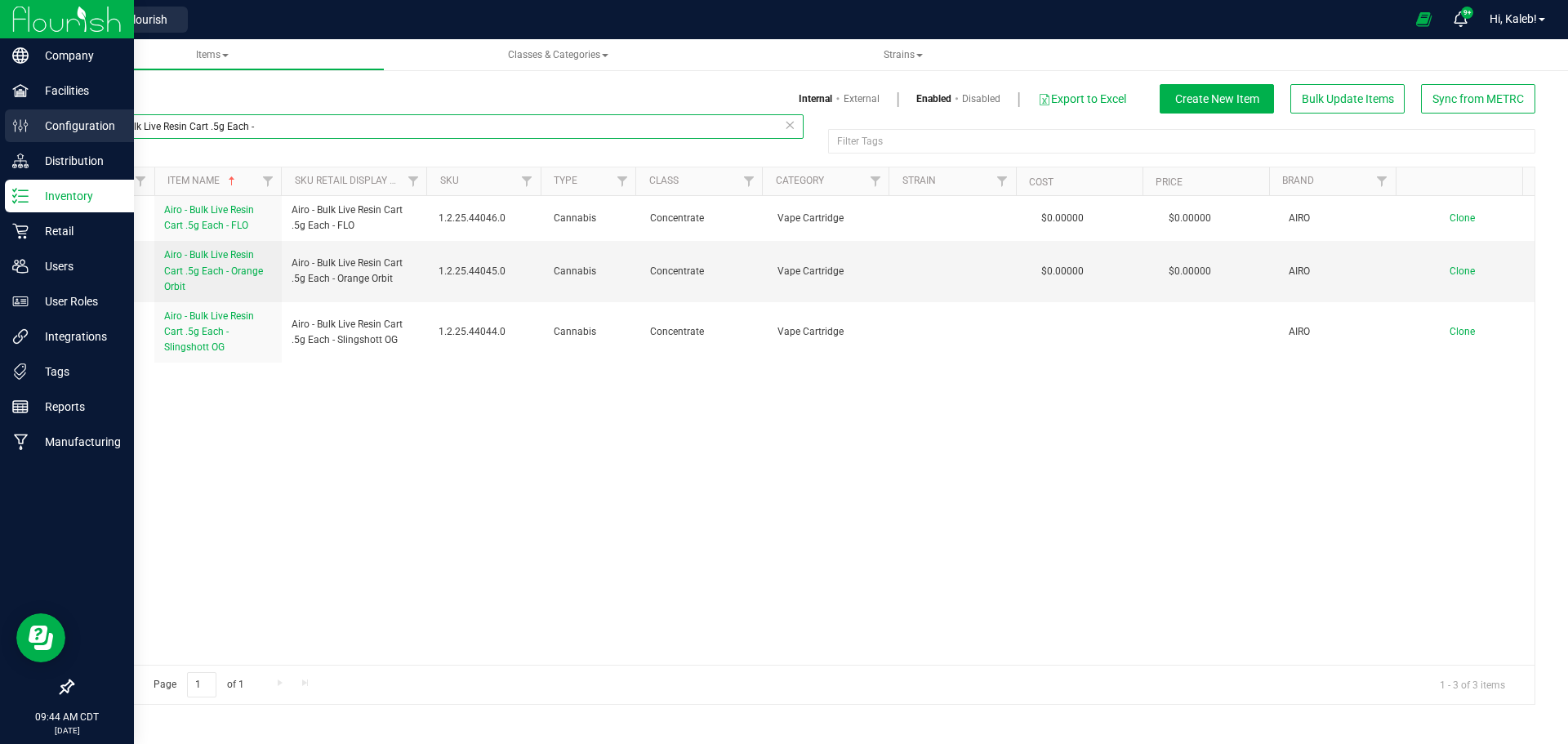
drag, startPoint x: 278, startPoint y: 124, endPoint x: 15, endPoint y: 126, distance: 263.0
click at [15, 125] on div "Company Facilities Configuration Distribution Inventory Retail Users User Roles…" at bounding box center [784, 372] width 1568 height 744
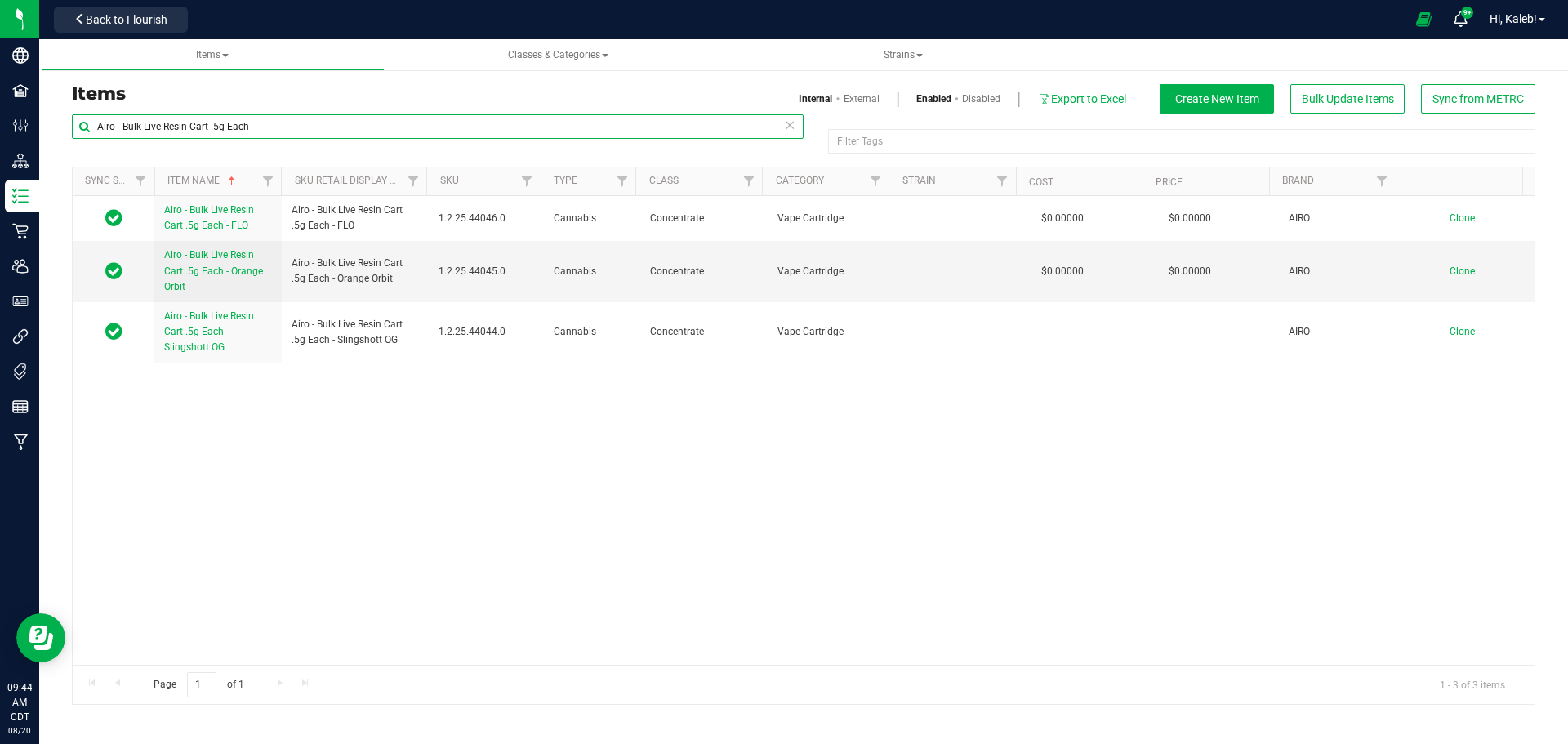
paste input "orange orb"
click at [97, 126] on input "orange orb" at bounding box center [438, 126] width 731 height 24
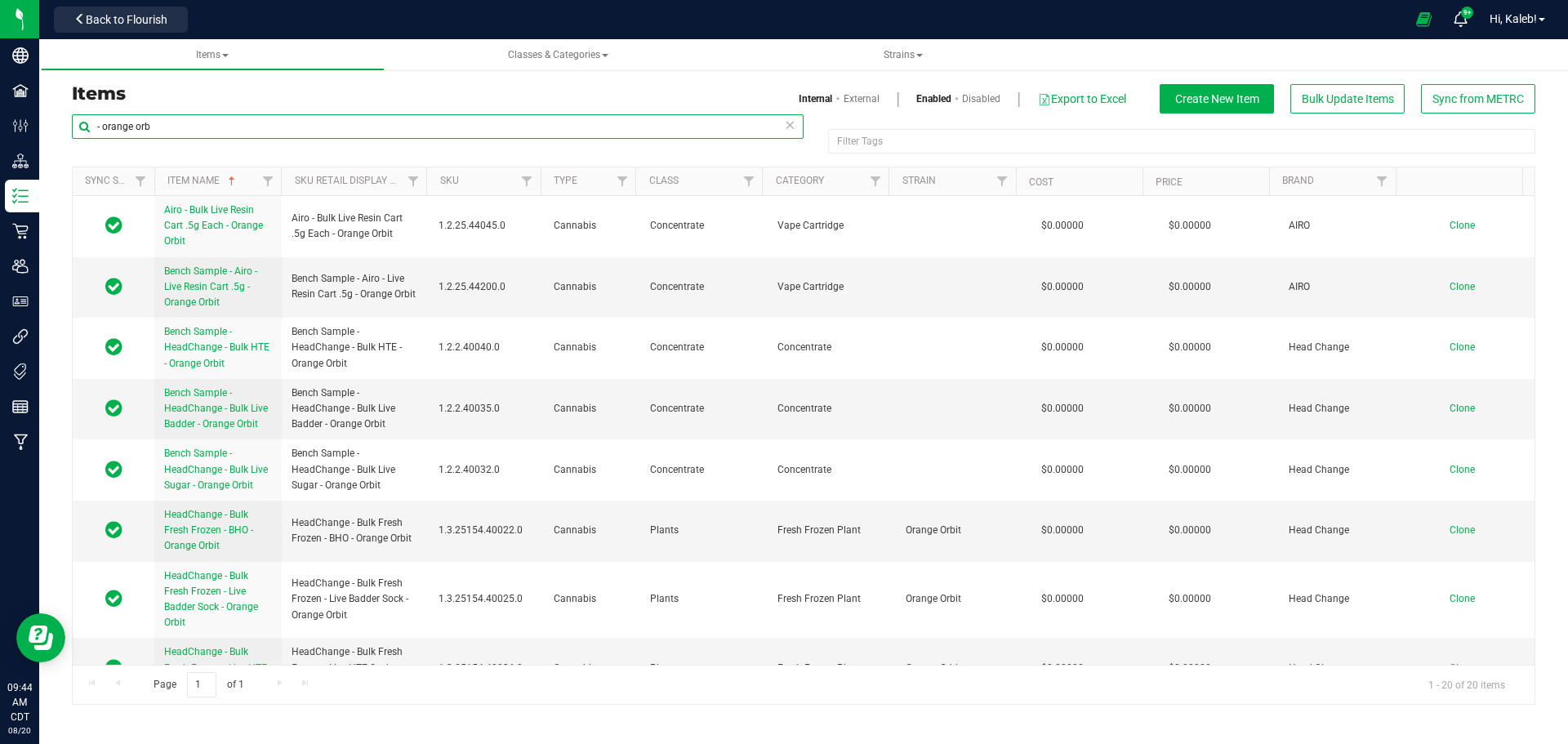
click at [174, 123] on input "- orange orb" at bounding box center [438, 126] width 731 height 24
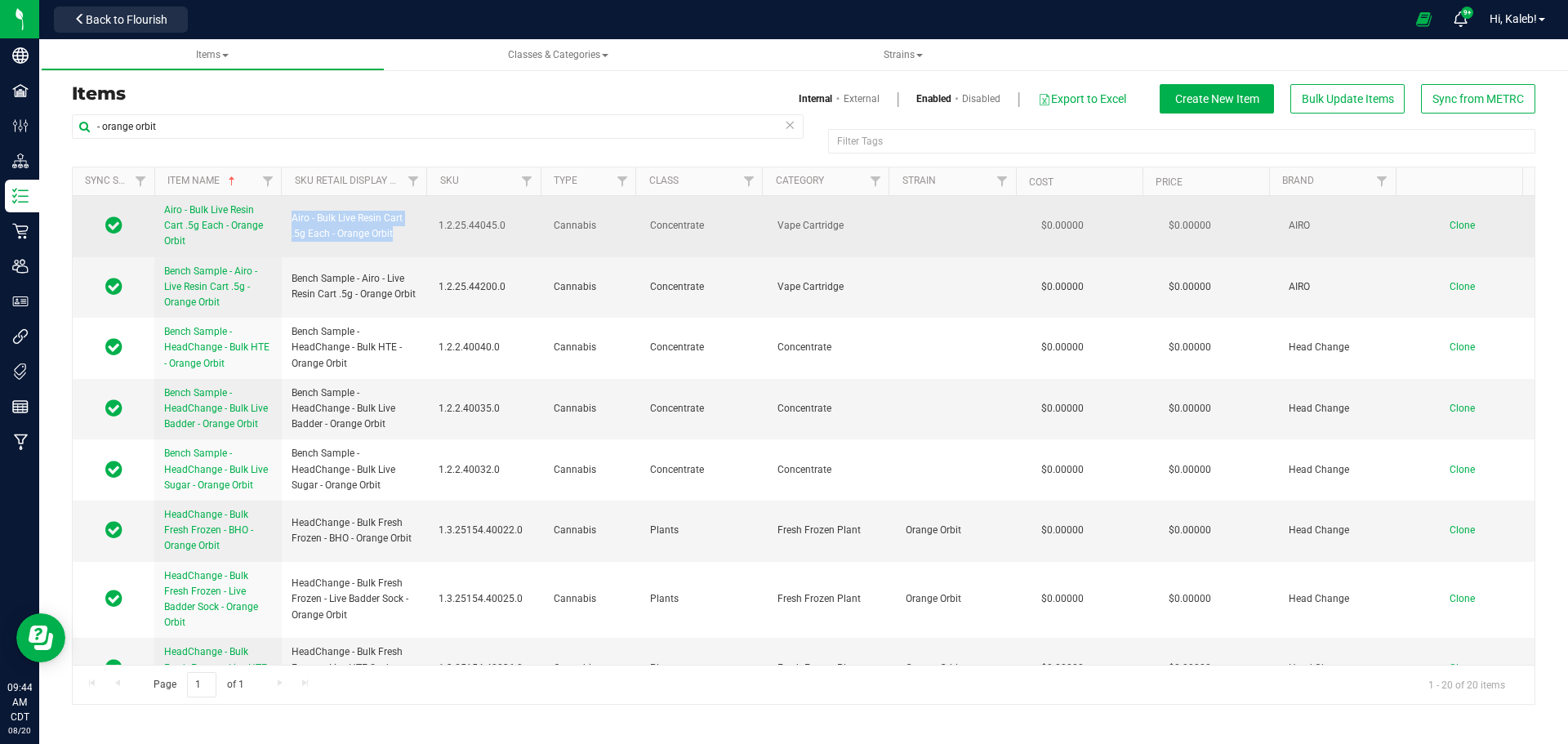
drag, startPoint x: 294, startPoint y: 214, endPoint x: 406, endPoint y: 229, distance: 113.0
click at [406, 229] on span "Airo - Bulk Live Resin Cart .5g Each - Orange Orbit" at bounding box center [355, 226] width 128 height 31
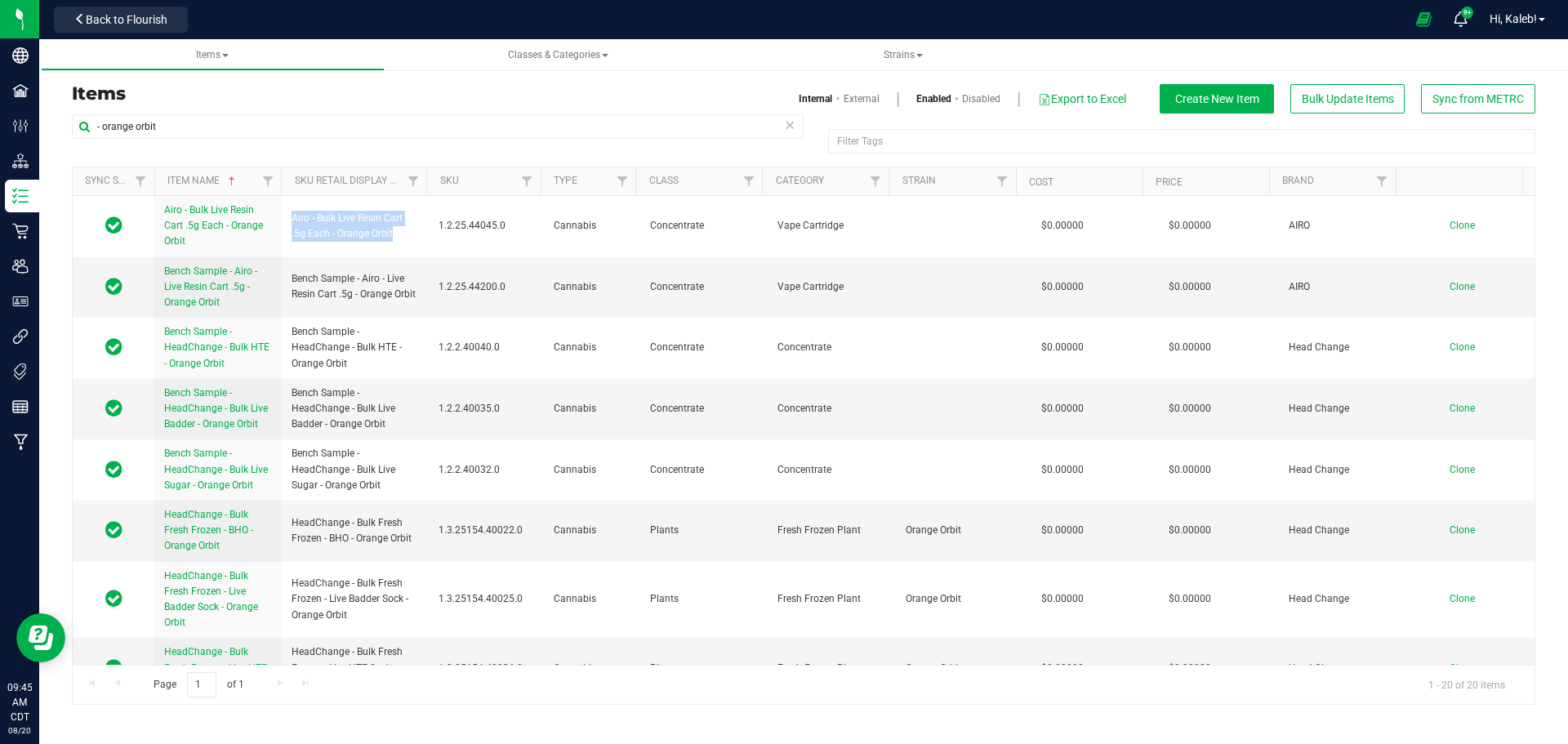
copy span "Airo - Bulk Live Resin Cart .5g Each - Orange Orbit"
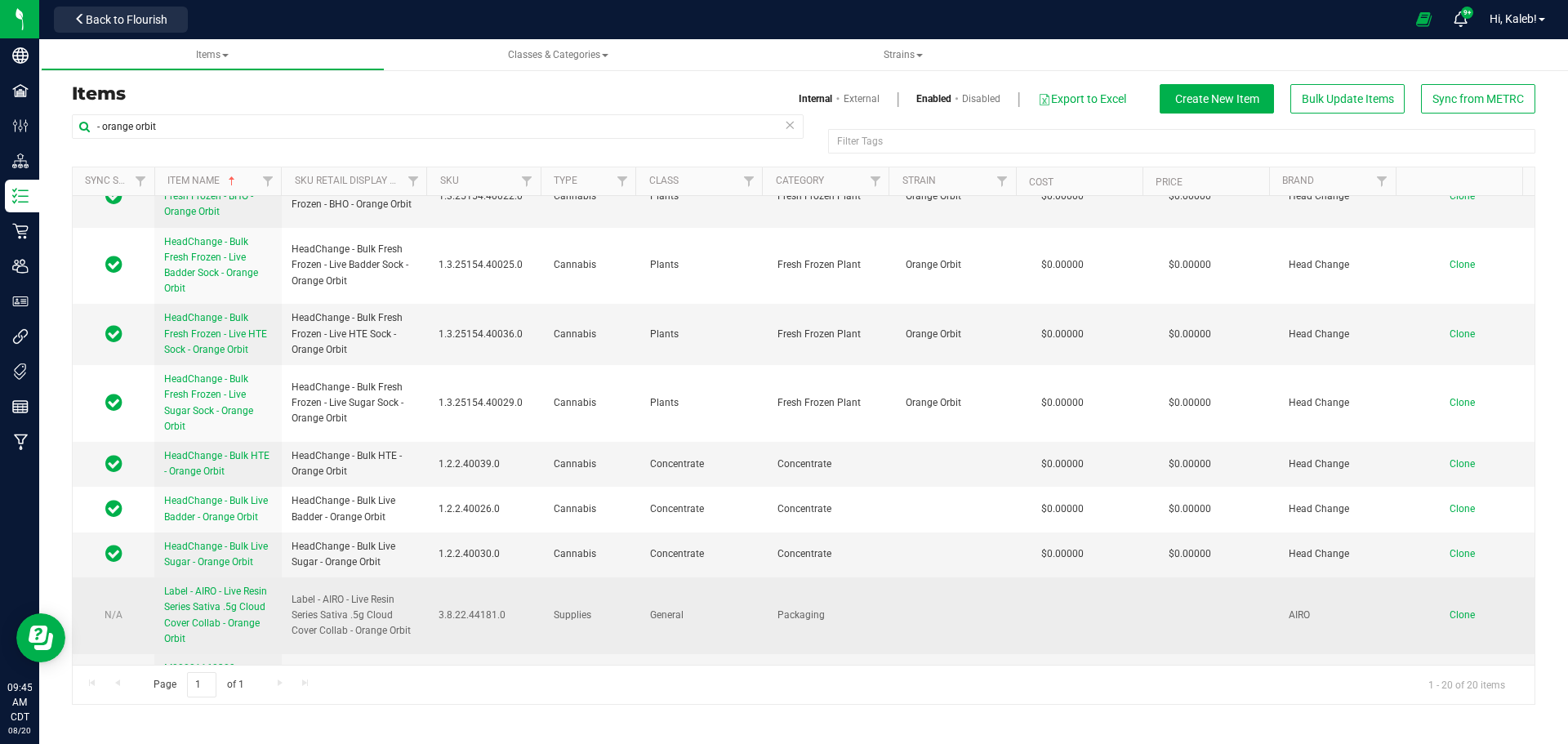
scroll to position [253, 0]
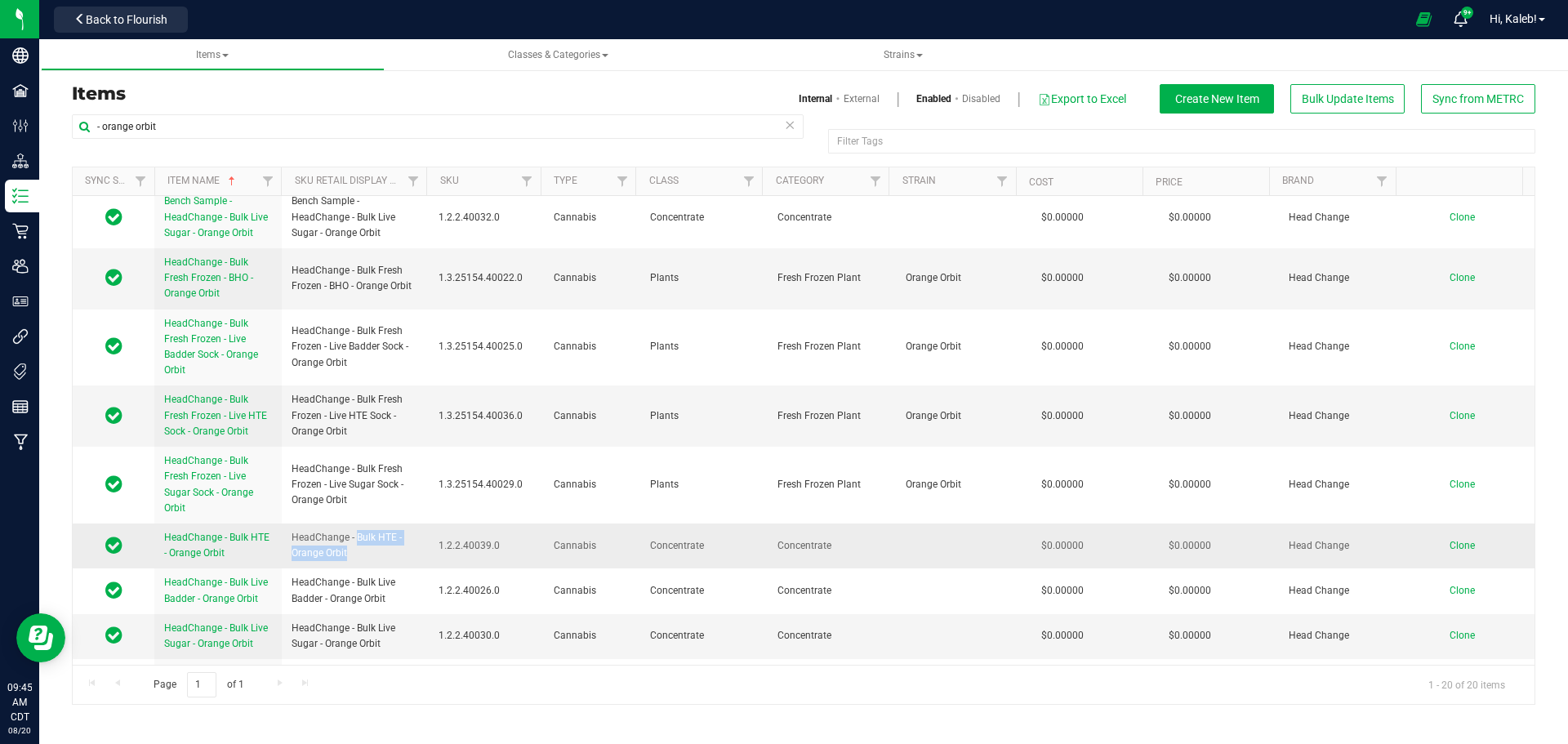
drag, startPoint x: 355, startPoint y: 536, endPoint x: 368, endPoint y: 557, distance: 24.7
click at [368, 557] on span "HeadChange - Bulk HTE - Orange Orbit" at bounding box center [355, 545] width 128 height 31
copy span "Bulk HTE - Orange Orbit"
drag, startPoint x: 102, startPoint y: 128, endPoint x: 450, endPoint y: 123, distance: 348.0
click at [450, 121] on input "- orange orbit" at bounding box center [438, 126] width 731 height 24
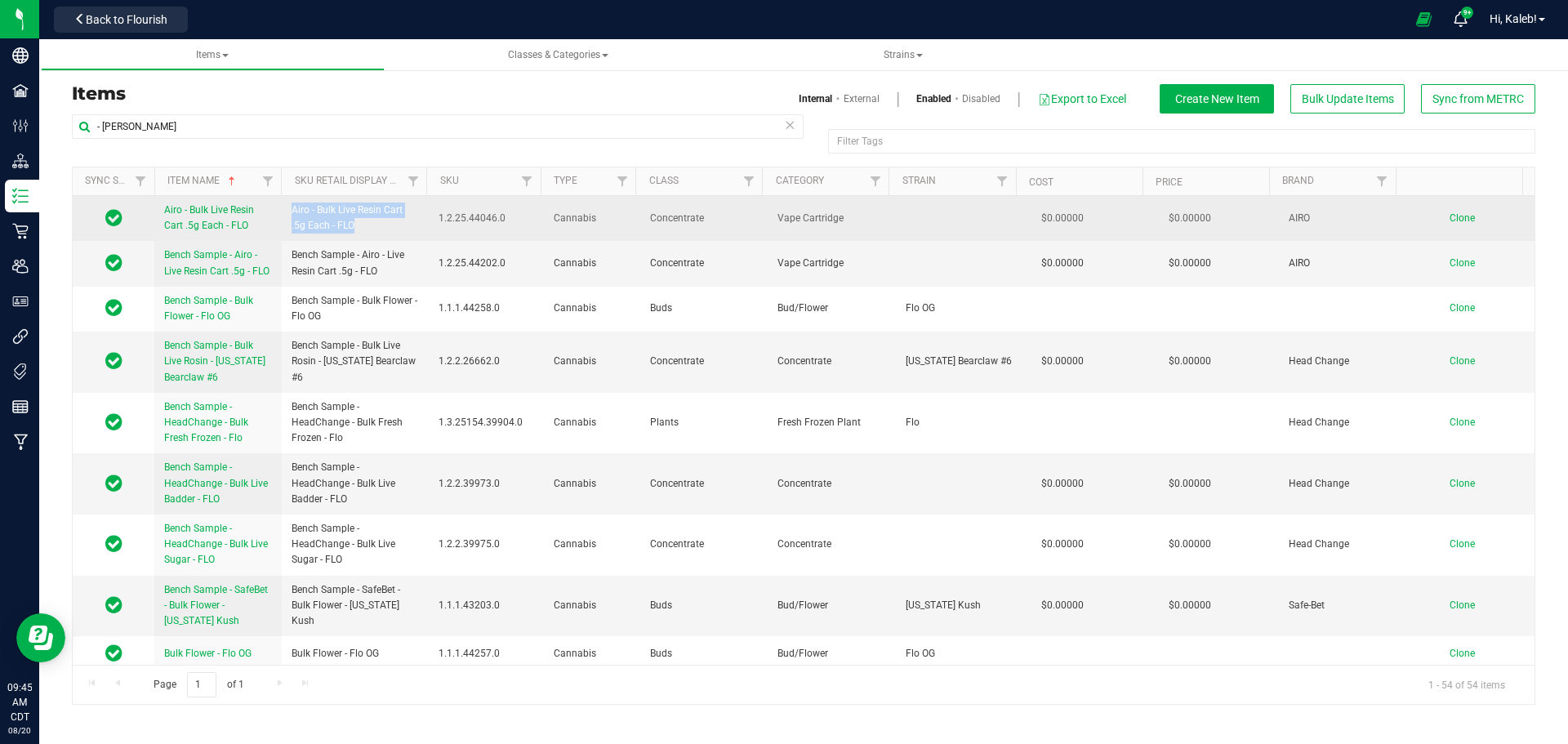
drag, startPoint x: 291, startPoint y: 210, endPoint x: 378, endPoint y: 221, distance: 87.7
click at [378, 221] on span "Airo - Bulk Live Resin Cart .5g Each - FLO" at bounding box center [355, 218] width 128 height 31
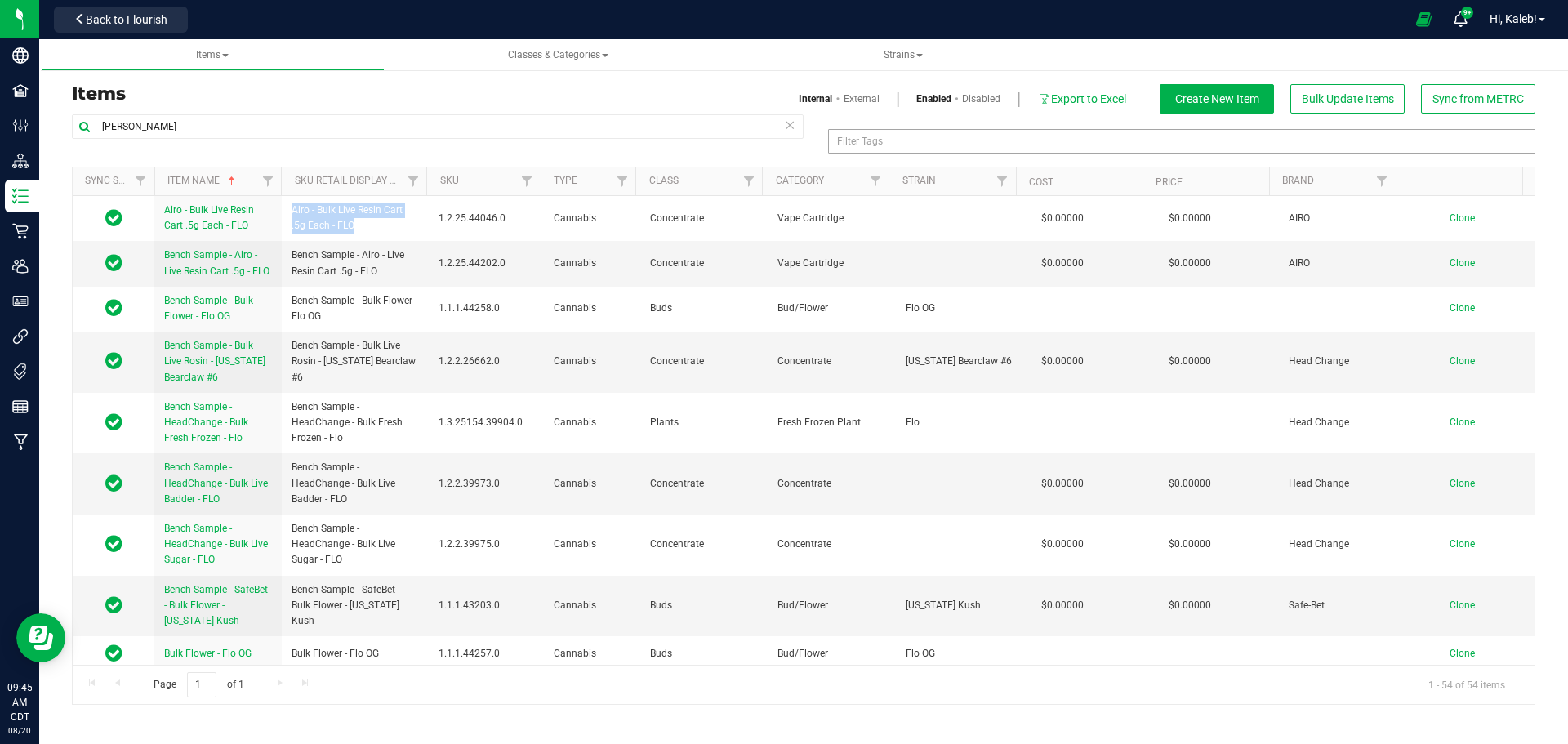
copy span "Airo - Bulk Live Resin Cart .5g Each - FLO"
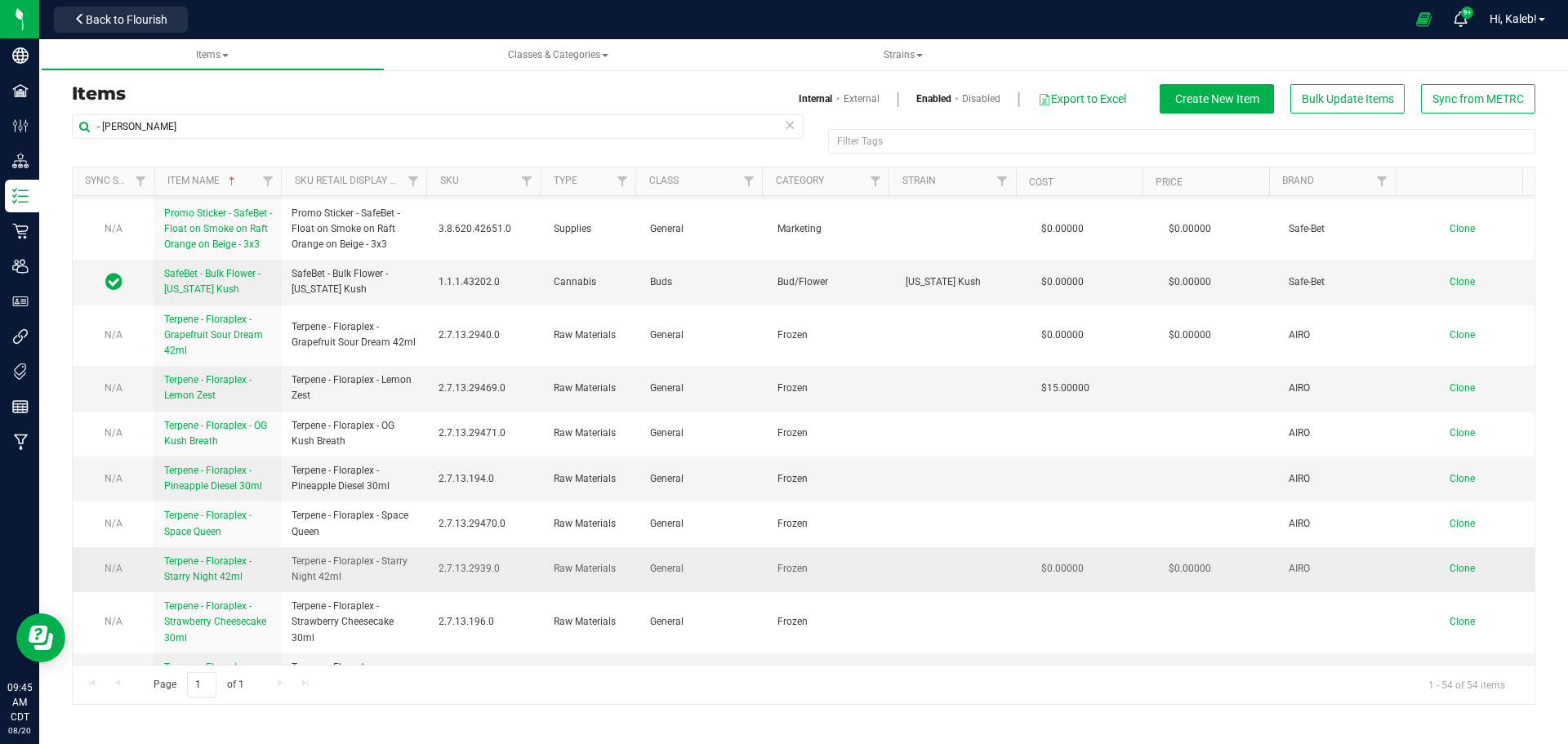
scroll to position [2574, 0]
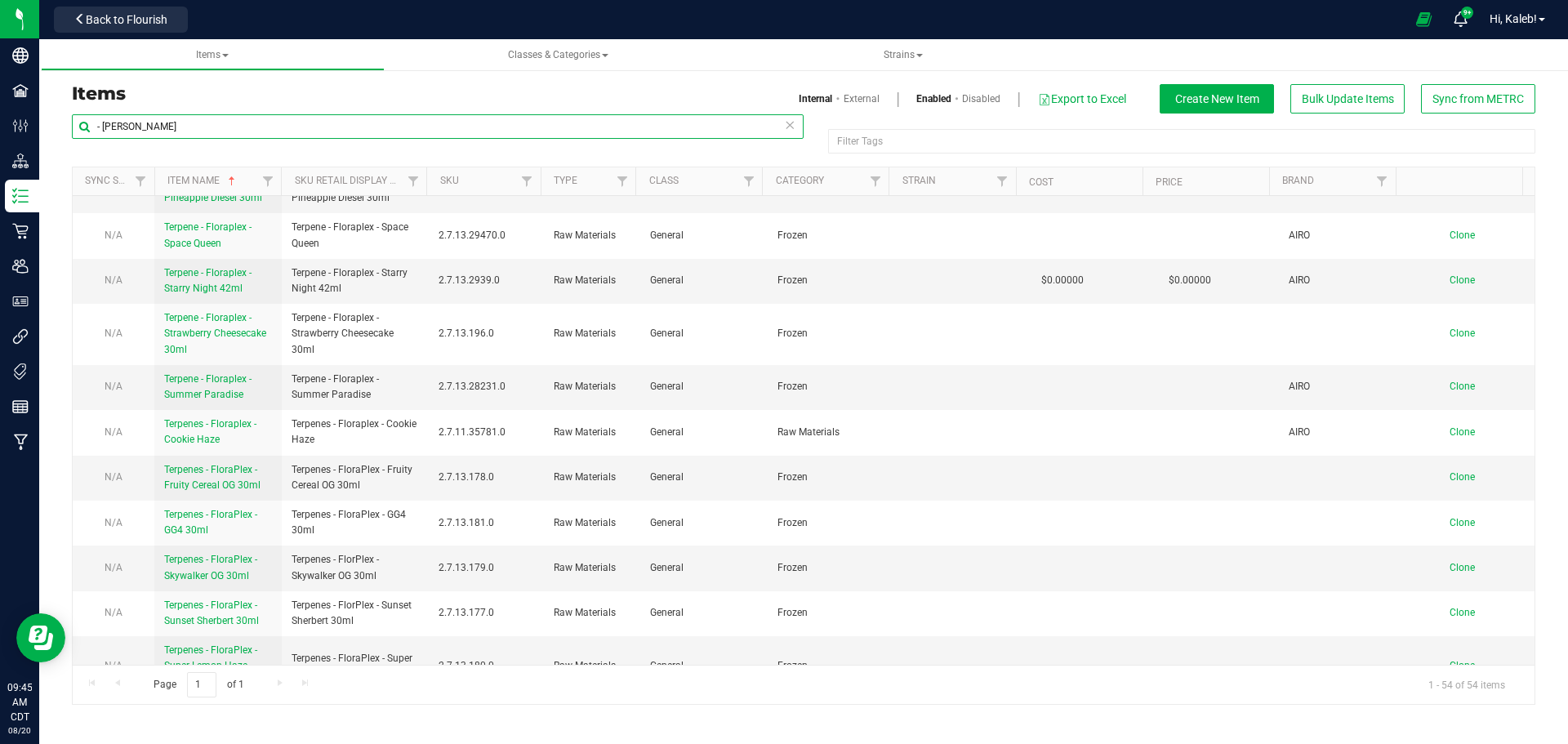
click at [116, 121] on input "- [PERSON_NAME]" at bounding box center [438, 126] width 731 height 24
type input "-"
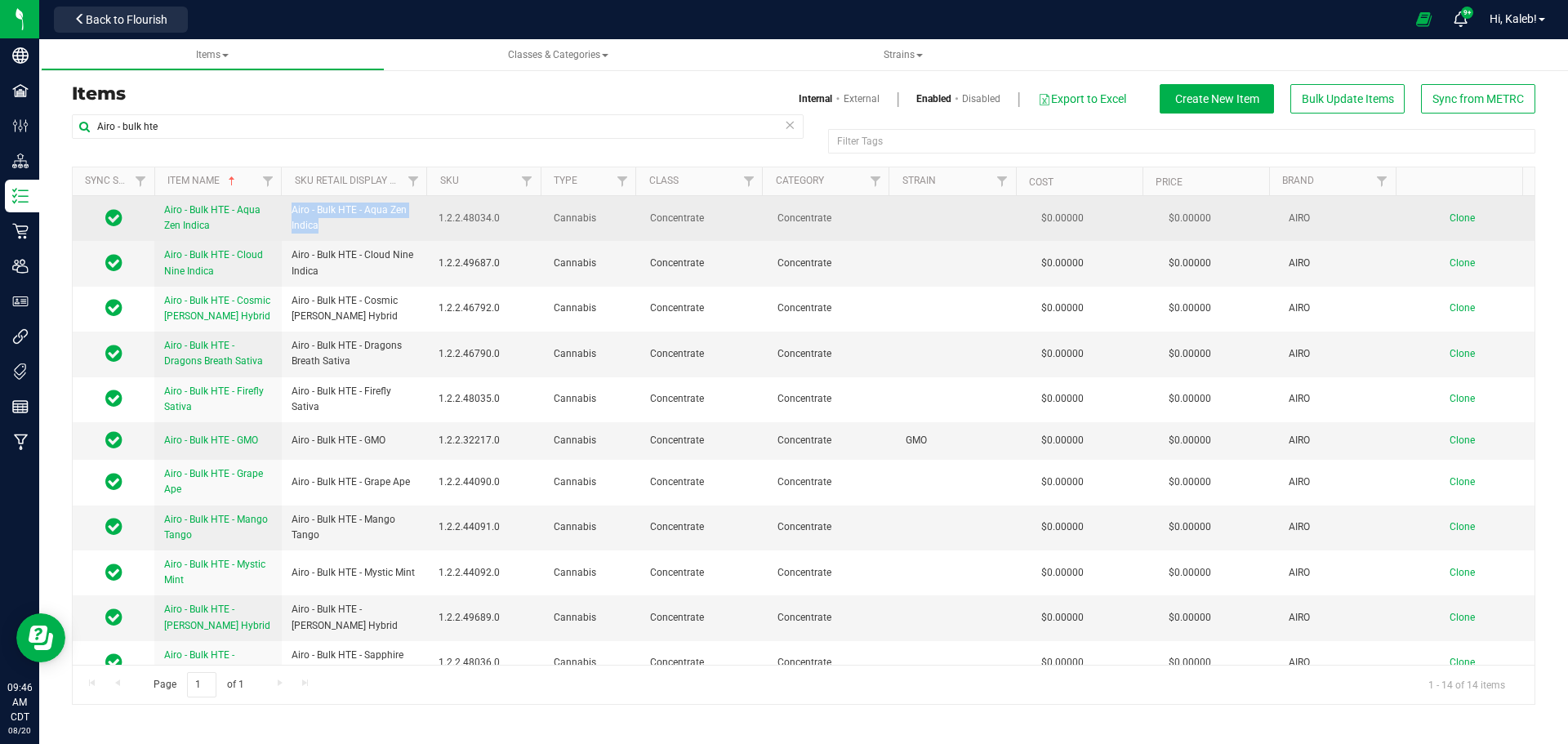
drag, startPoint x: 293, startPoint y: 210, endPoint x: 335, endPoint y: 226, distance: 44.9
click at [335, 226] on span "Airo - Bulk HTE - Aqua Zen Indica" at bounding box center [355, 218] width 128 height 31
copy span "Airo - Bulk HTE - Aqua Zen Indica"
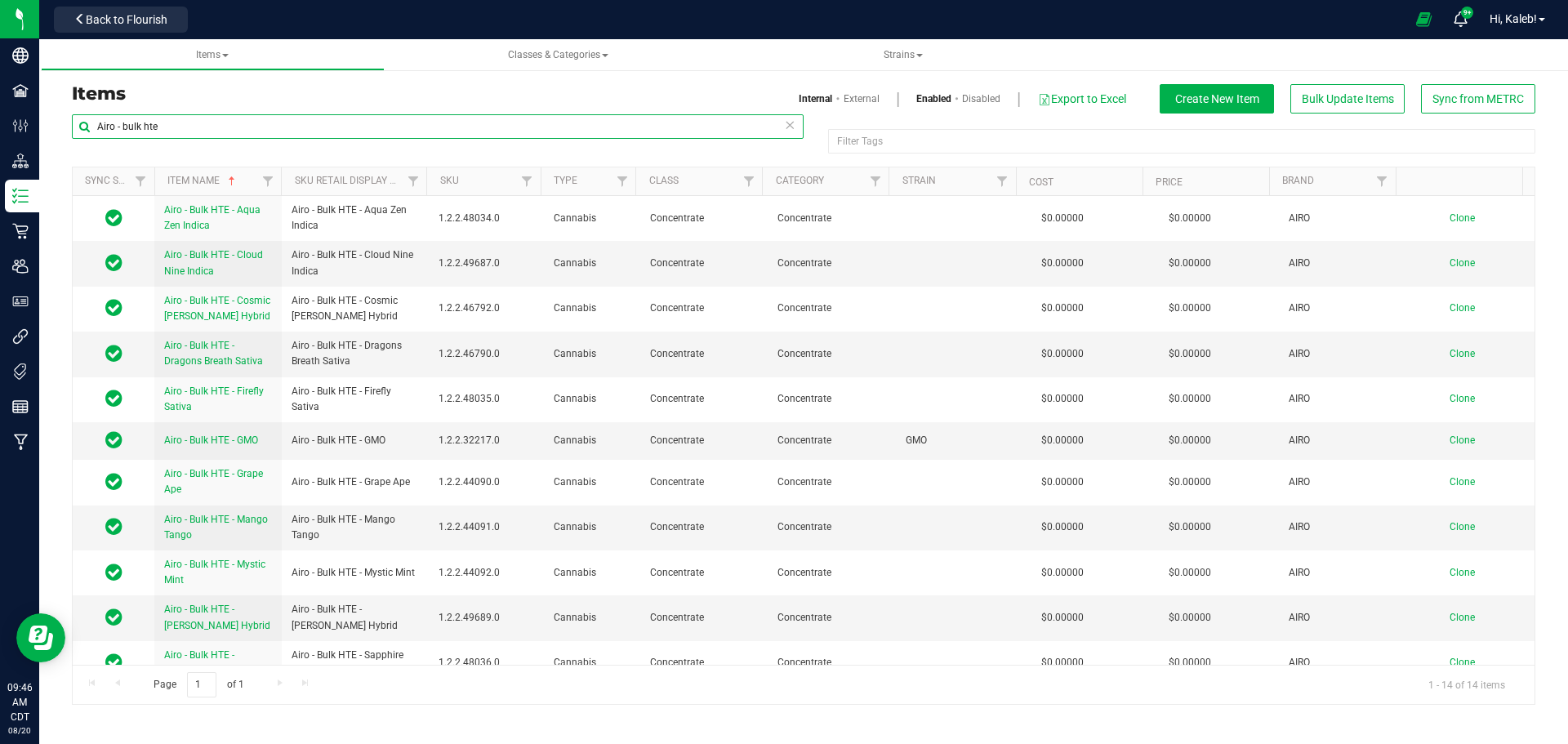
drag, startPoint x: 55, startPoint y: 120, endPoint x: 43, endPoint y: 120, distance: 12.0
click at [43, 120] on div "Items Internal External Enabled Disabled Export to Excel Create New Item Bulk U…" at bounding box center [803, 384] width 1528 height 674
paste input "Bulk HTE - Aqua Zen Indica"
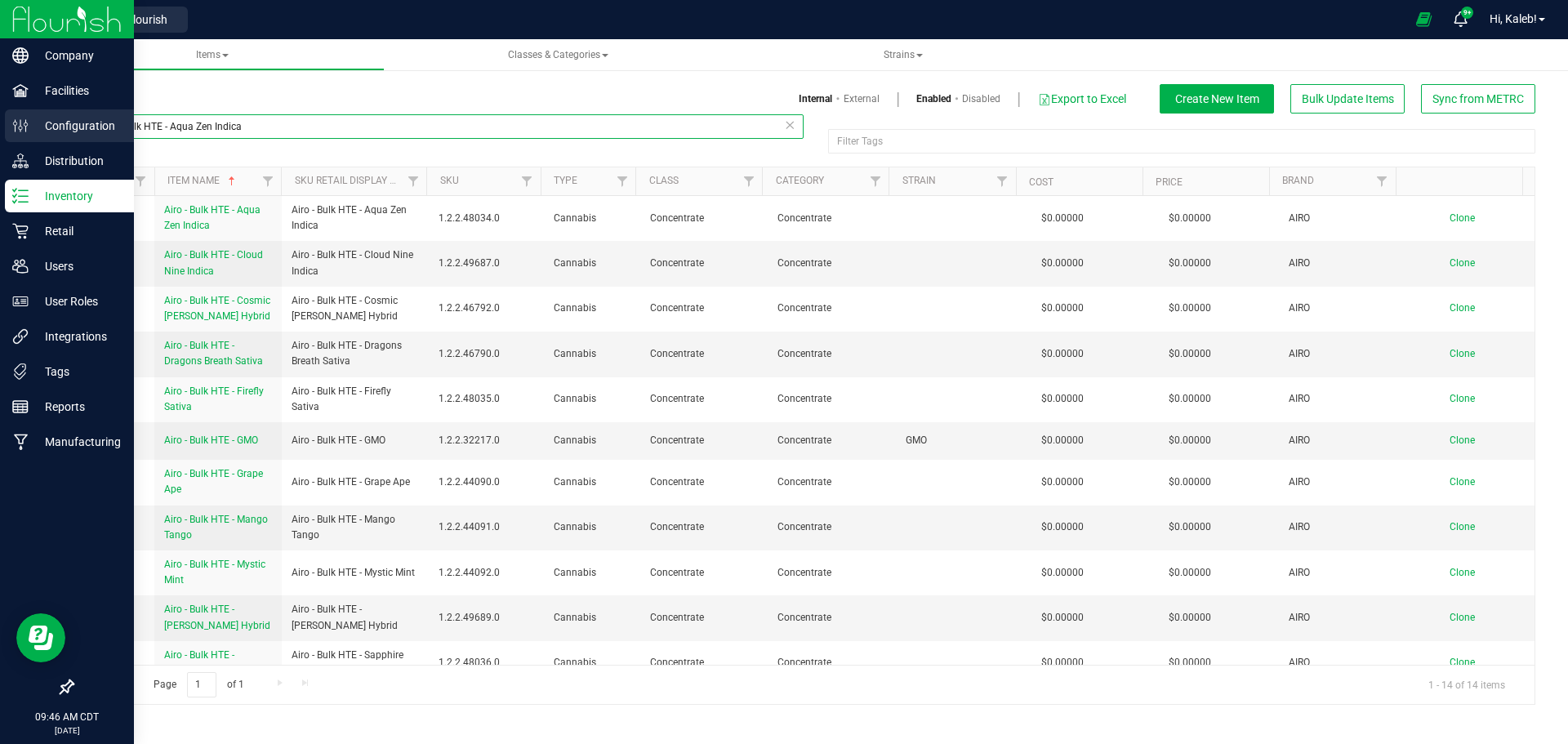
drag, startPoint x: 160, startPoint y: 125, endPoint x: 0, endPoint y: 119, distance: 160.1
click at [0, 119] on div "Company Facilities Configuration Distribution Inventory Retail Users User Roles…" at bounding box center [784, 372] width 1568 height 744
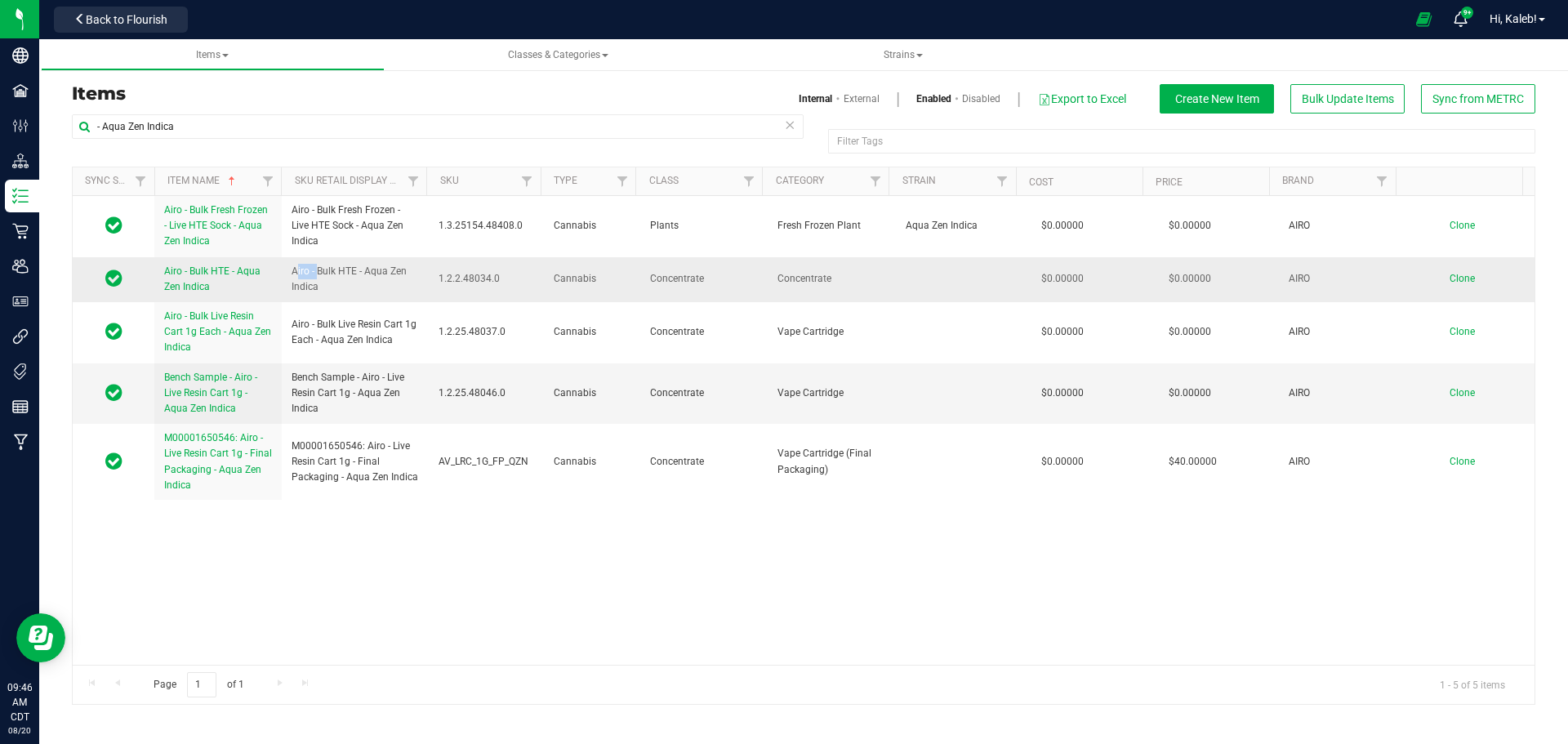
drag, startPoint x: 294, startPoint y: 269, endPoint x: 319, endPoint y: 268, distance: 25.0
click at [319, 268] on span "Airo - Bulk HTE - Aqua Zen Indica" at bounding box center [355, 279] width 128 height 31
click at [308, 264] on span "Airo - Bulk HTE - Aqua Zen Indica" at bounding box center [355, 279] width 128 height 31
drag, startPoint x: 300, startPoint y: 272, endPoint x: 333, endPoint y: 283, distance: 34.8
click at [333, 283] on span "Airo - Bulk HTE - Aqua Zen Indica" at bounding box center [355, 279] width 128 height 31
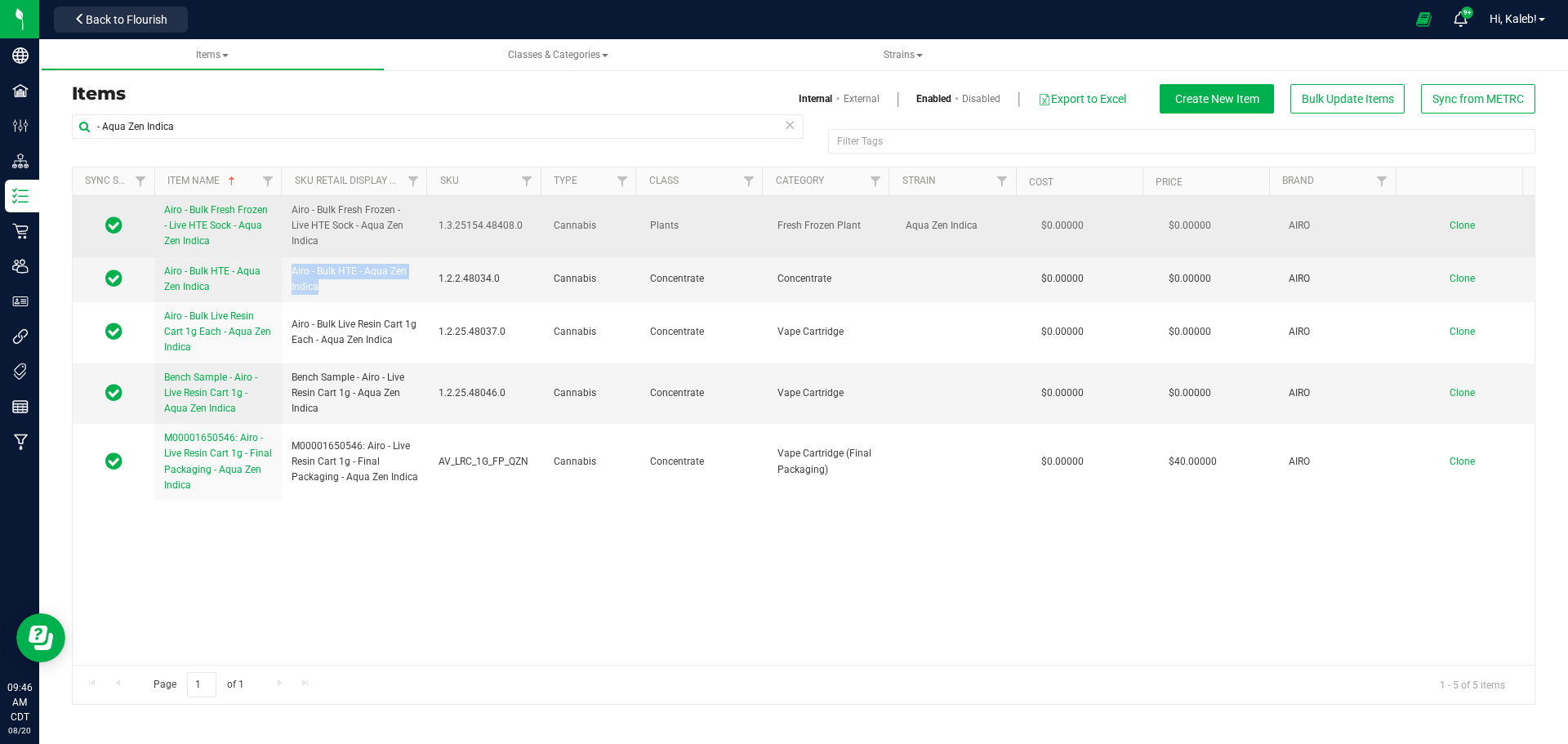
copy span "Airo - Bulk HTE - Aqua Zen Indica"
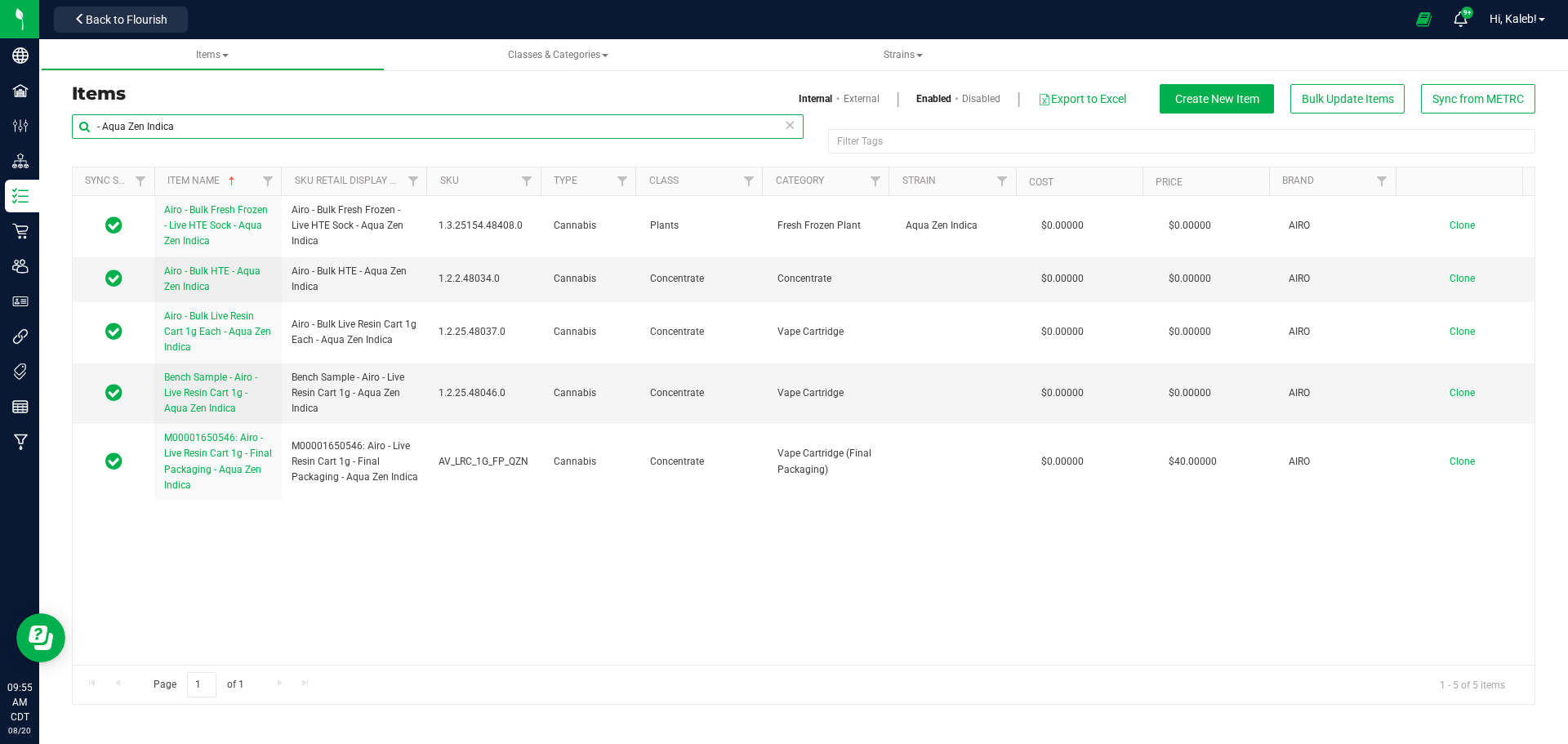
click at [46, 125] on div "Items Internal External Enabled Disabled Export to Excel Create New Item Bulk U…" at bounding box center [803, 384] width 1528 height 674
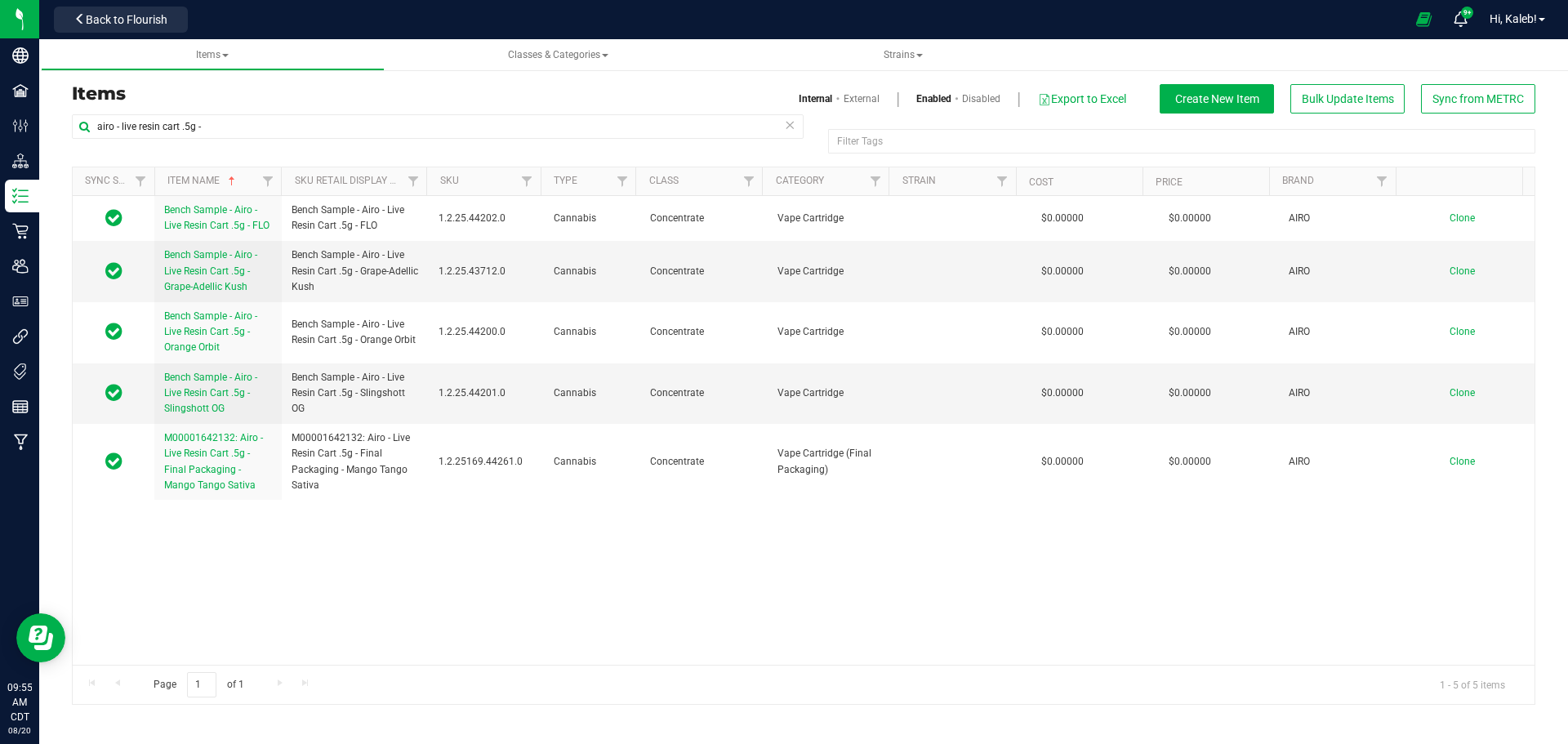
click at [984, 98] on link "Disabled" at bounding box center [980, 98] width 38 height 15
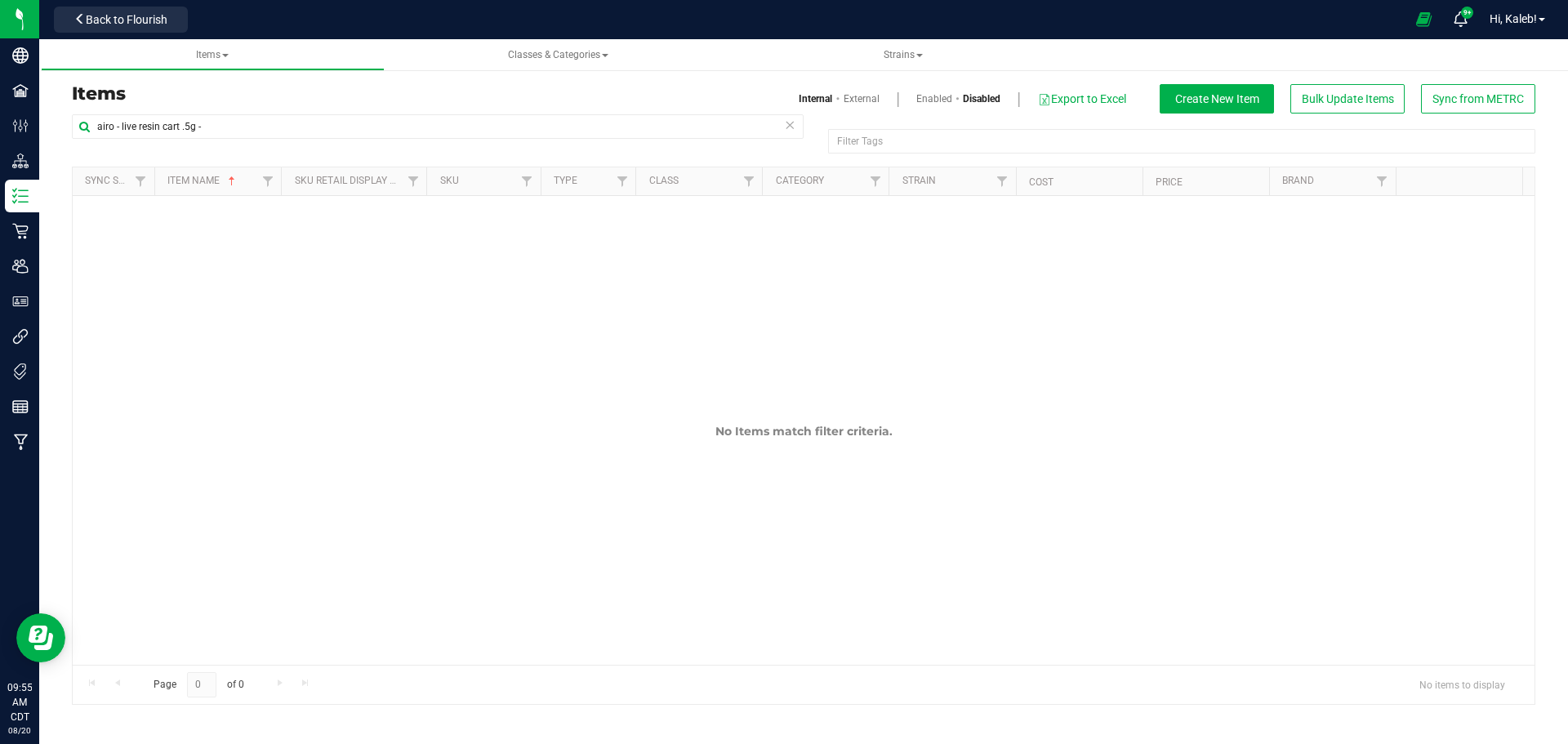
click at [938, 96] on link "Enabled" at bounding box center [933, 98] width 36 height 15
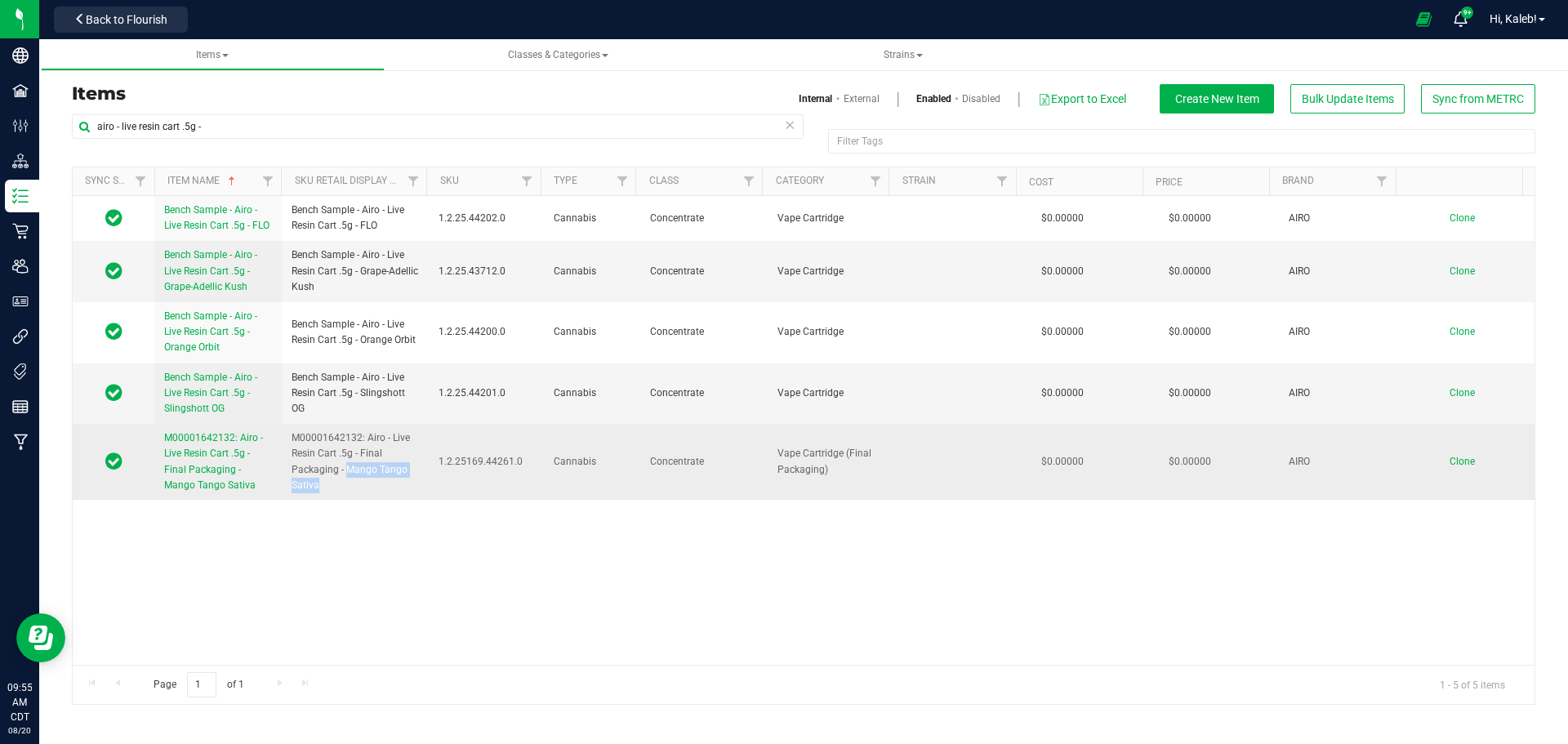
drag, startPoint x: 346, startPoint y: 469, endPoint x: 341, endPoint y: 489, distance: 20.6
click at [341, 489] on span "M00001642132: Airo - Live Resin Cart .5g - Final Packaging - Mango Tango Sativa" at bounding box center [355, 461] width 128 height 62
copy span "Mango Tango Sativa"
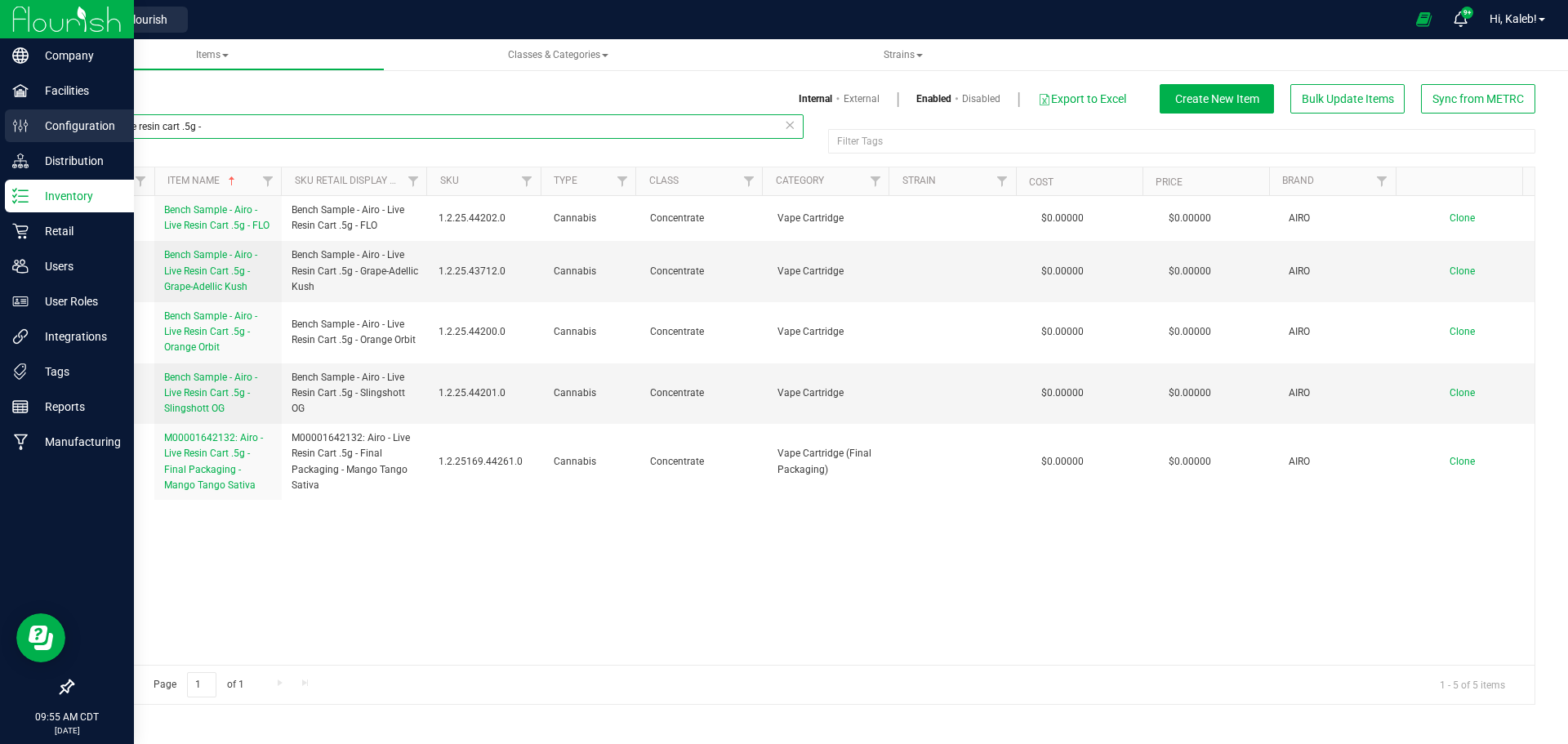
drag, startPoint x: 220, startPoint y: 126, endPoint x: 3, endPoint y: 127, distance: 217.0
click at [3, 127] on div "Company Facilities Configuration Distribution Inventory Retail Users User Roles…" at bounding box center [784, 372] width 1568 height 744
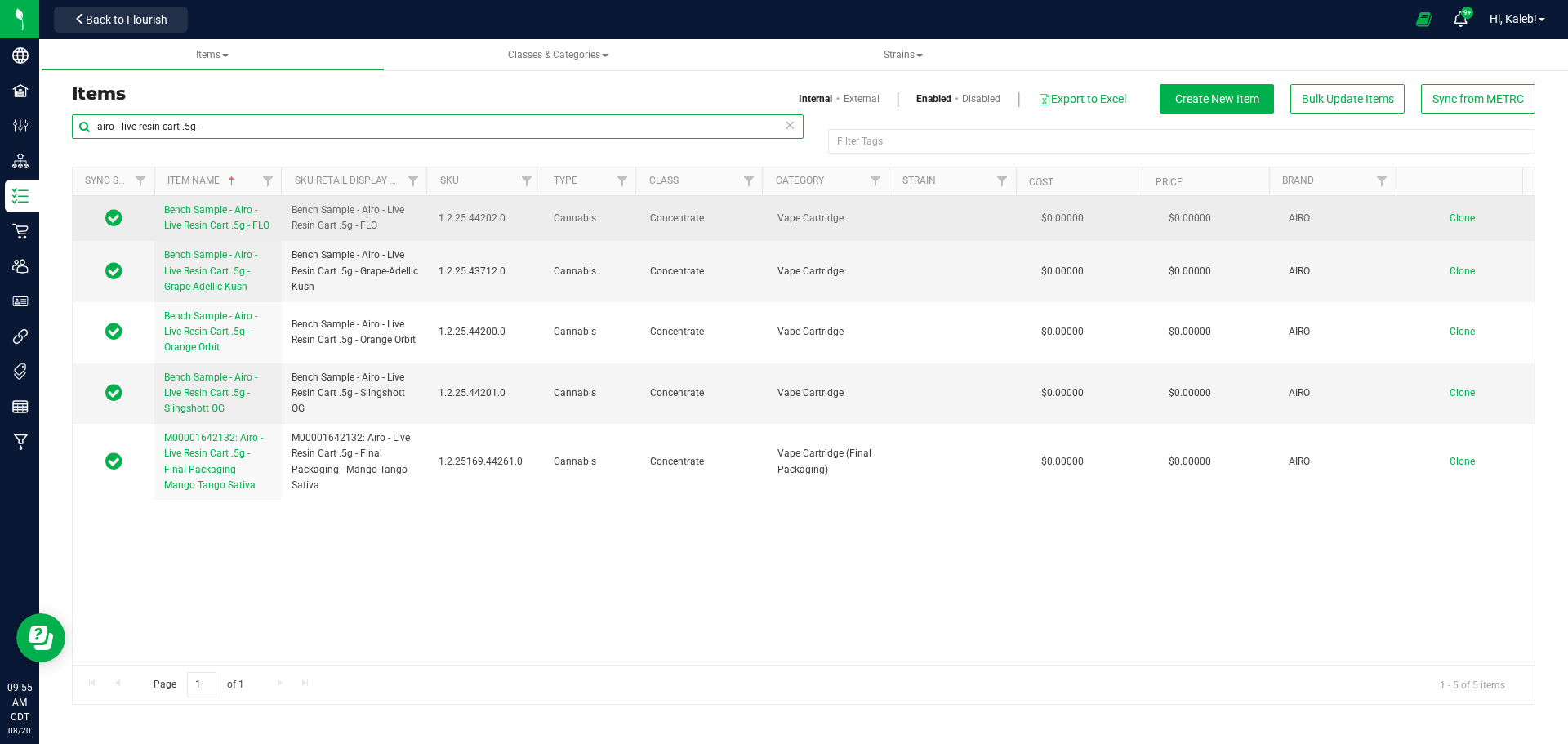
paste input "Mango Tango Sativa"
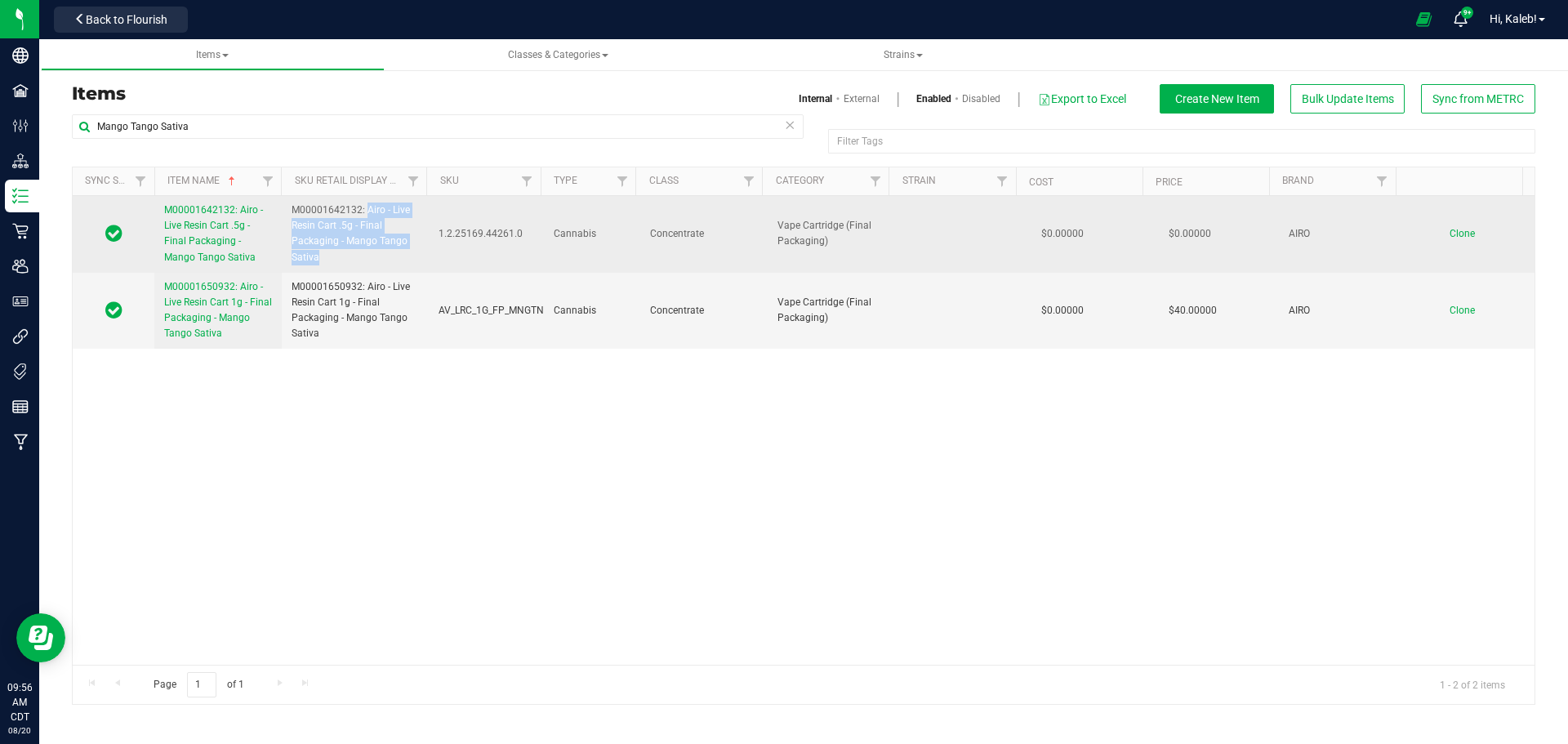
drag, startPoint x: 368, startPoint y: 206, endPoint x: 369, endPoint y: 260, distance: 54.0
click at [369, 260] on span "M00001642132: Airo - Live Resin Cart .5g - Final Packaging - Mango Tango Sativa" at bounding box center [355, 234] width 128 height 62
copy span "Airo - Live Resin Cart .5g - Final Packaging - Mango Tango Sativa"
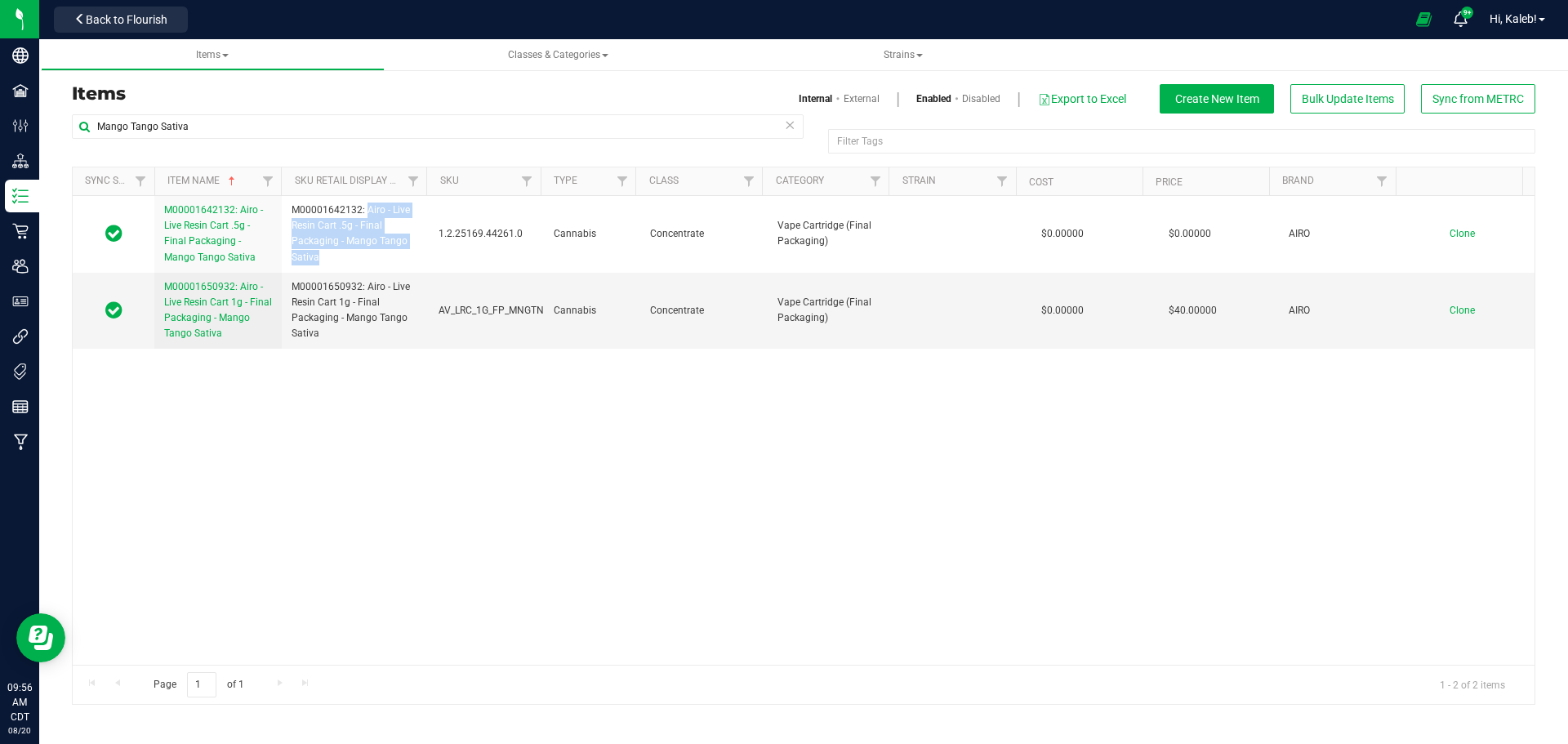
click at [981, 98] on link "Disabled" at bounding box center [980, 98] width 38 height 15
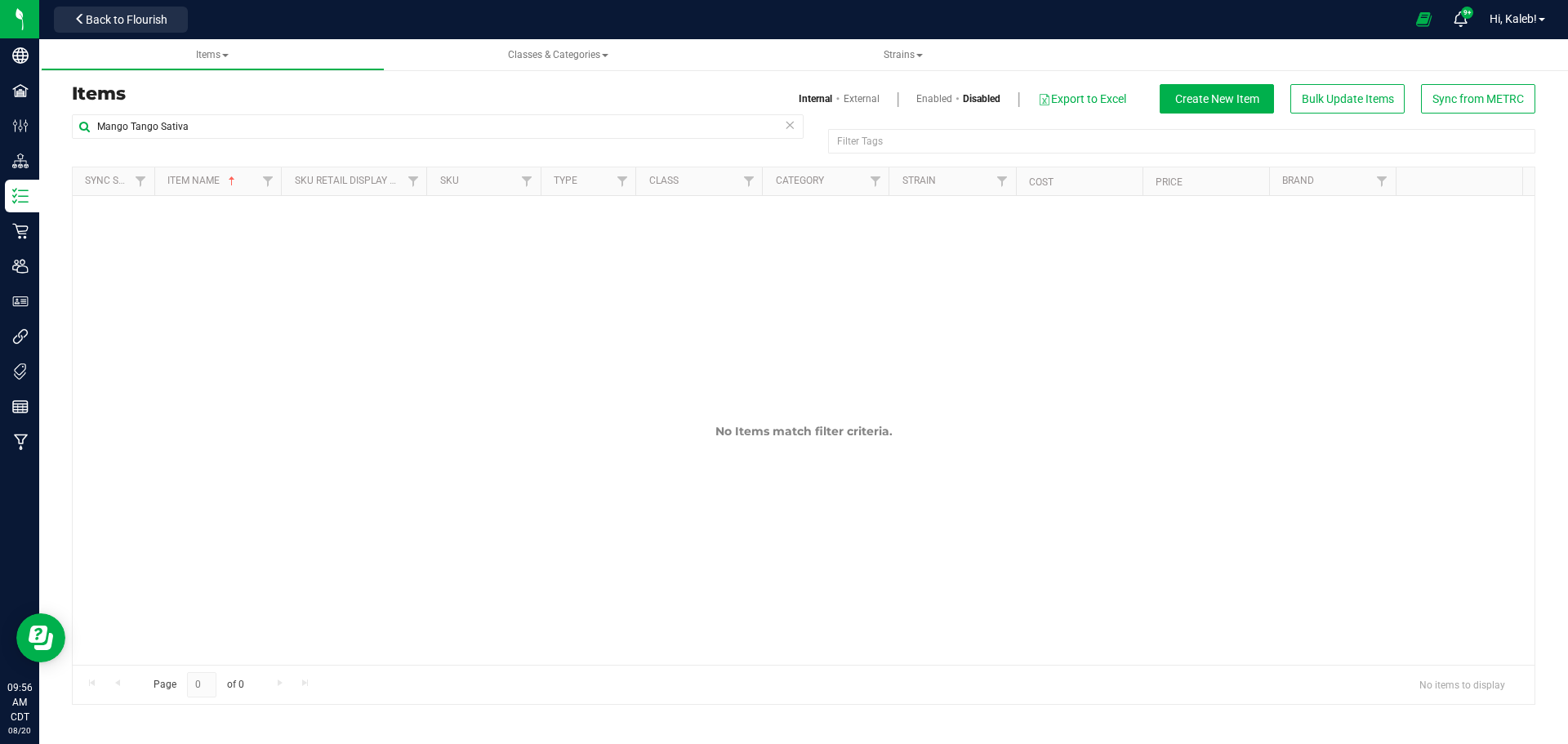
click at [923, 98] on link "Enabled" at bounding box center [933, 98] width 36 height 15
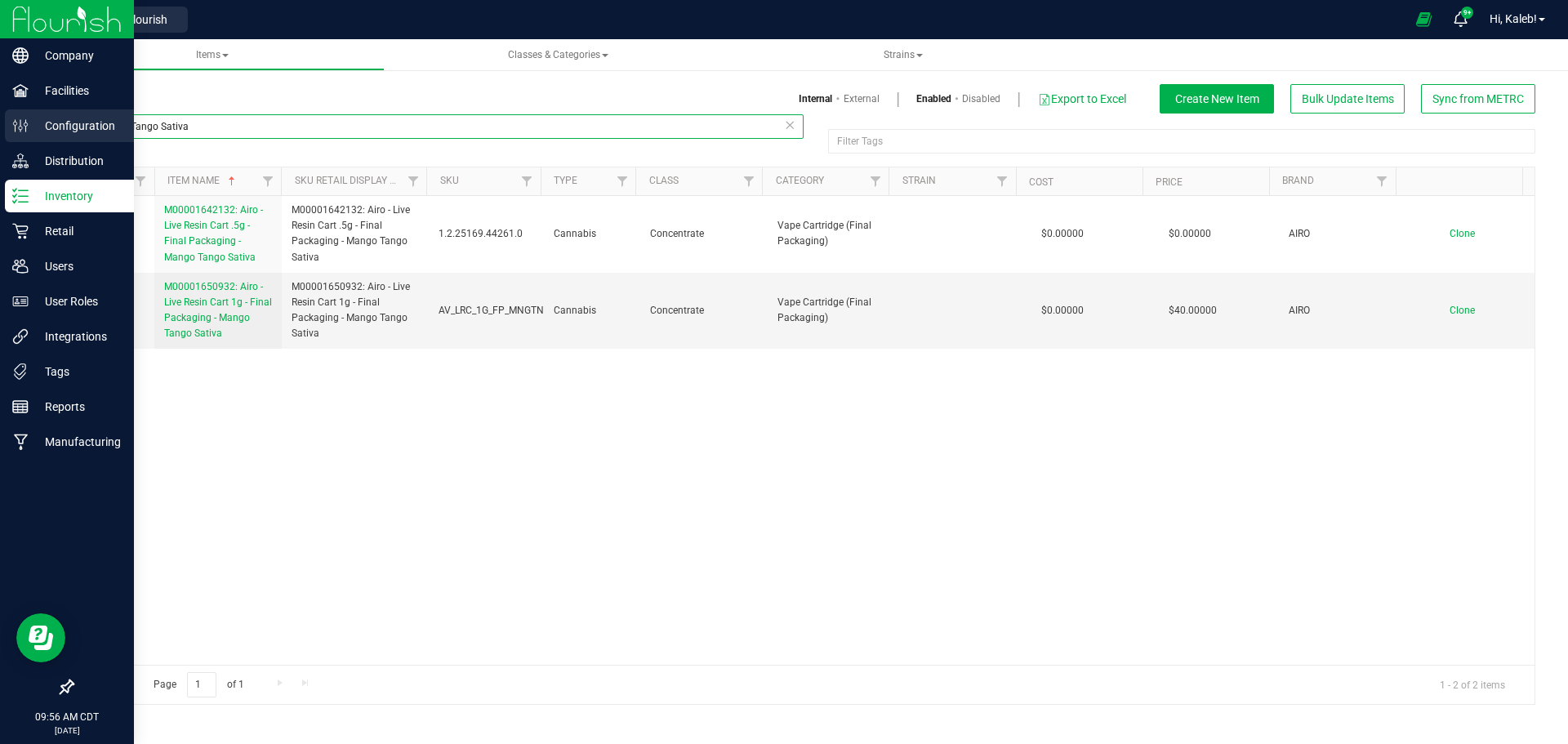
click at [16, 130] on div "Company Facilities Configuration Distribution Inventory Retail Users User Roles…" at bounding box center [784, 372] width 1568 height 744
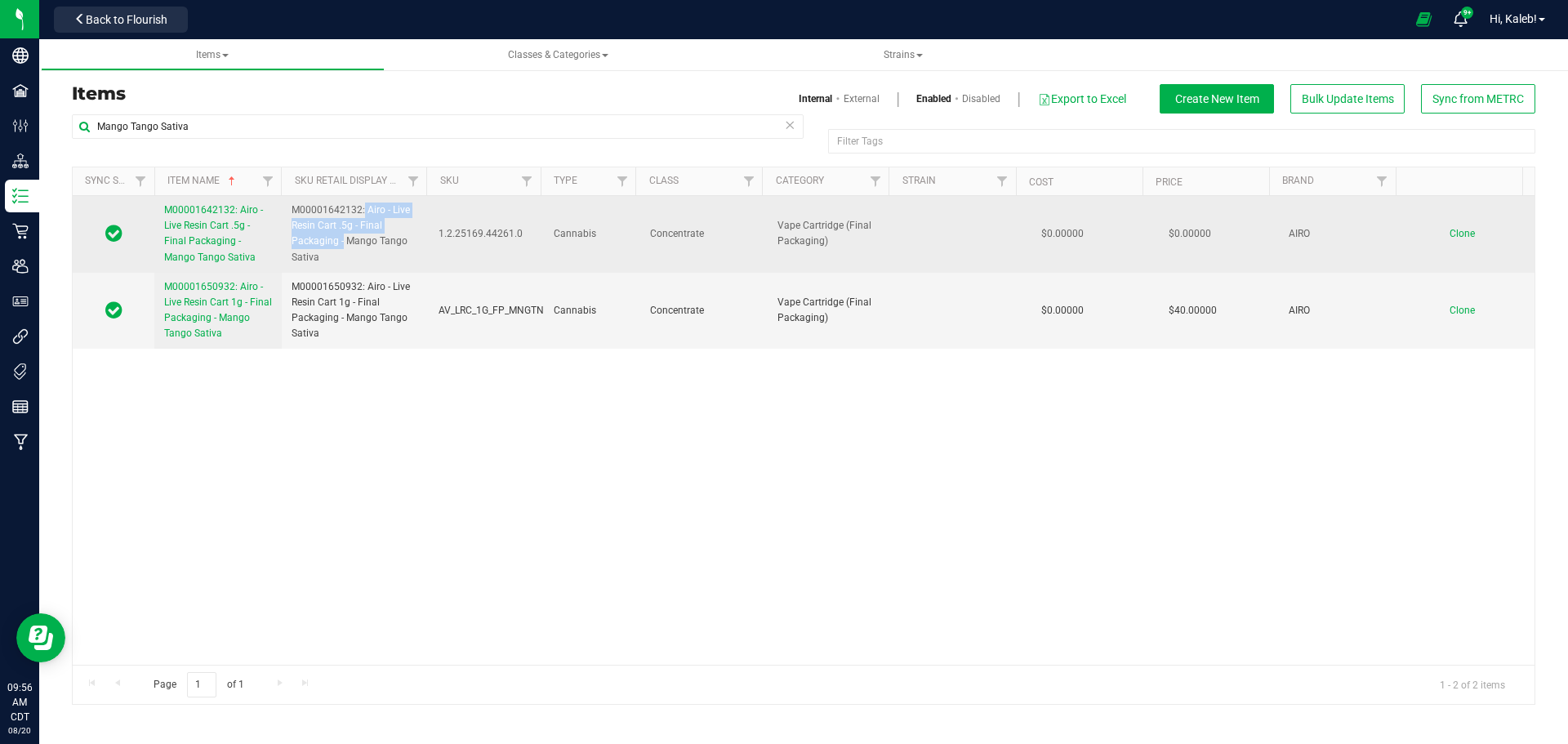
drag, startPoint x: 364, startPoint y: 208, endPoint x: 341, endPoint y: 241, distance: 40.2
click at [341, 241] on span "M00001642132: Airo - Live Resin Cart .5g - Final Packaging - Mango Tango Sativa" at bounding box center [355, 234] width 128 height 62
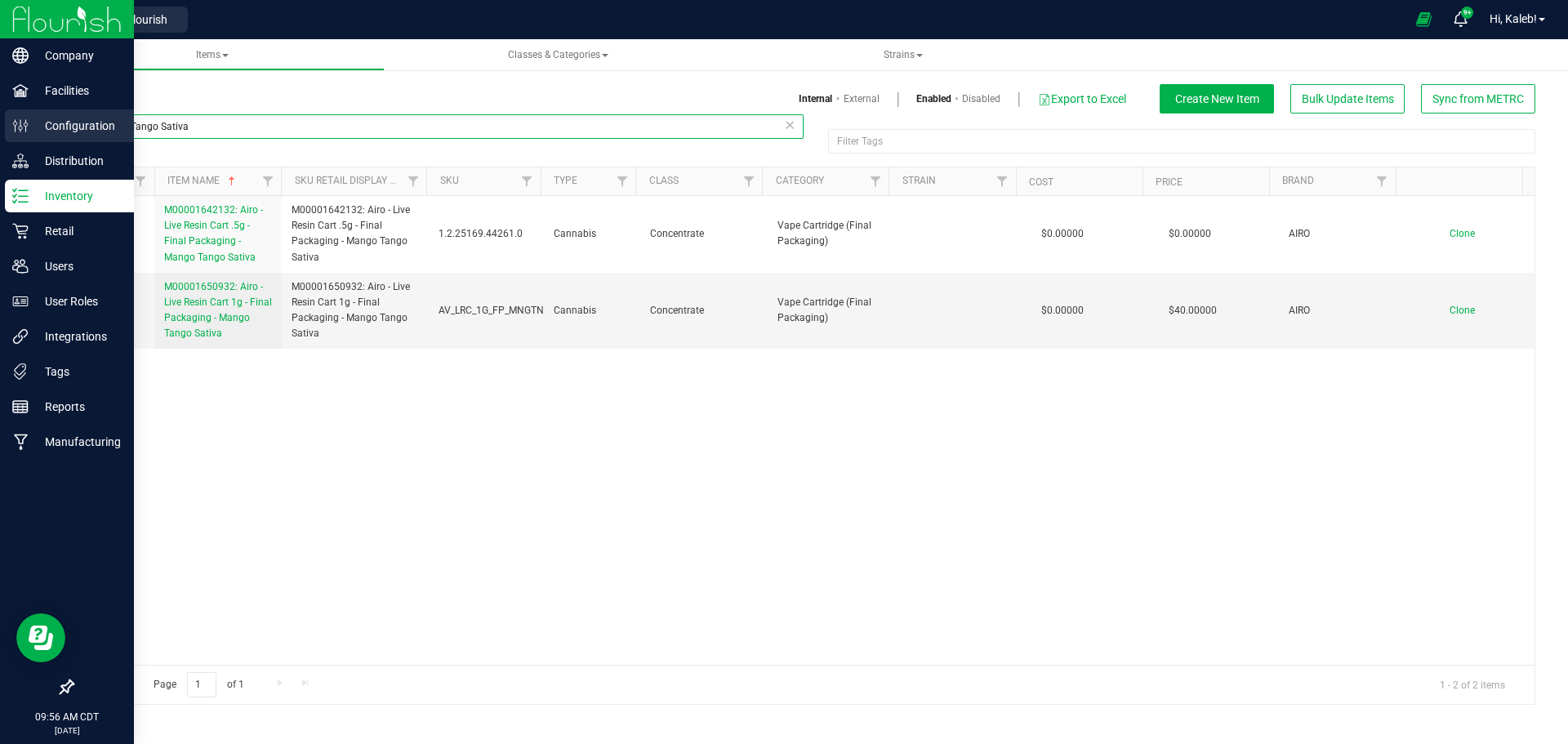
drag, startPoint x: 118, startPoint y: 134, endPoint x: 24, endPoint y: 135, distance: 94.0
click at [22, 134] on div "Company Facilities Configuration Distribution Inventory Retail Users User Roles…" at bounding box center [784, 372] width 1568 height 744
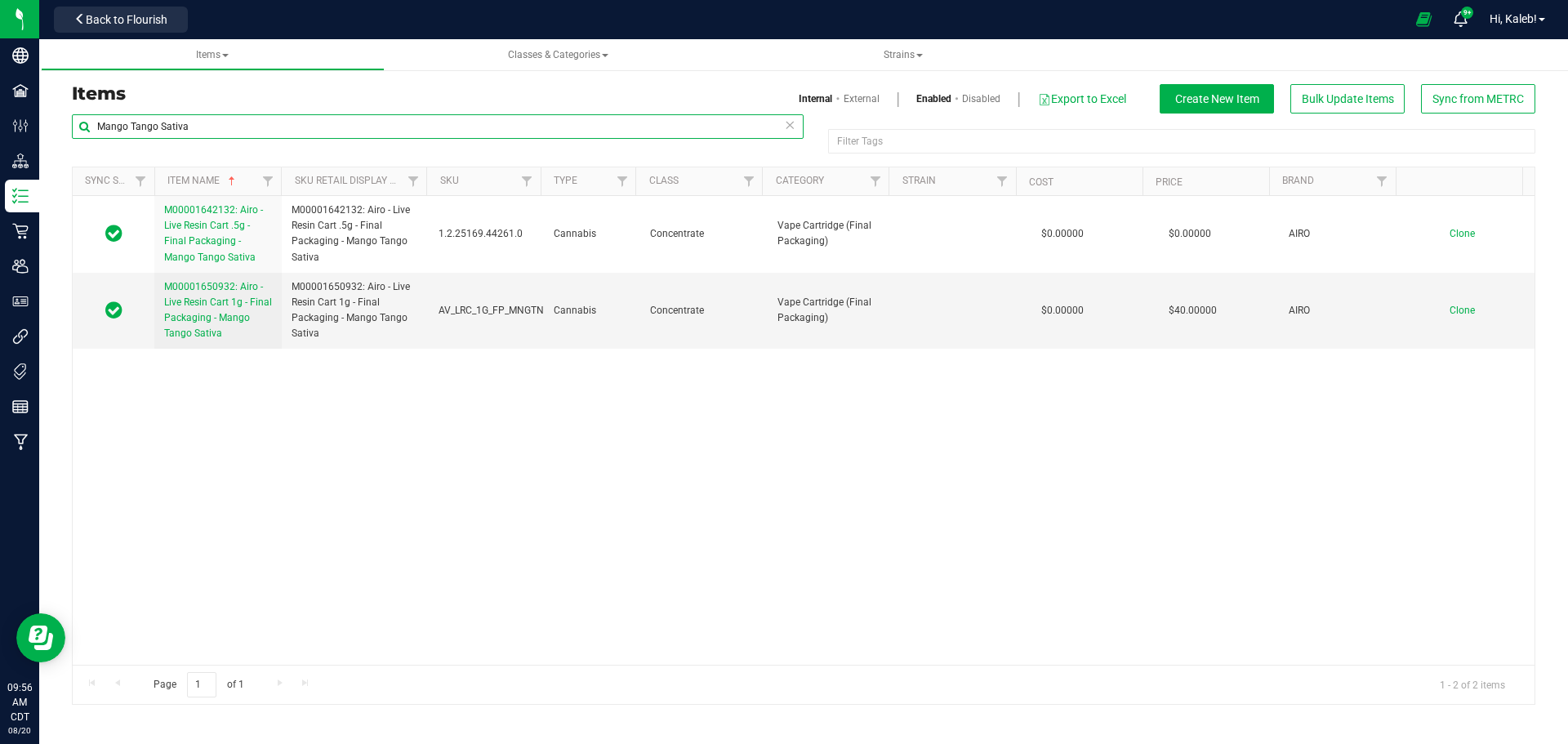
paste input "Airo - Live Resin Cart .5g - Final Packaging -"
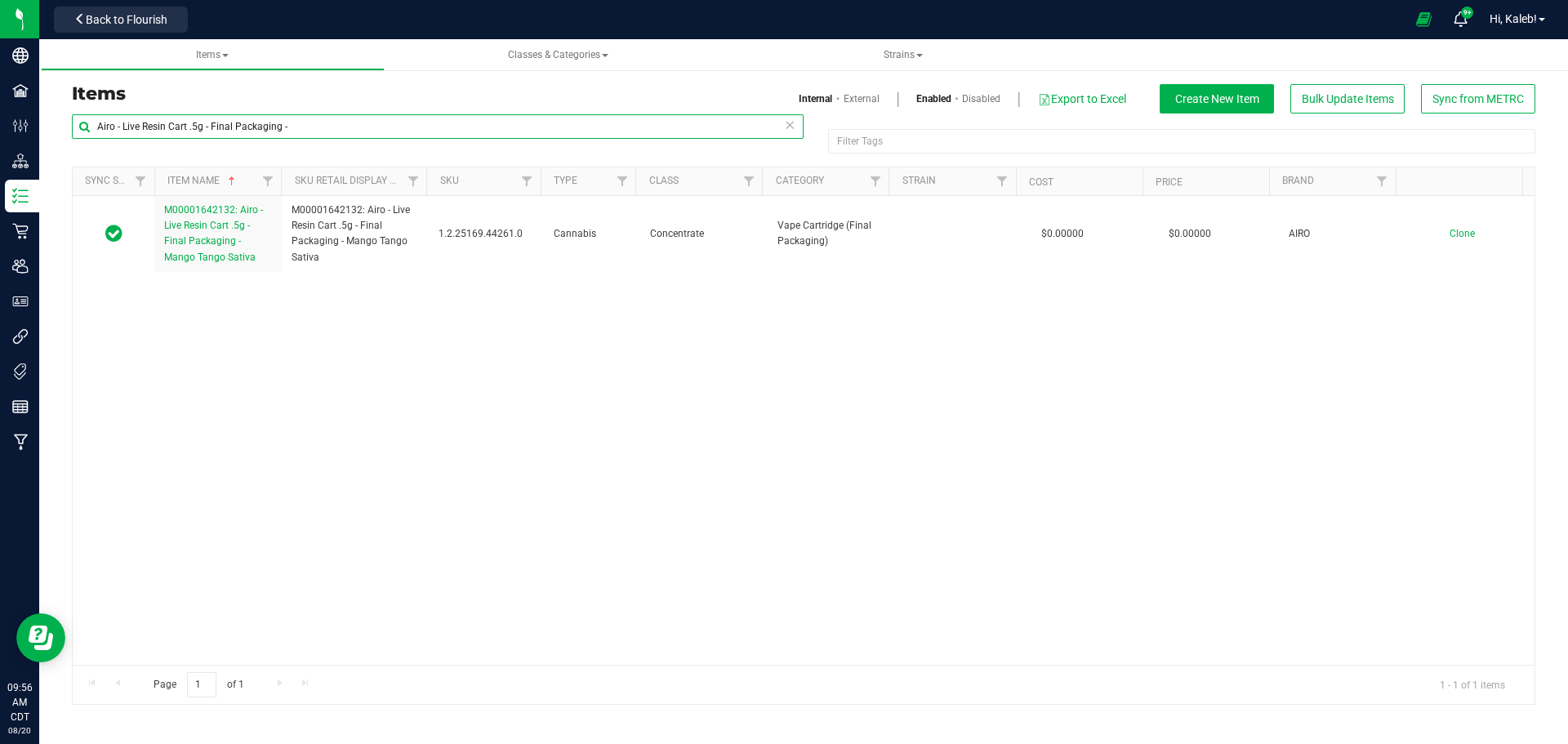
type input "Airo - Live Resin Cart .5g - Final Packaging -"
click at [980, 98] on link "Disabled" at bounding box center [980, 98] width 38 height 15
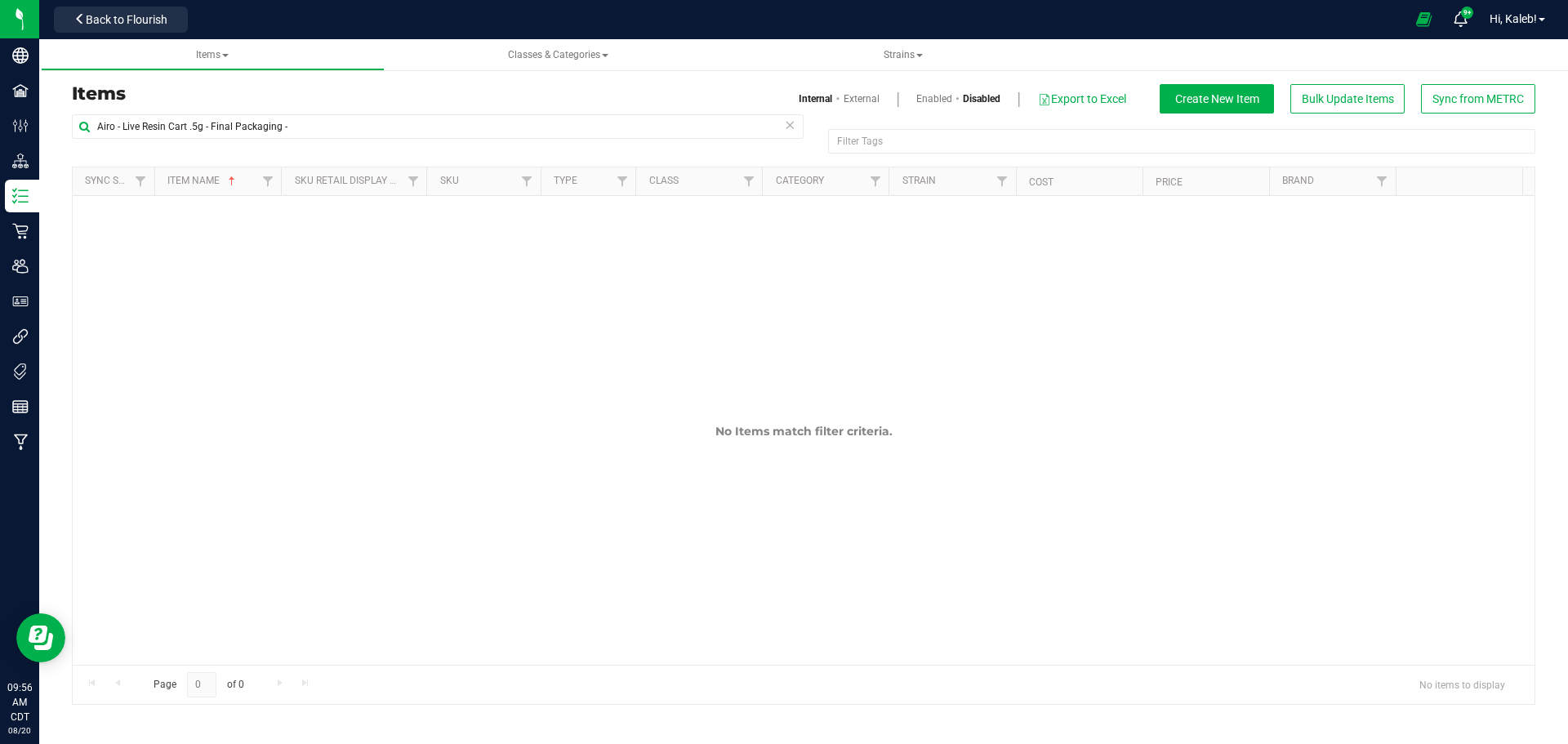
click at [934, 98] on link "Enabled" at bounding box center [933, 98] width 36 height 15
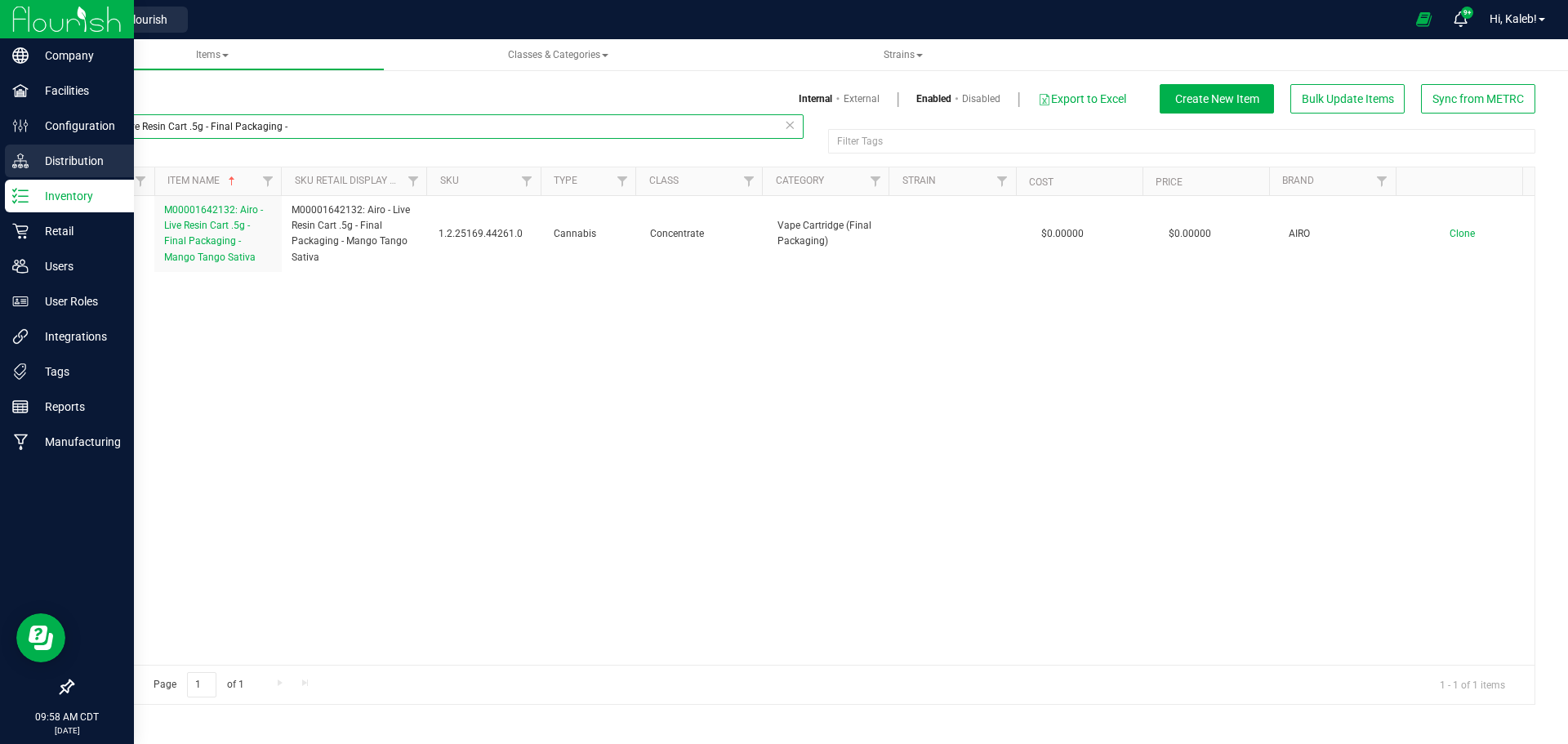
drag, startPoint x: 320, startPoint y: 125, endPoint x: 0, endPoint y: 154, distance: 321.3
click at [0, 154] on div "Company Facilities Configuration Distribution Inventory Retail Users User Roles…" at bounding box center [784, 372] width 1568 height 744
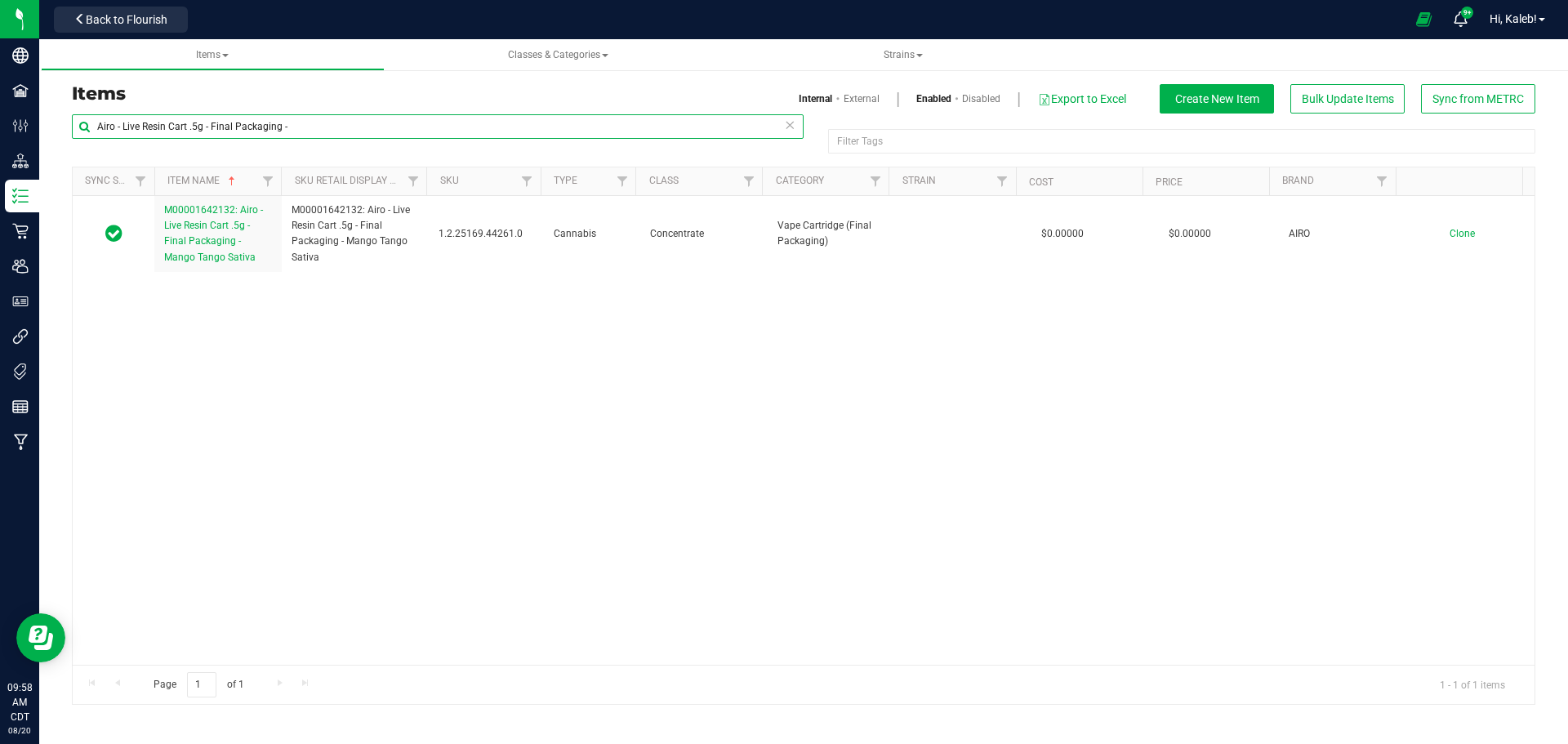
paste input "Bench Sample - SafeBet - Vape Cart 1g - (Name)"
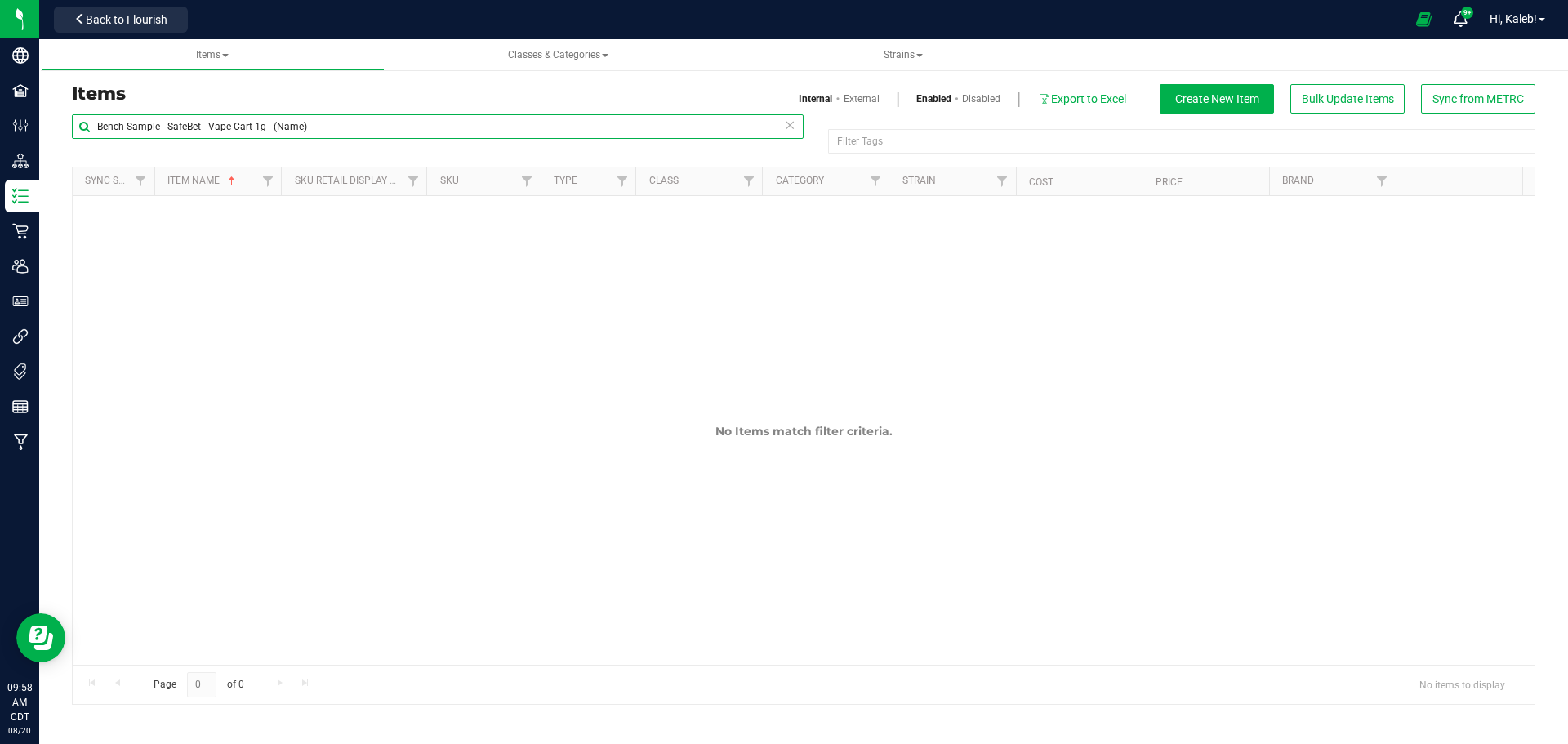
drag, startPoint x: 321, startPoint y: 128, endPoint x: 273, endPoint y: 128, distance: 48.0
click at [273, 128] on input "Bench Sample - SafeBet - Vape Cart 1g - (Name)" at bounding box center [438, 126] width 731 height 24
type input "Bench Sample - SafeBet - Vape Cart 1g -"
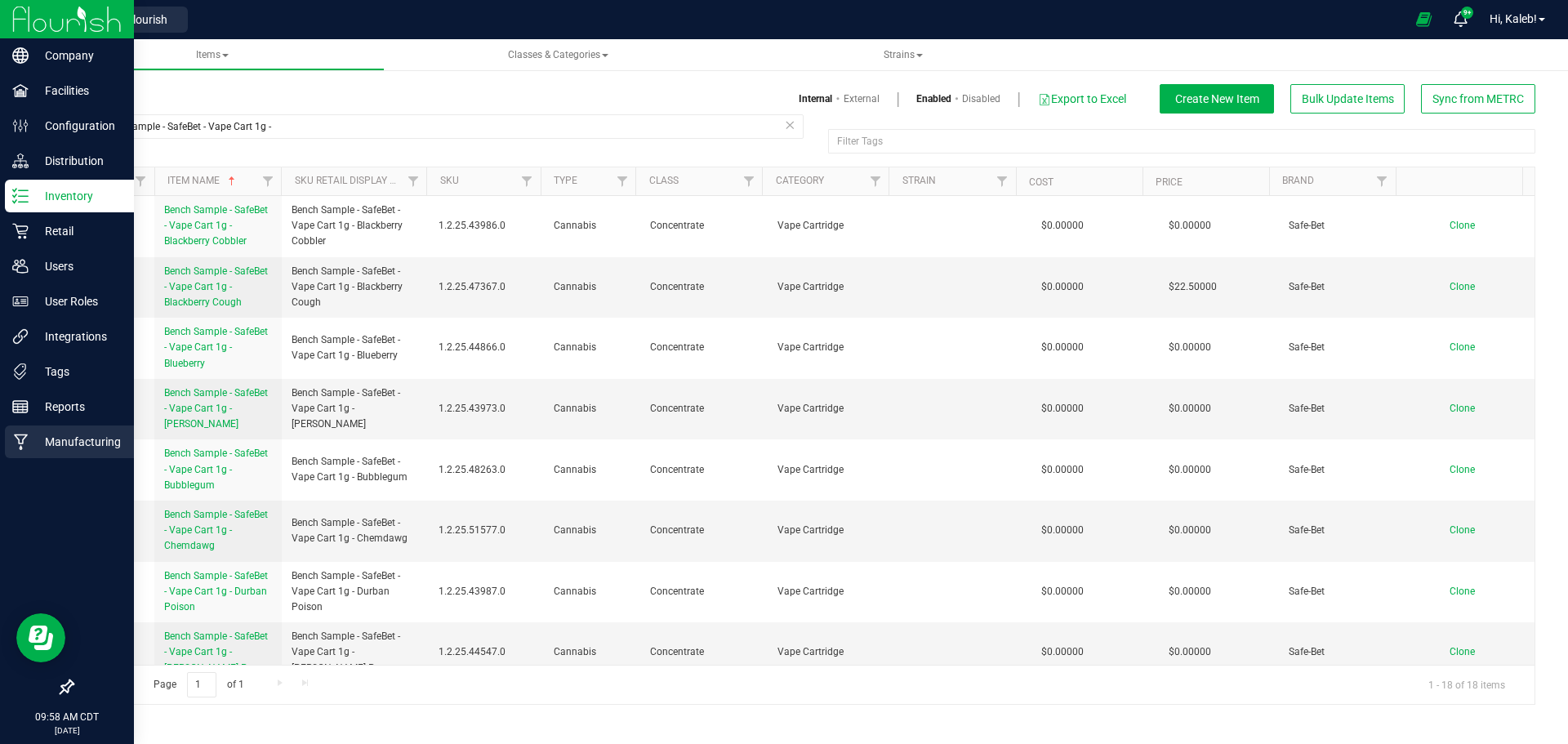
click at [82, 450] on p "Manufacturing" at bounding box center [77, 442] width 98 height 20
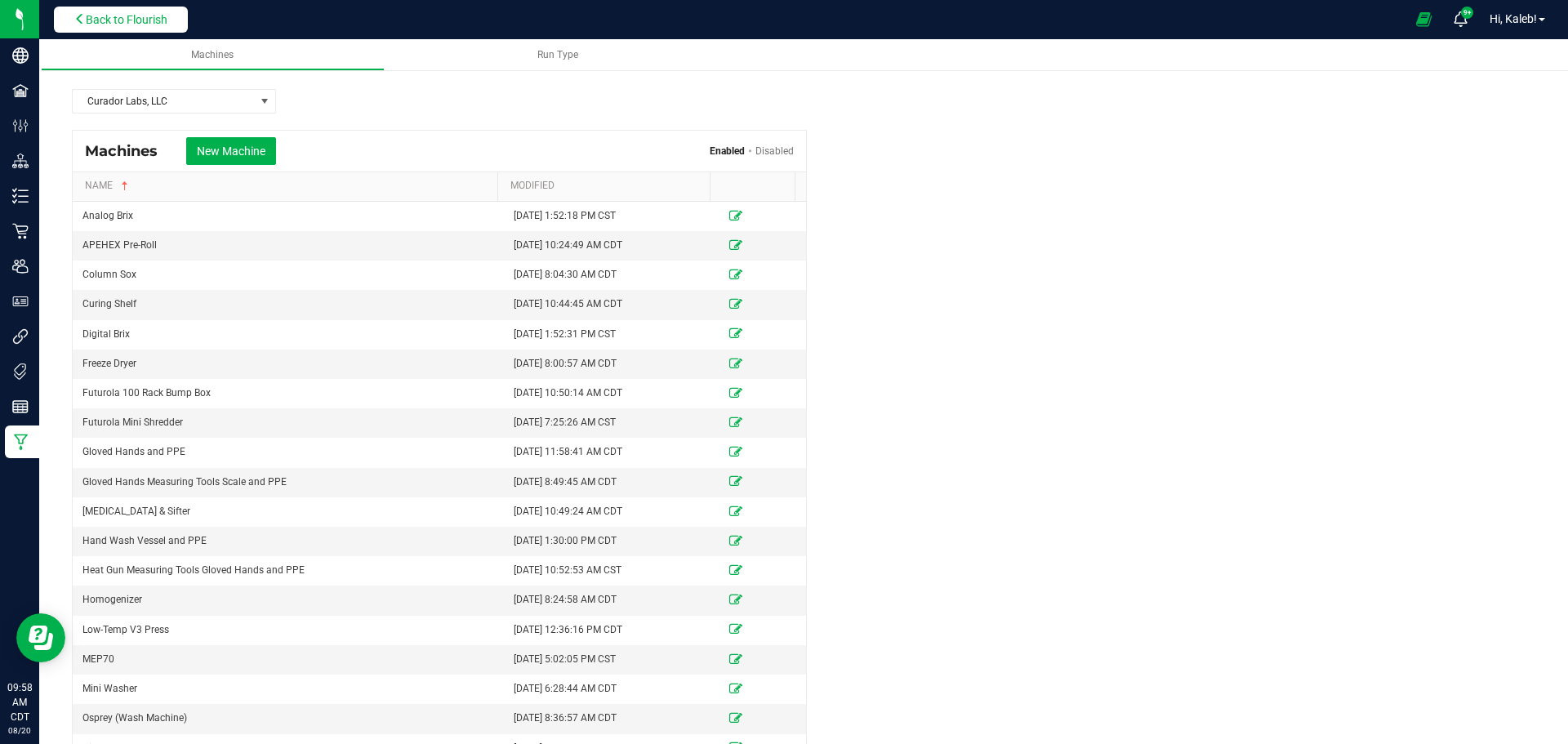
click at [93, 13] on span "Back to Flourish" at bounding box center [127, 19] width 82 height 13
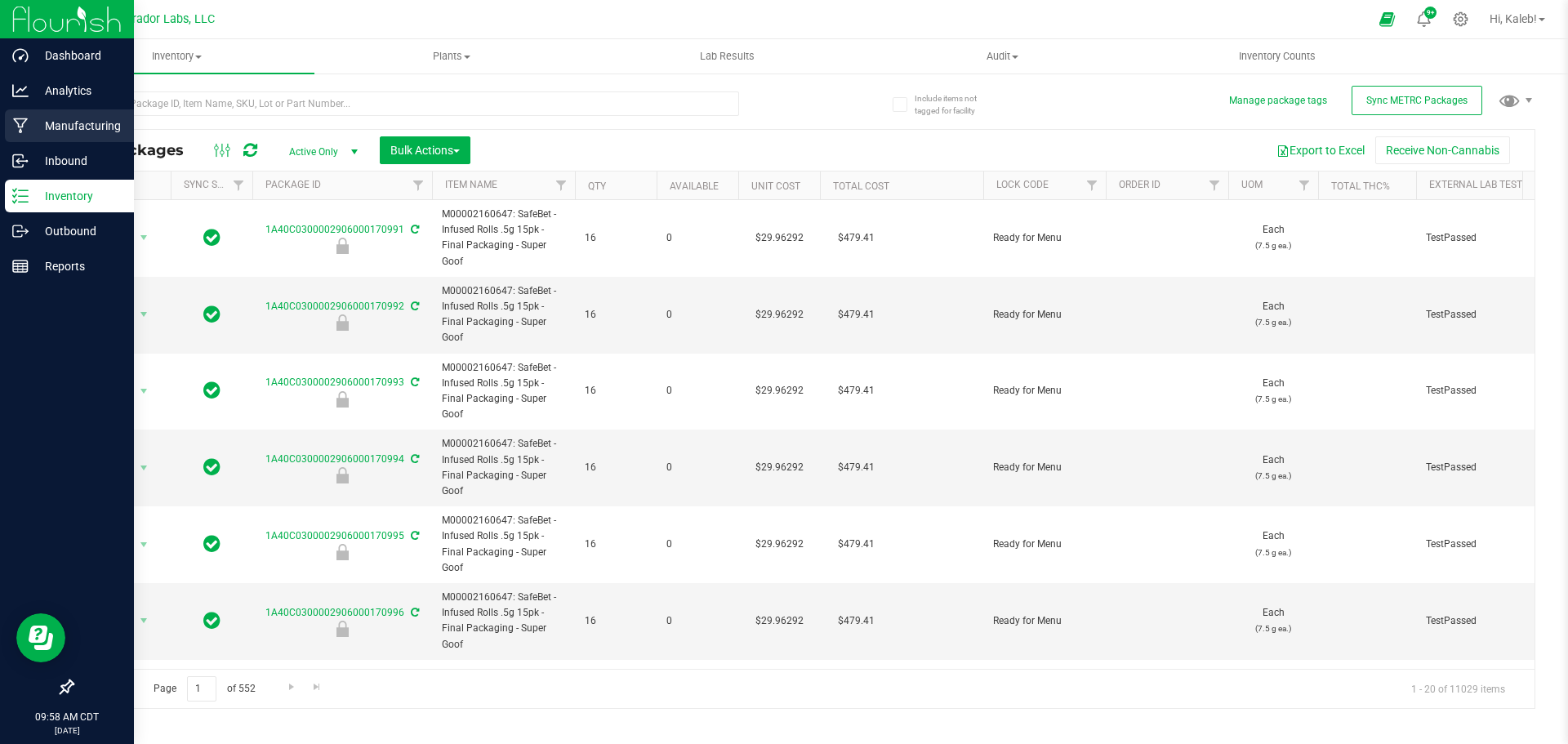
click at [63, 133] on p "Manufacturing" at bounding box center [77, 126] width 98 height 20
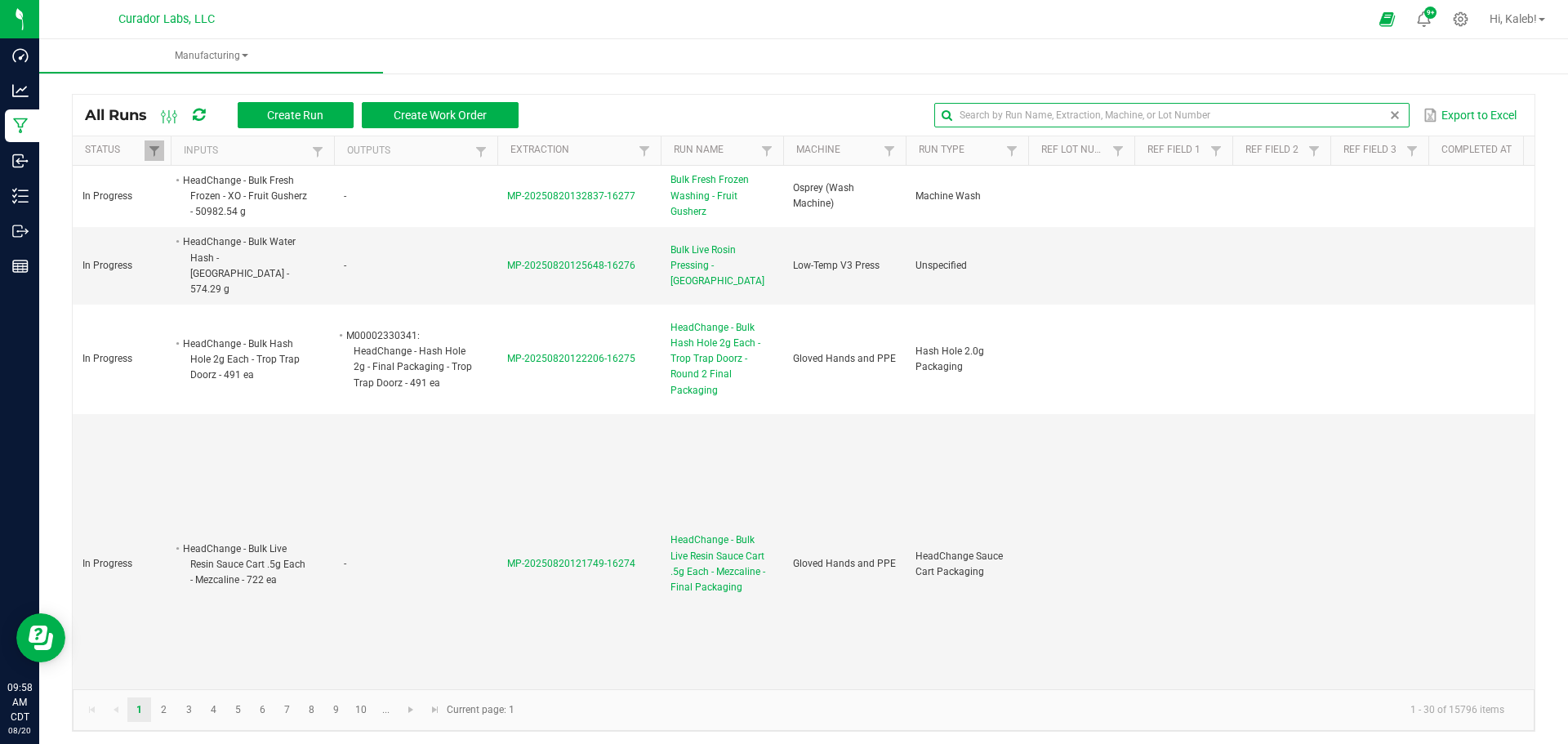
click at [1352, 116] on input "text" at bounding box center [1171, 114] width 474 height 24
paste input "SafeBet - Bulk Vape Cart 1g Each - Alien Rock Candy"
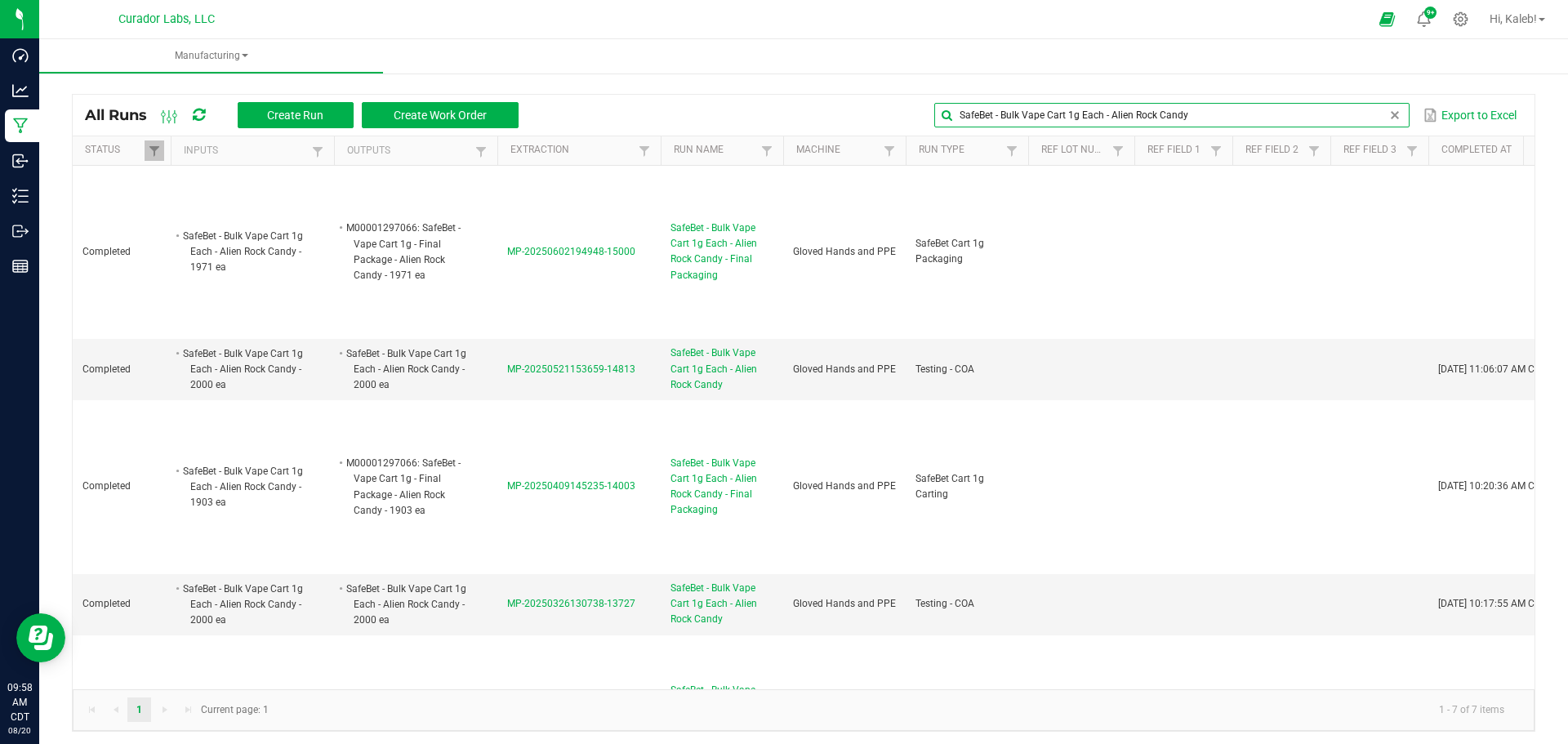
drag, startPoint x: 1100, startPoint y: 113, endPoint x: 742, endPoint y: 113, distance: 358.0
click at [742, 113] on div "SafeBet - Bulk Vape Cart 1g Each - Alien Rock Candy Export to Excel" at bounding box center [1026, 115] width 991 height 27
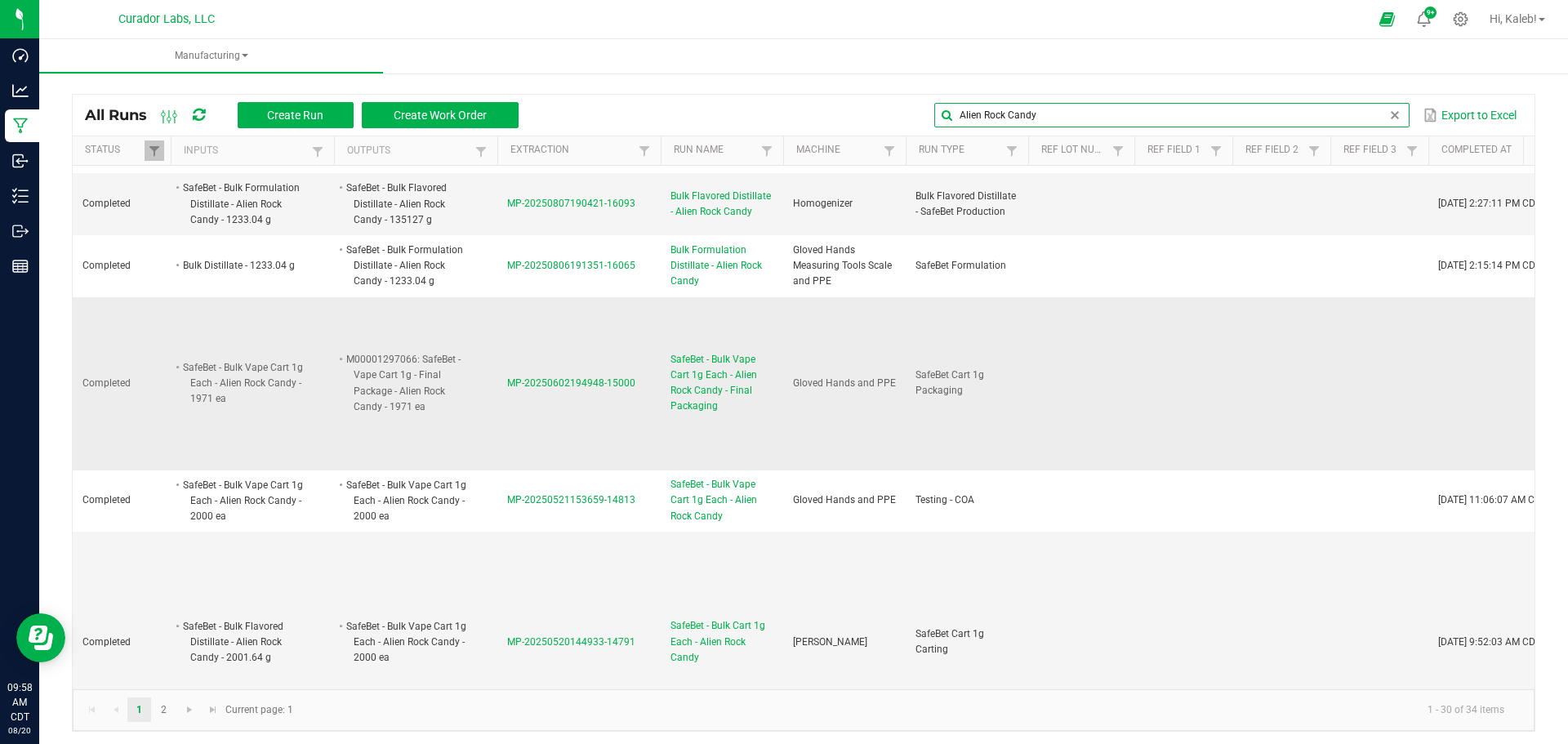
scroll to position [82, 0]
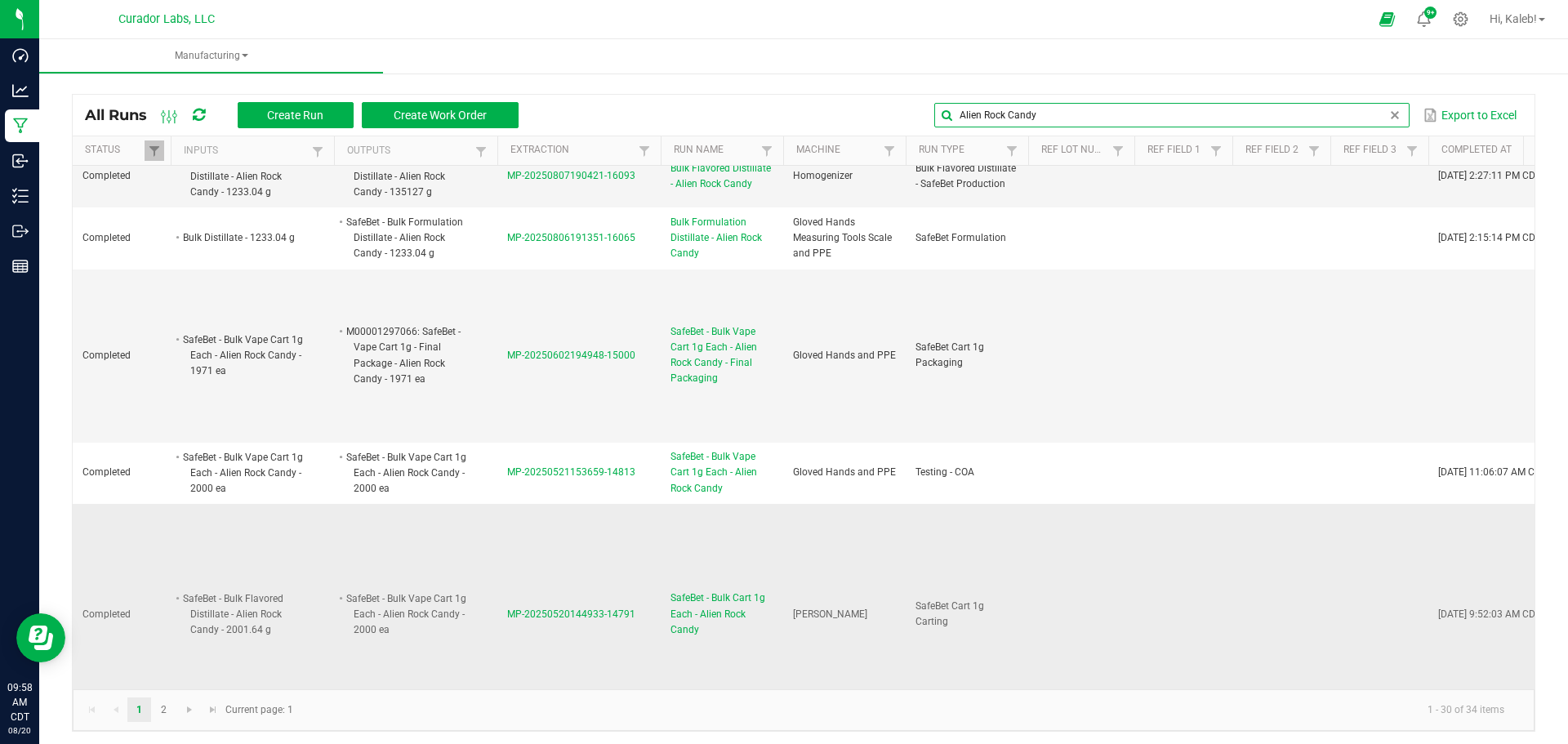
type input "Alien Rock Candy"
click at [605, 610] on span "MP-20250520144933-14791" at bounding box center [570, 614] width 128 height 12
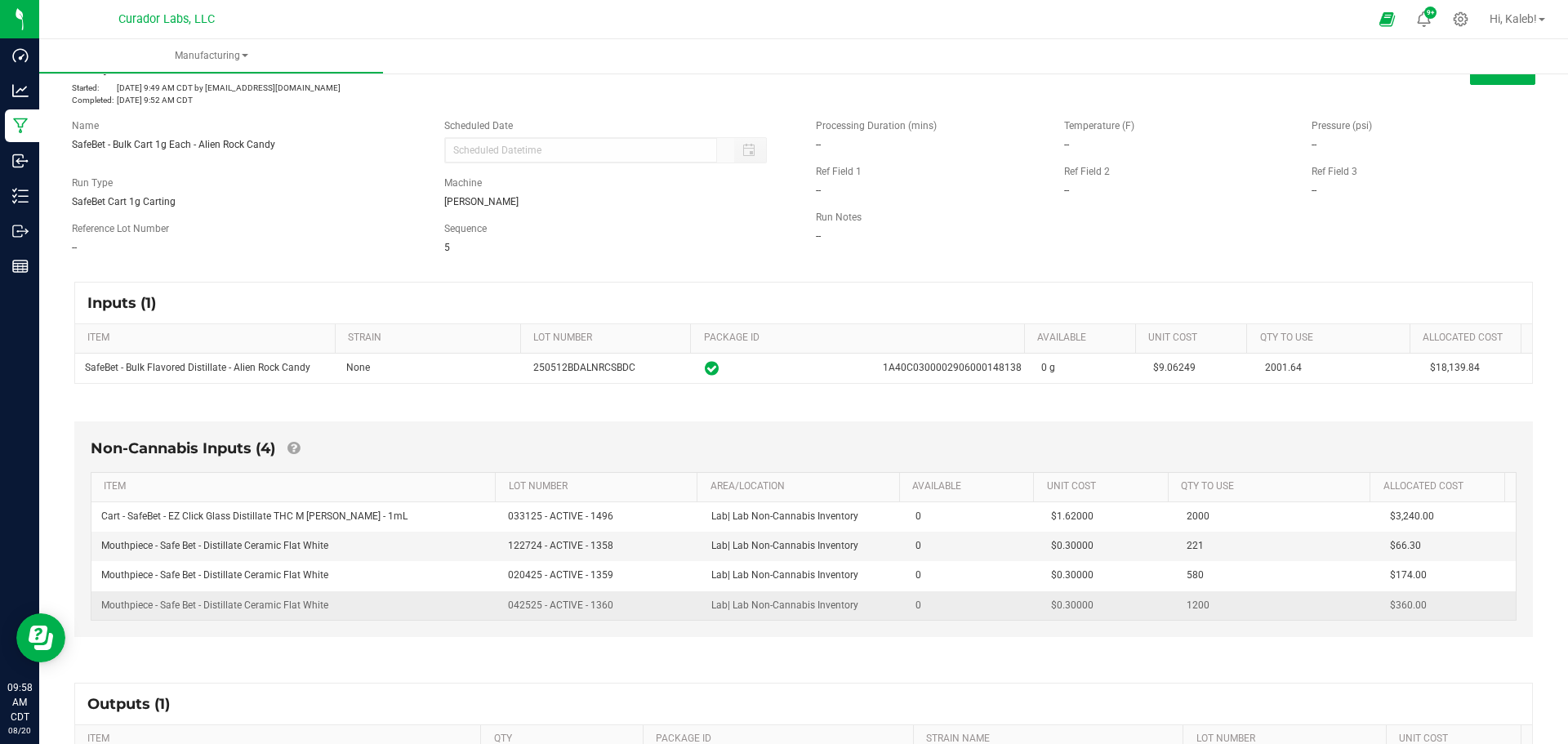
scroll to position [82, 0]
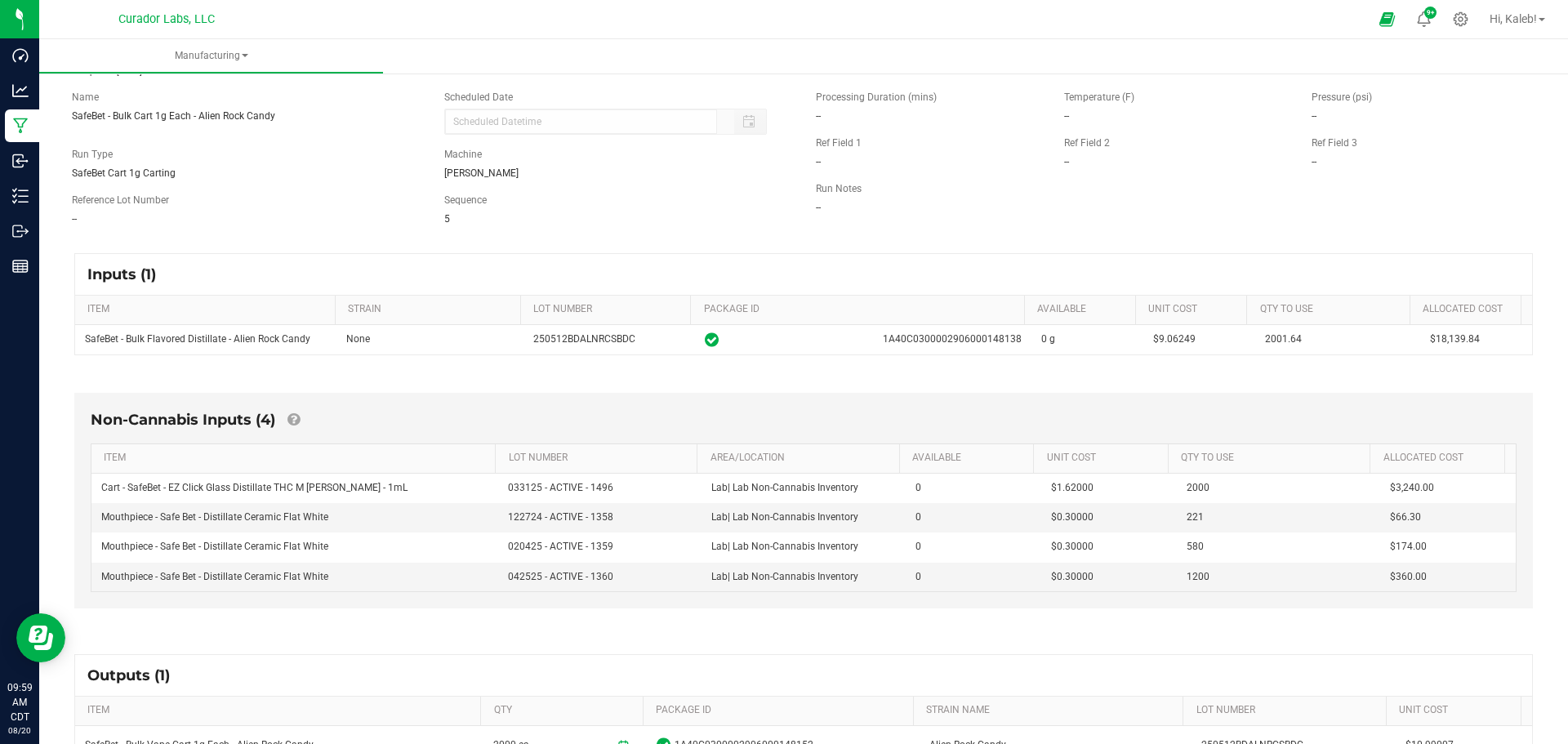
drag, startPoint x: 311, startPoint y: 339, endPoint x: 73, endPoint y: 333, distance: 238.1
click at [73, 333] on div "Inputs (1) ITEM STRAIN LOT NUMBER PACKAGE ID AVAILABLE Unit Cost QTY TO USE All…" at bounding box center [803, 303] width 1487 height 132
copy table "SafeBet - Bulk Flavored Distillate - Alien Rock Candy"
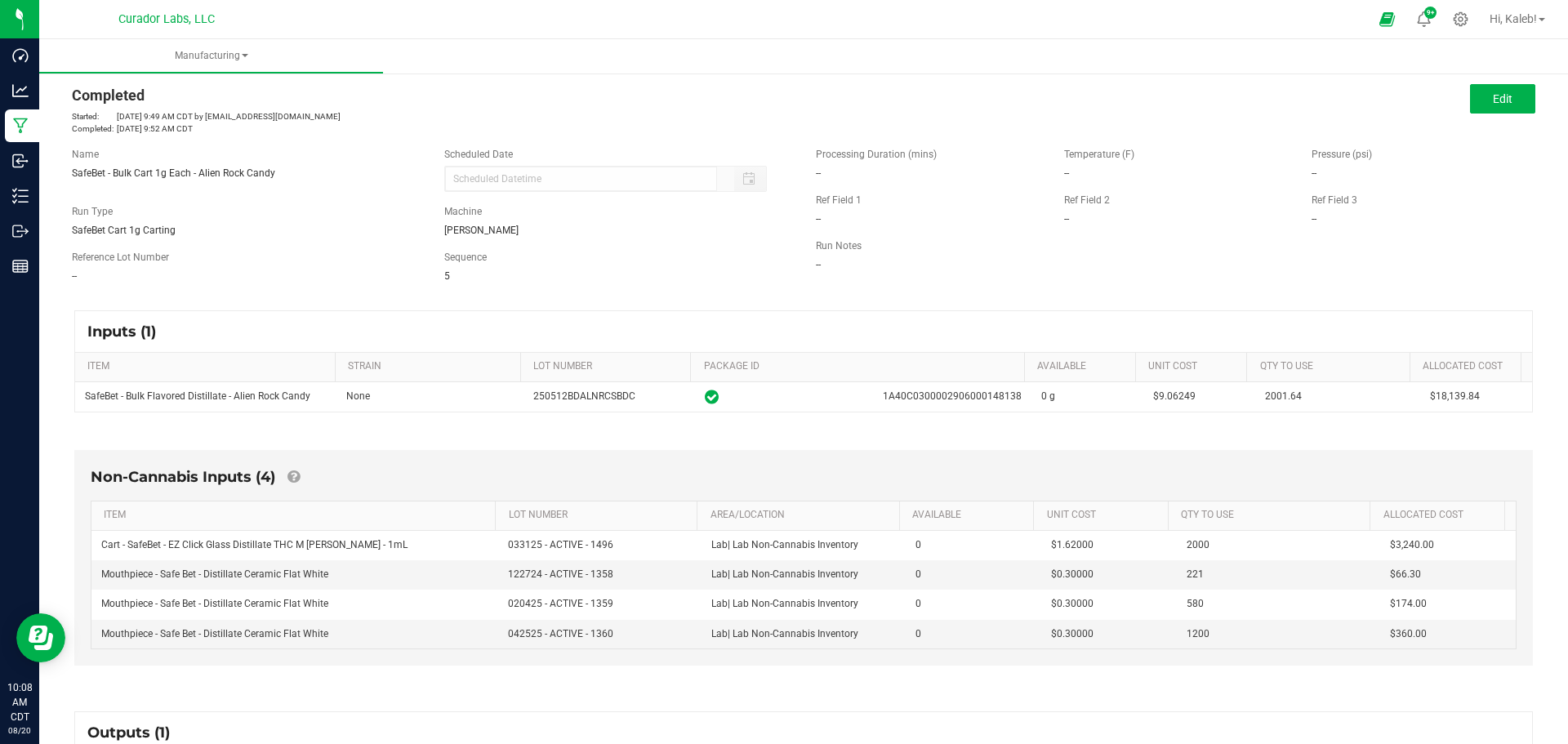
scroll to position [0, 0]
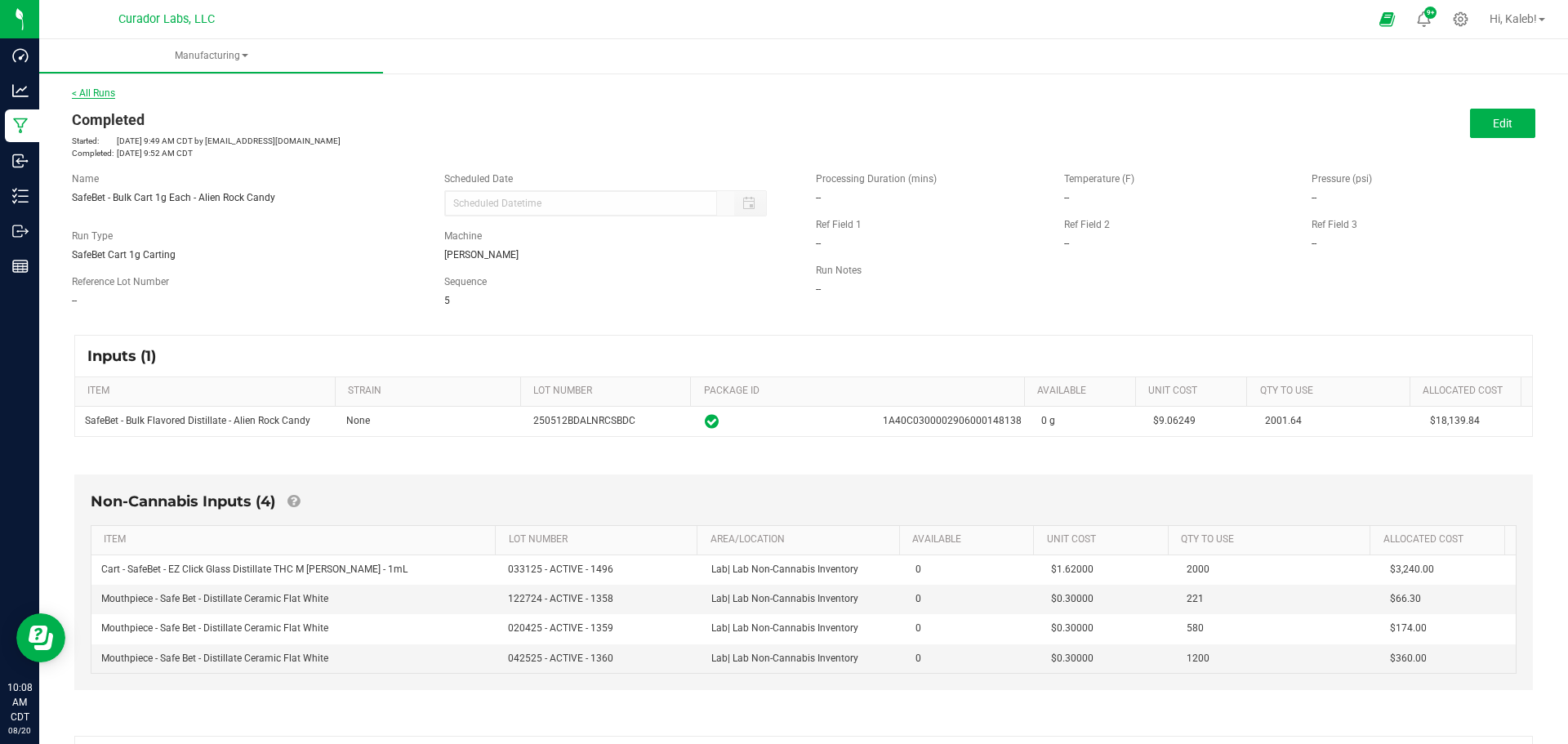
click at [102, 94] on link "< All Runs" at bounding box center [94, 94] width 43 height 12
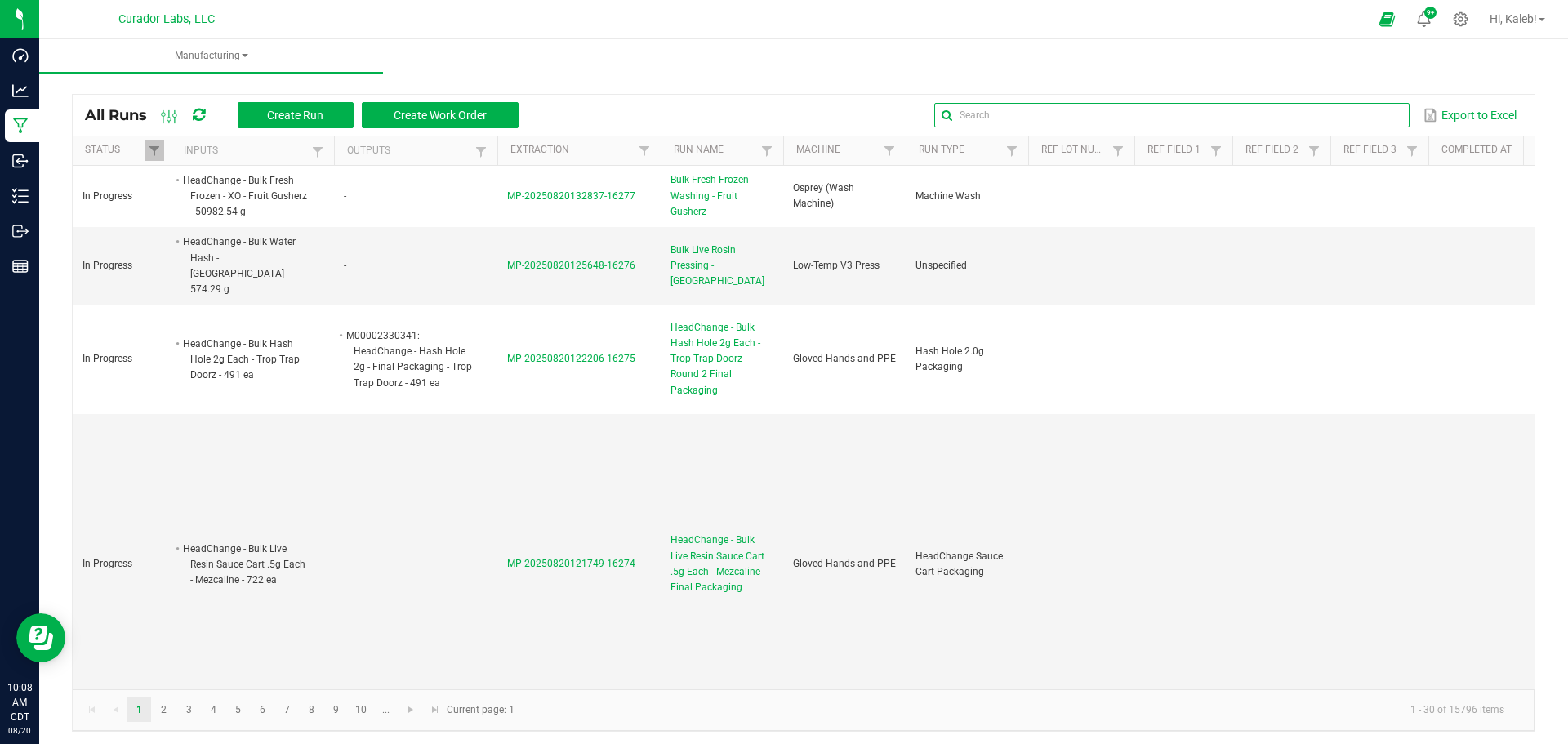
click at [1362, 110] on input "text" at bounding box center [1171, 114] width 474 height 24
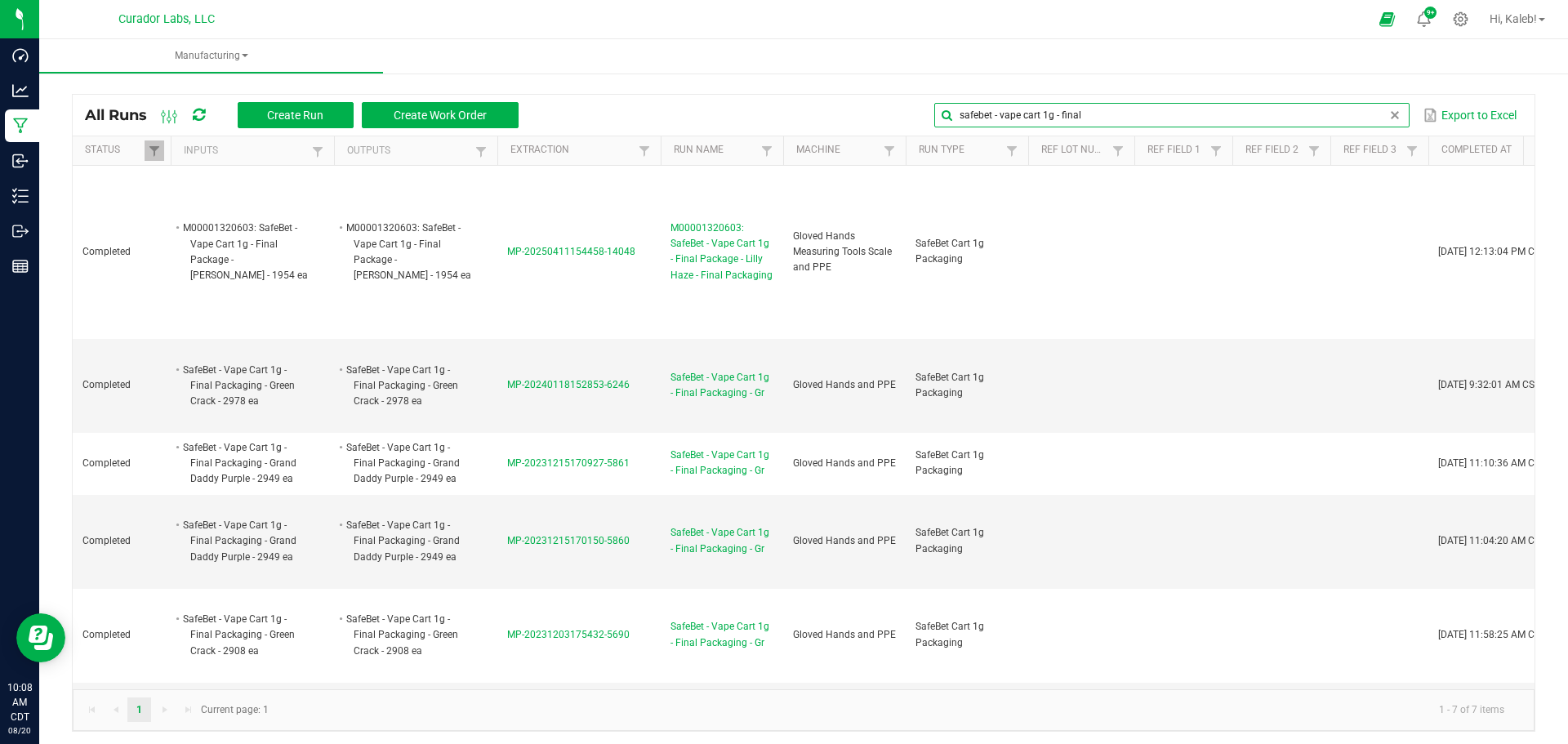
drag, startPoint x: 1028, startPoint y: 110, endPoint x: 1245, endPoint y: 120, distance: 217.2
click at [1245, 120] on input "safebet - vape cart 1g - final" at bounding box center [1171, 114] width 474 height 24
click at [1173, 113] on input "safebet - vape cart 1g - final" at bounding box center [1171, 114] width 474 height 24
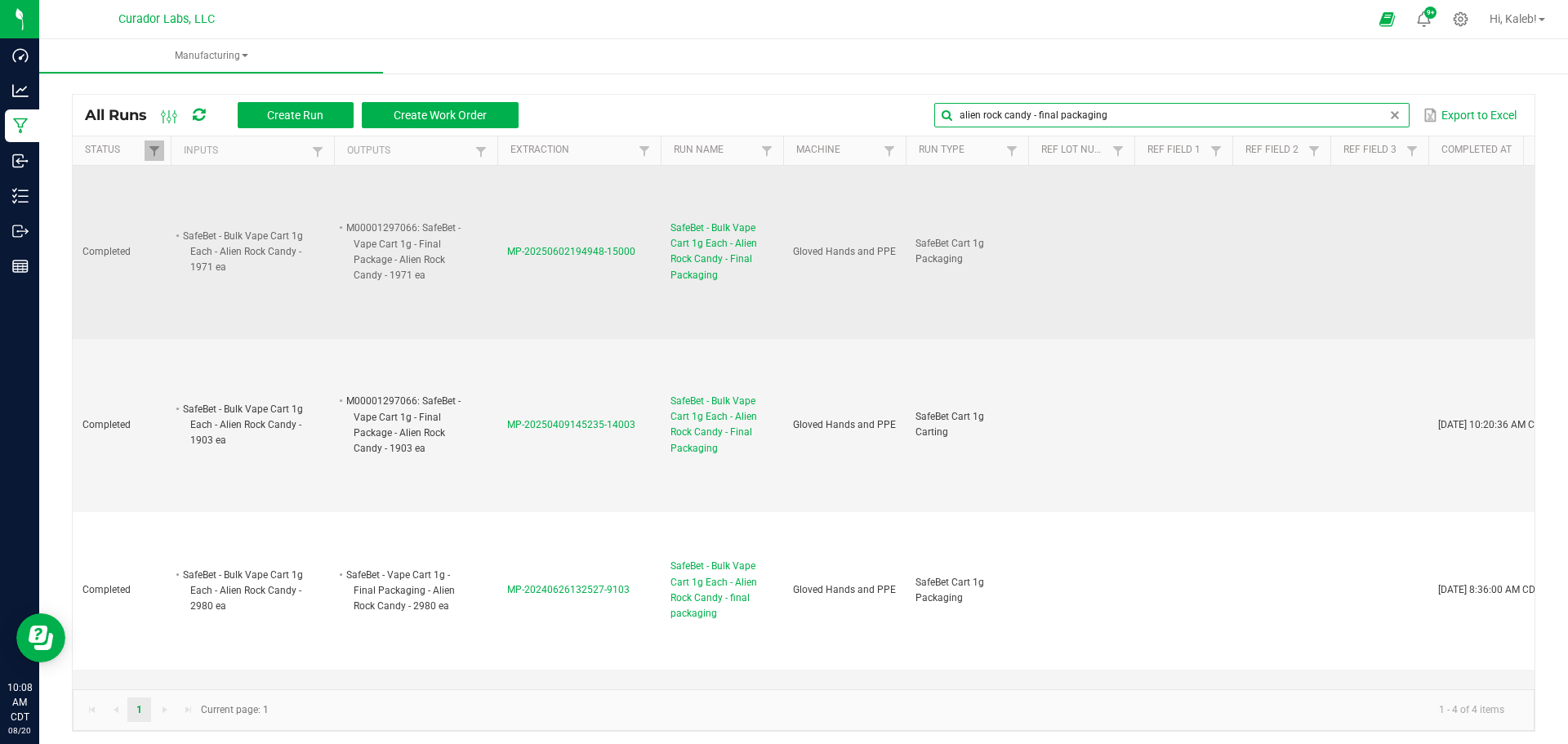
type input "alien rock candy - final packaging"
click at [622, 249] on span "MP-20250602194948-15000" at bounding box center [570, 252] width 128 height 12
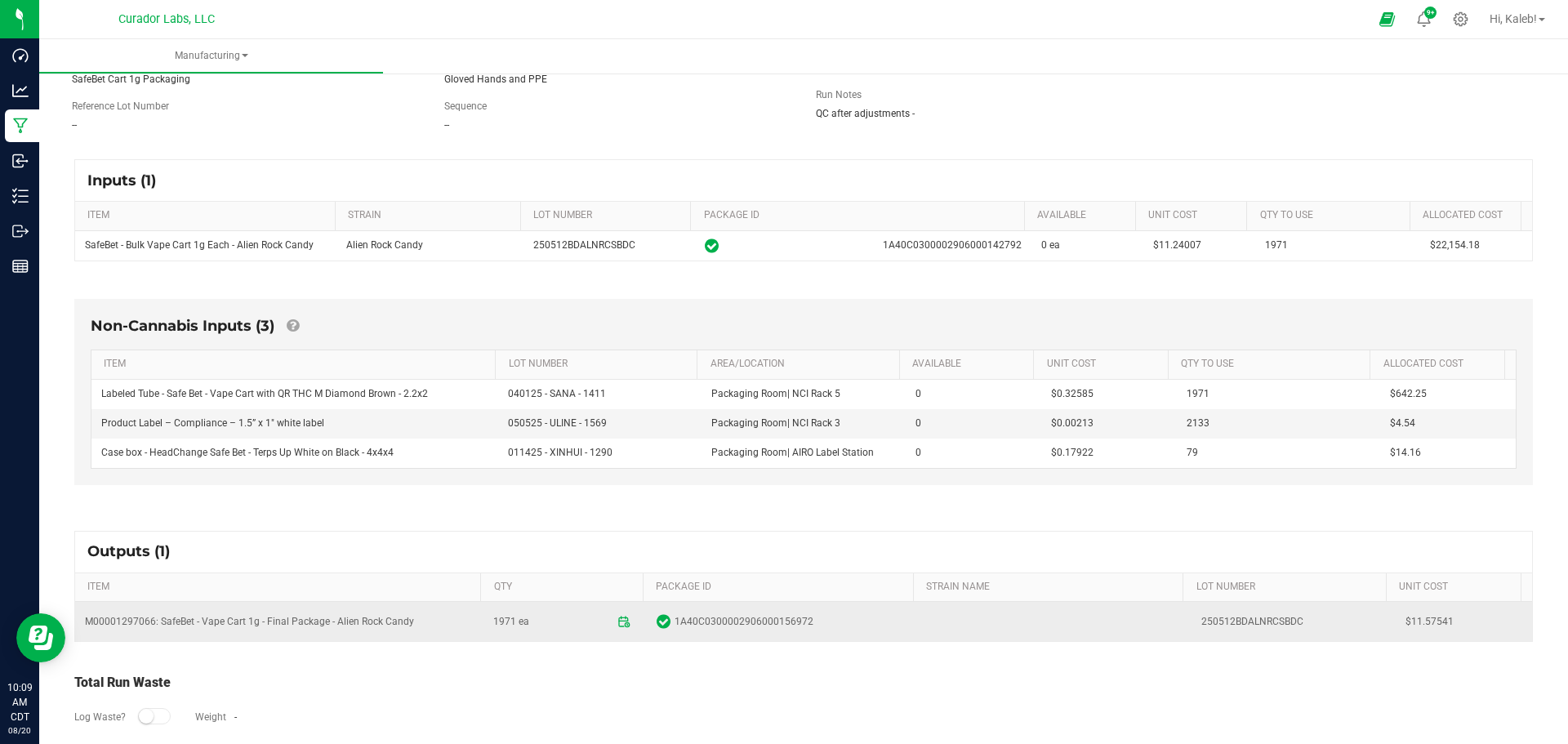
scroll to position [82, 0]
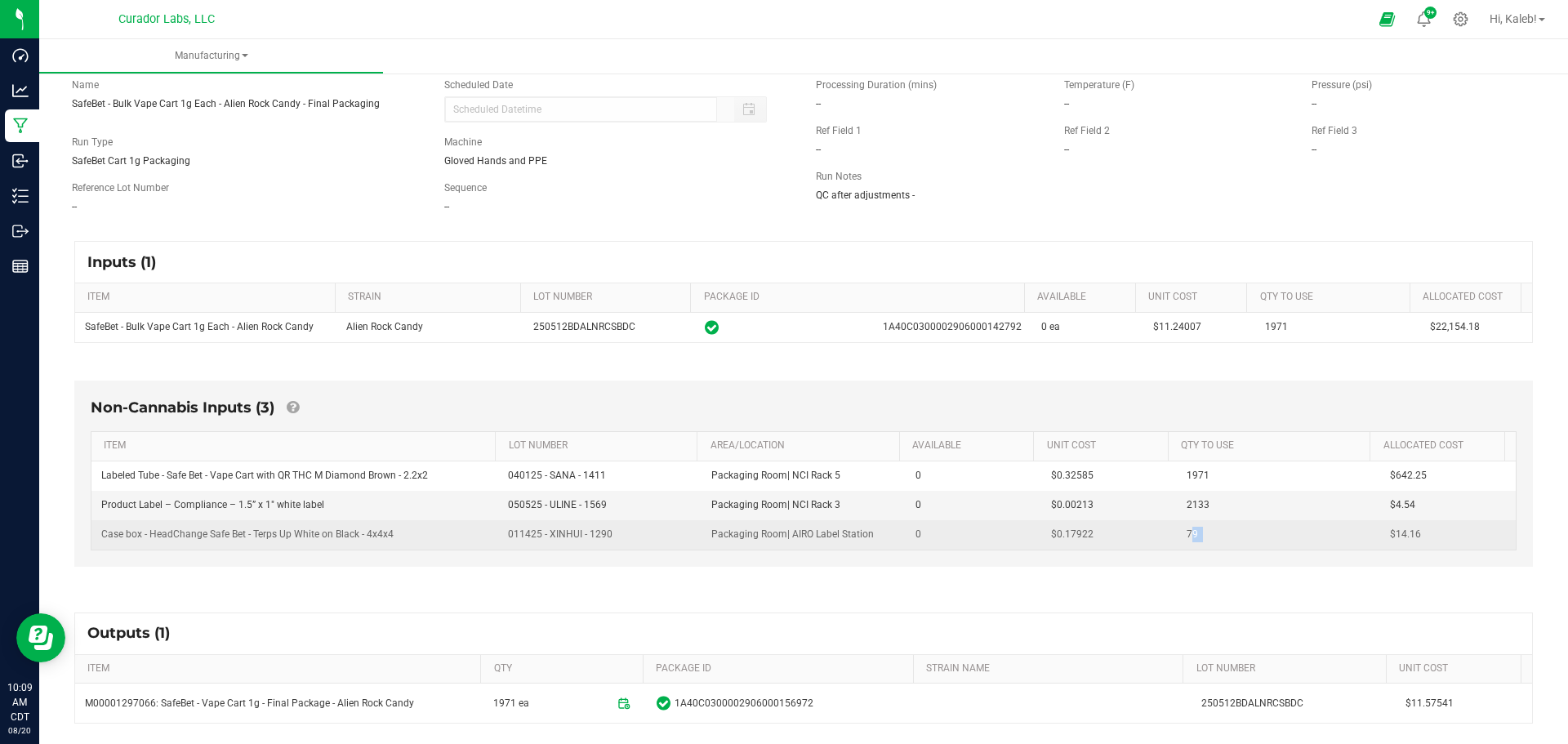
drag, startPoint x: 1186, startPoint y: 536, endPoint x: 1162, endPoint y: 535, distance: 24.0
click at [1174, 535] on div "79" at bounding box center [1240, 534] width 134 height 16
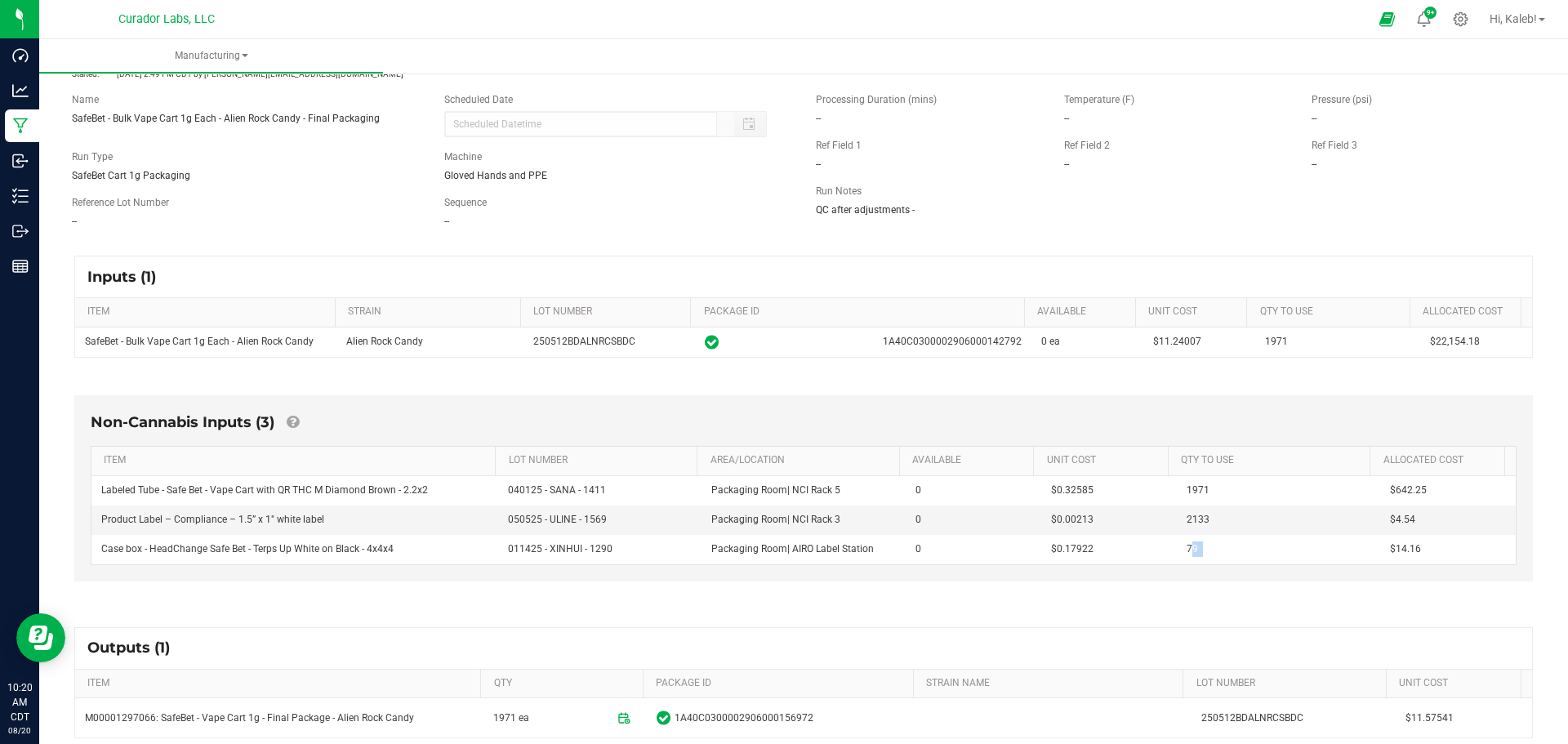
scroll to position [0, 0]
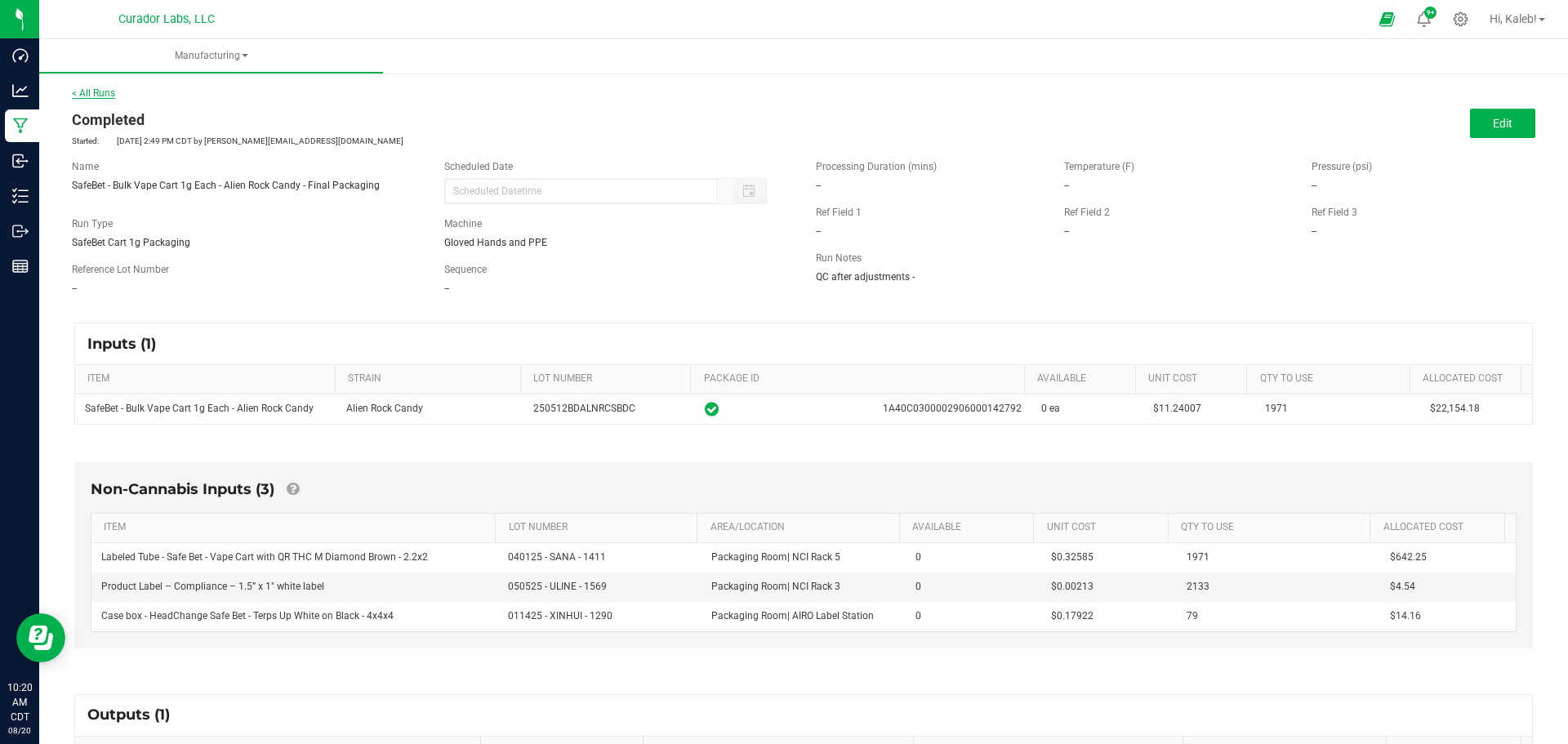
click at [81, 98] on link "< All Runs" at bounding box center [94, 94] width 43 height 12
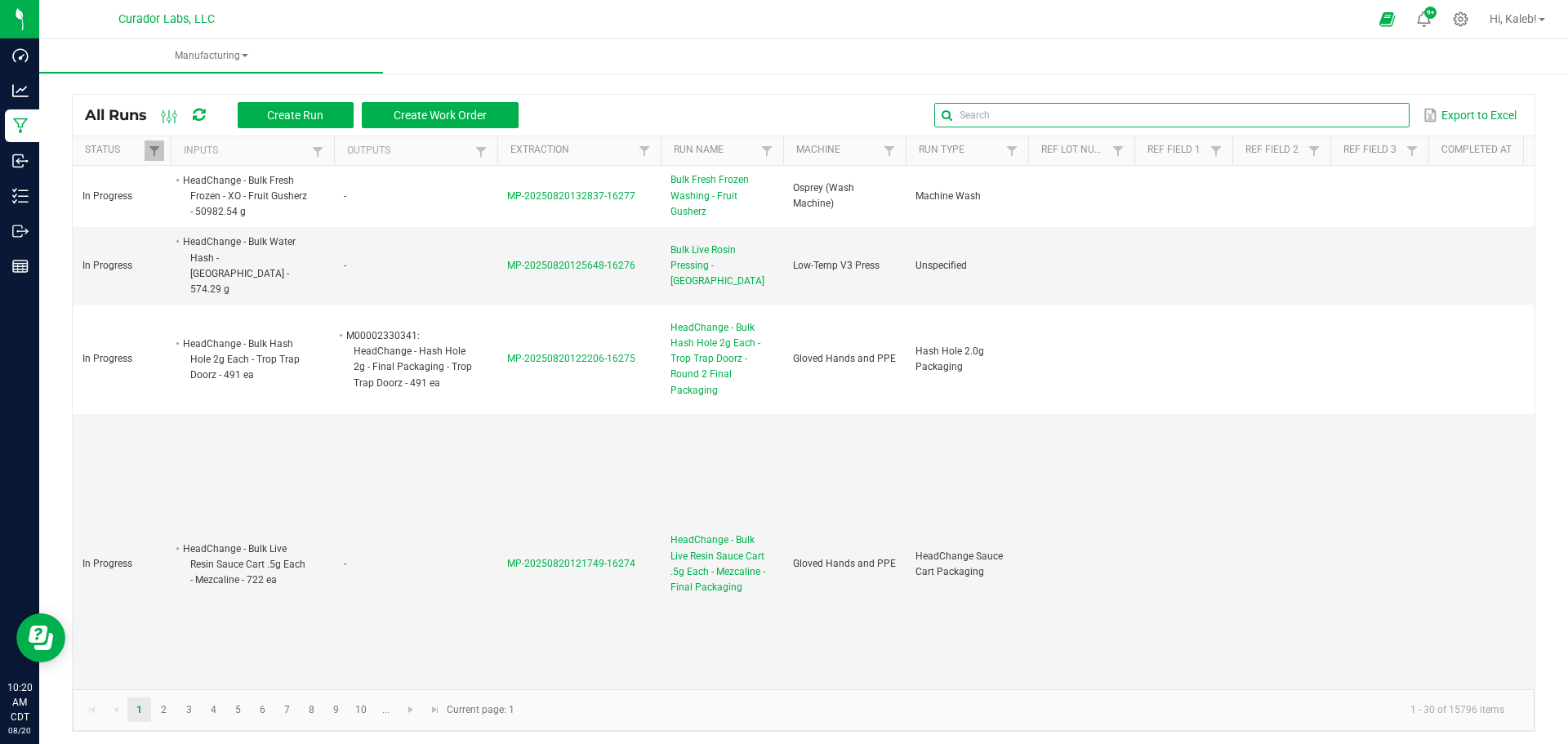
click at [1374, 114] on global-search-input-ngx at bounding box center [1171, 115] width 474 height 12
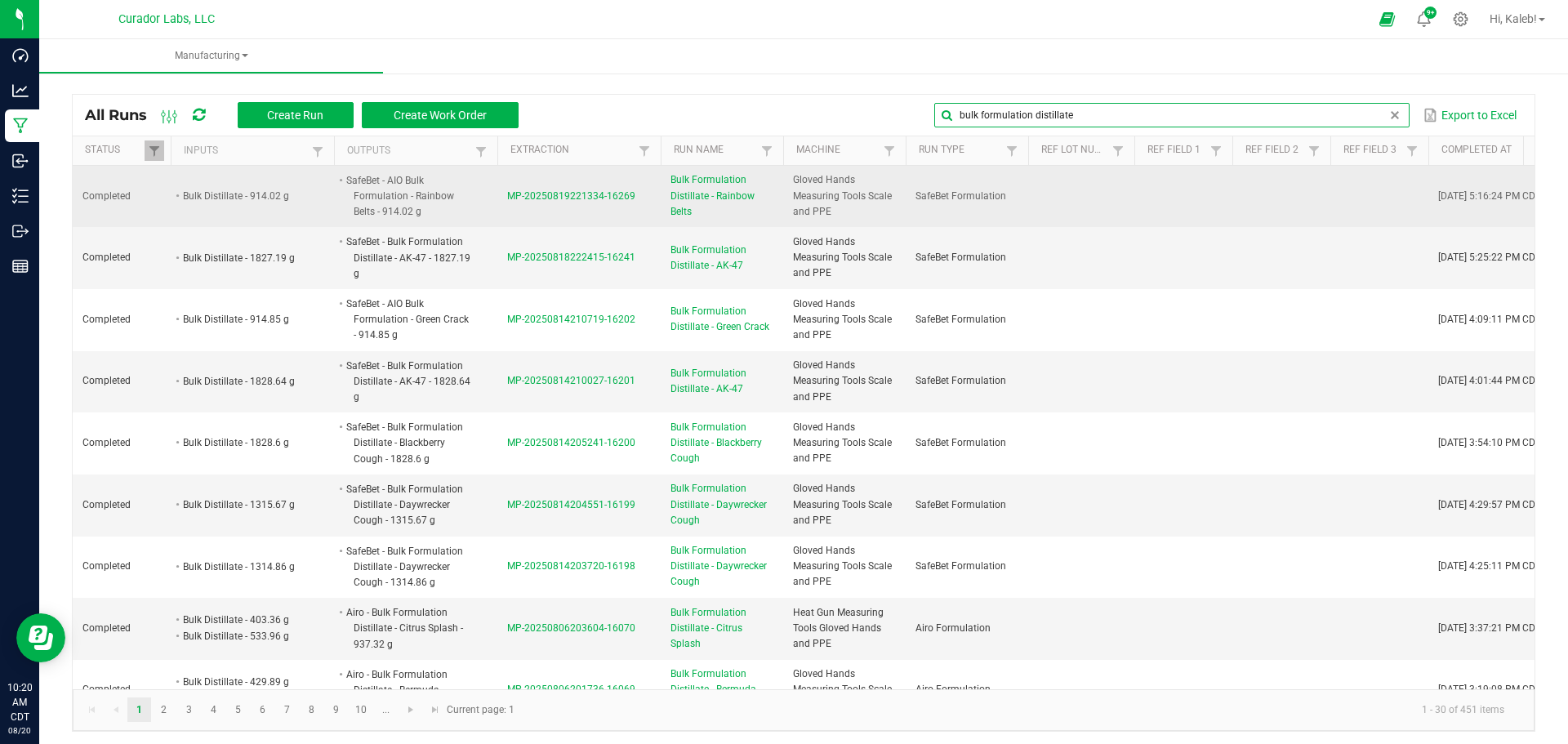
type input "bulk formulation distillate"
click at [519, 192] on span "MP-20250819221334-16269" at bounding box center [570, 196] width 128 height 12
